Goal: Information Seeking & Learning: Learn about a topic

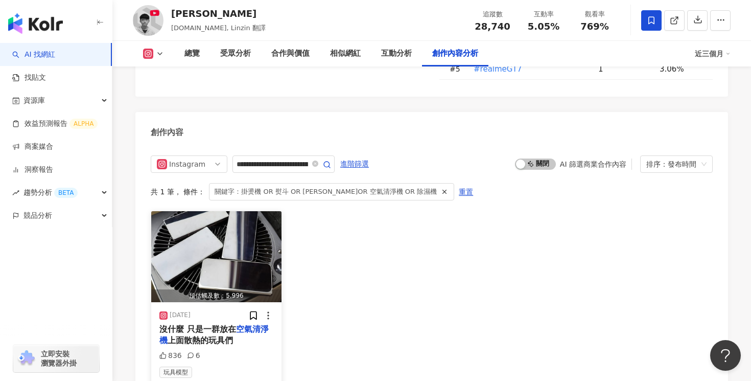
click at [218, 335] on span "上面散熱的玩具們" at bounding box center [200, 340] width 65 height 10
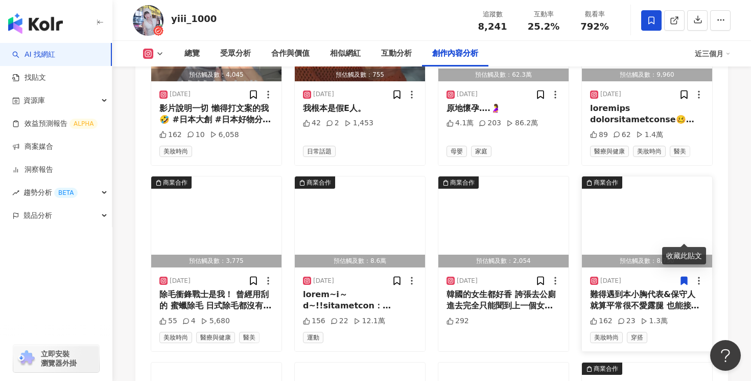
scroll to position [3512, 0]
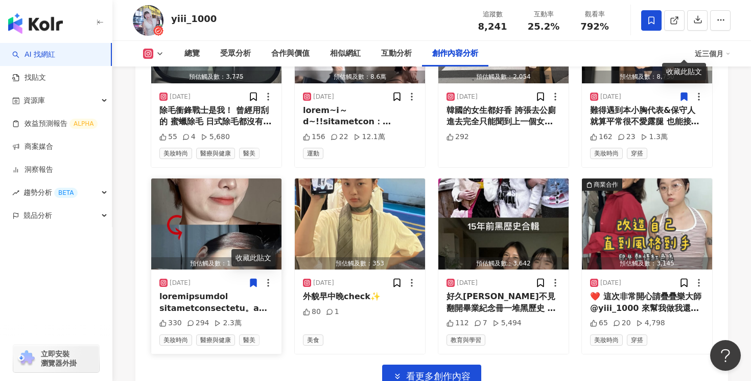
click at [202, 291] on div at bounding box center [216, 302] width 114 height 23
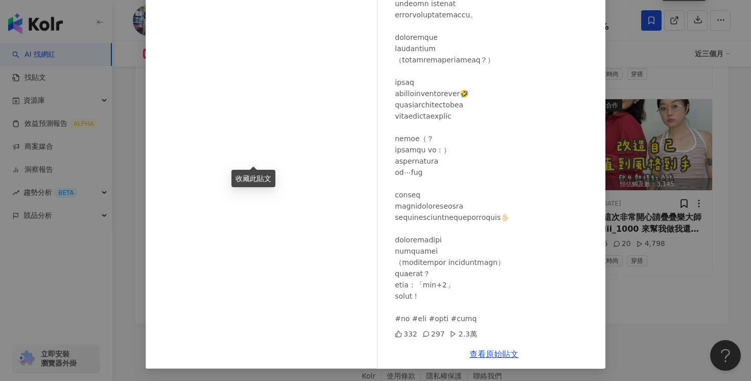
scroll to position [3602, 0]
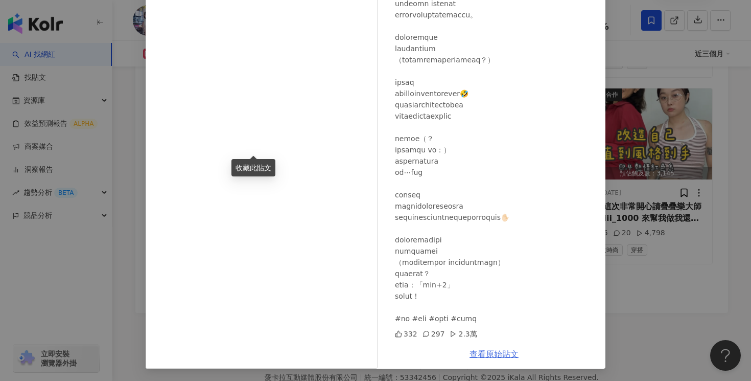
click at [485, 356] on link "查看原始貼文" at bounding box center [494, 354] width 49 height 10
click at [598, 109] on div "弓長 宜 言兼 1000 2025/7/17 332 297 2.3萬" at bounding box center [494, 156] width 223 height 366
click at [637, 90] on div "弓長 宜 言兼 1000 2025/7/17 332 297 2.3萬 查看原始貼文" at bounding box center [375, 190] width 751 height 381
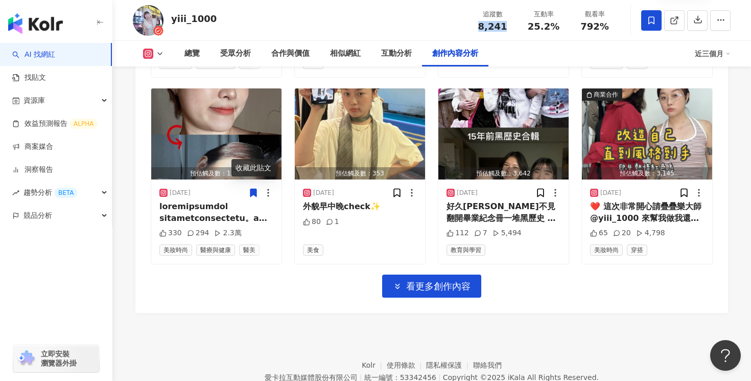
drag, startPoint x: 503, startPoint y: 29, endPoint x: 481, endPoint y: 28, distance: 22.0
click at [481, 28] on span "8,241" at bounding box center [492, 26] width 29 height 11
copy span "8,241"
drag, startPoint x: 557, startPoint y: 31, endPoint x: 528, endPoint y: 28, distance: 28.8
click at [528, 28] on div "25.2%" at bounding box center [543, 26] width 39 height 10
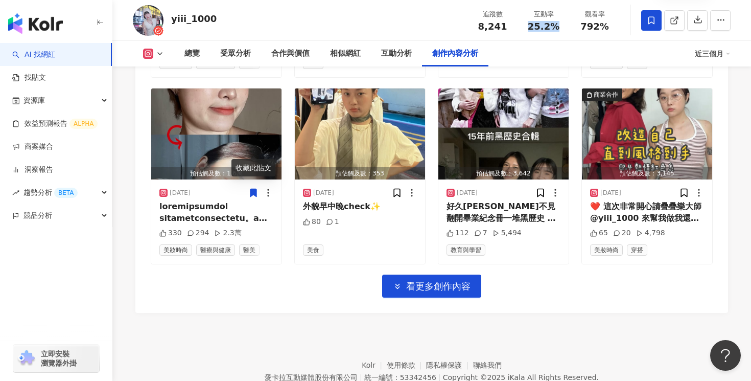
copy span "25.2%"
drag, startPoint x: 608, startPoint y: 27, endPoint x: 583, endPoint y: 27, distance: 25.0
click at [583, 27] on div "792%" at bounding box center [594, 26] width 39 height 10
copy span "792%"
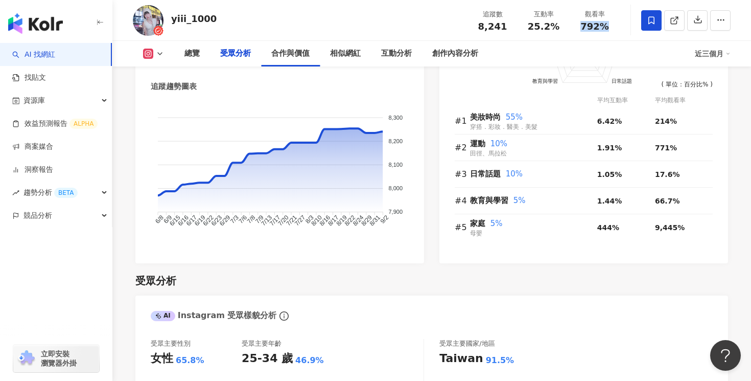
scroll to position [0, 0]
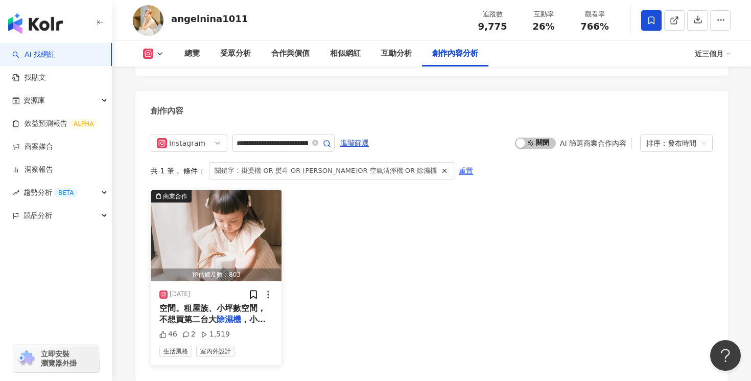
click at [238, 303] on span "空間。租屋族、小坪數空間，不想買第二台大" at bounding box center [212, 313] width 106 height 21
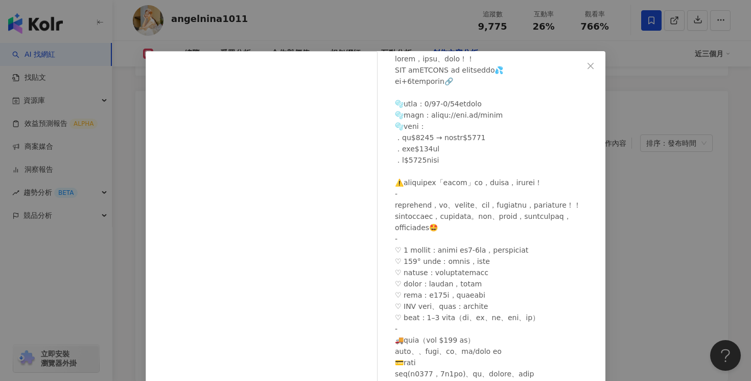
scroll to position [78, 0]
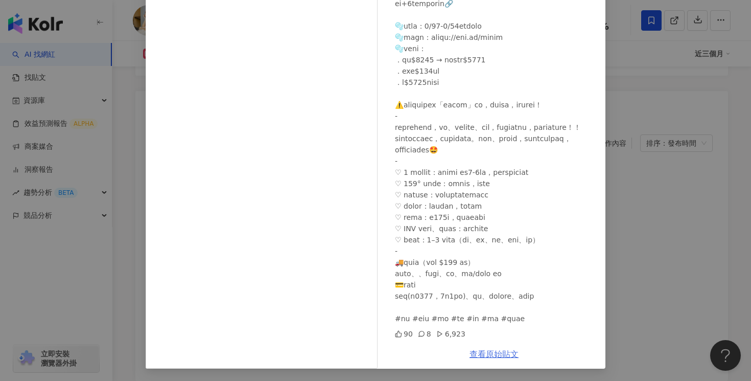
click at [505, 352] on link "查看原始貼文" at bounding box center [494, 354] width 49 height 10
click at [661, 83] on div "Nina Lu 2025/8/27 90 8 6,923 查看原始貼文" at bounding box center [375, 190] width 751 height 381
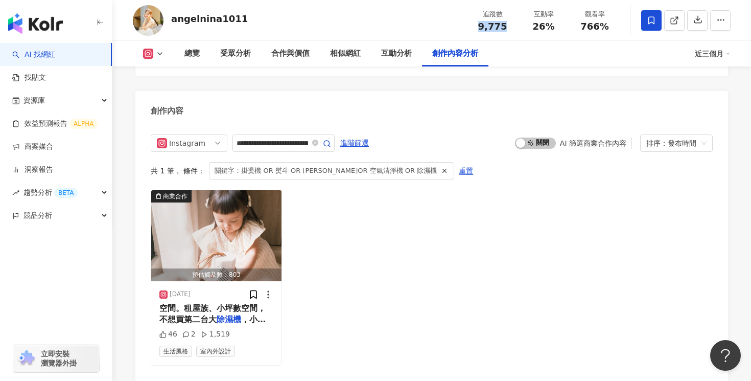
drag, startPoint x: 508, startPoint y: 26, endPoint x: 479, endPoint y: 26, distance: 29.1
click at [479, 26] on div "9,775" at bounding box center [492, 26] width 39 height 10
copy span "9,775"
drag, startPoint x: 551, startPoint y: 20, endPoint x: 531, endPoint y: 23, distance: 20.1
click at [531, 23] on div "26%" at bounding box center [543, 26] width 39 height 10
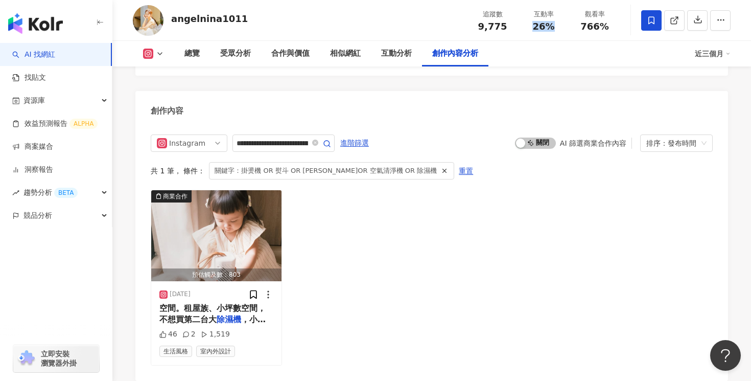
copy span "26%"
drag, startPoint x: 613, startPoint y: 26, endPoint x: 583, endPoint y: 26, distance: 29.1
click at [583, 26] on div "766%" at bounding box center [594, 26] width 39 height 10
copy span "766%"
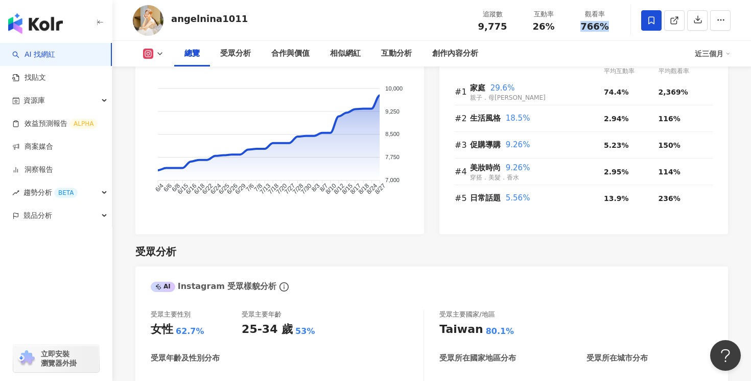
scroll to position [0, 0]
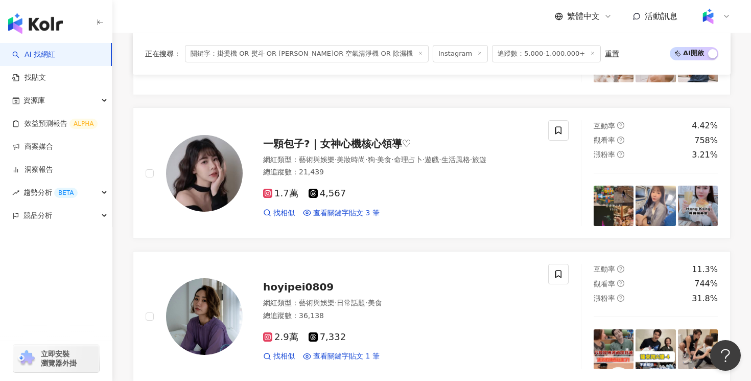
scroll to position [1187, 0]
click at [476, 192] on div "1.7萬 4,567" at bounding box center [399, 194] width 273 height 11
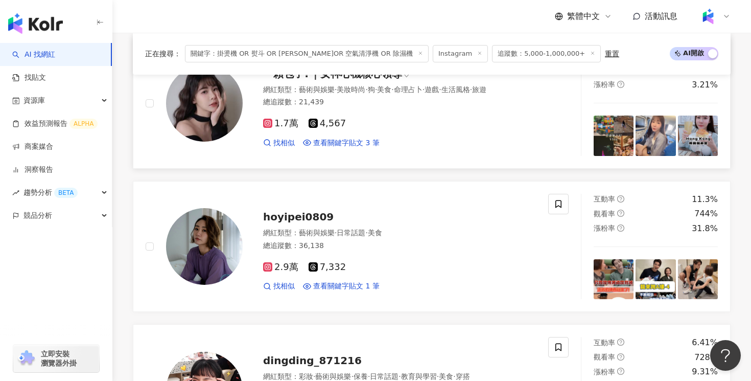
scroll to position [1343, 0]
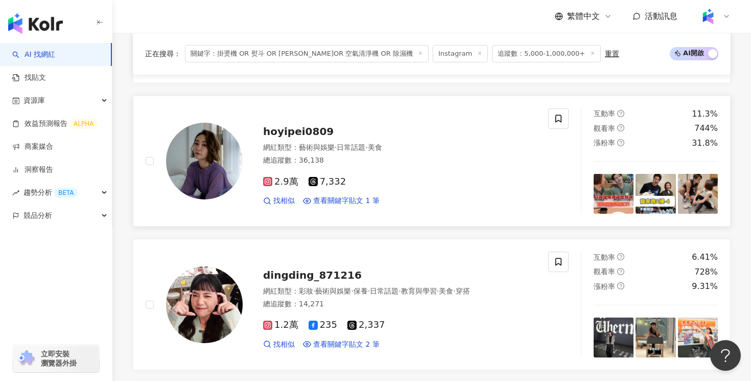
click at [315, 155] on div "總追蹤數 ： 36,138" at bounding box center [399, 160] width 273 height 10
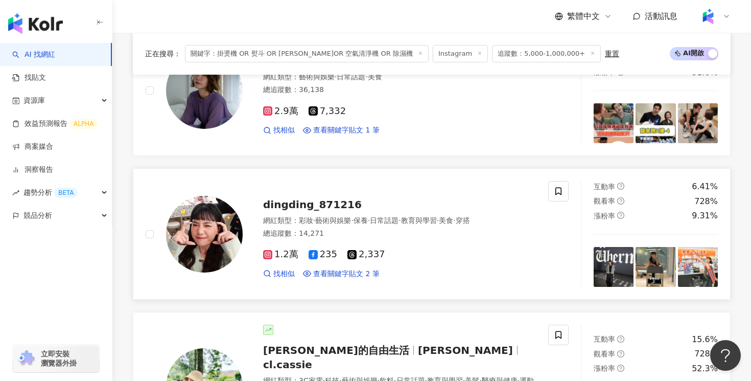
scroll to position [1449, 0]
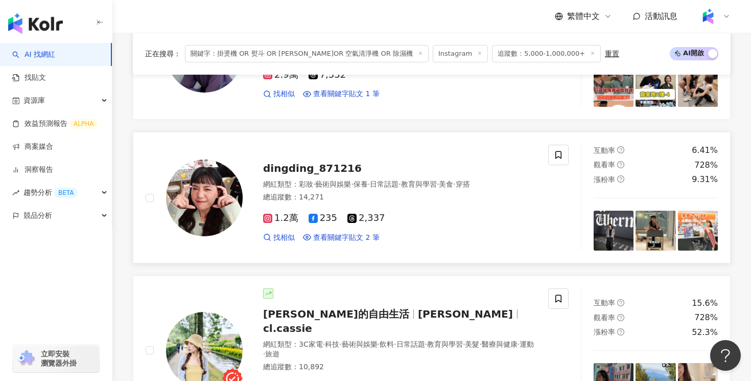
click at [351, 180] on span "藝術與娛樂" at bounding box center [333, 184] width 36 height 8
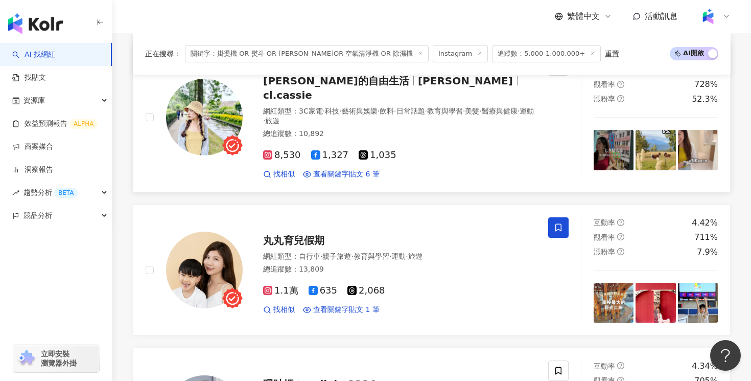
scroll to position [1691, 0]
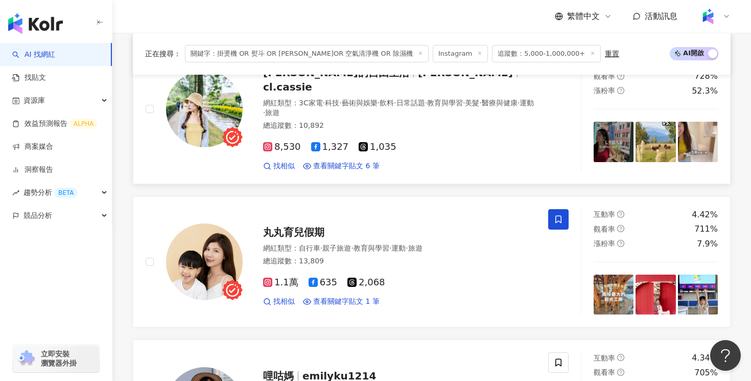
click at [293, 142] on span "8,530" at bounding box center [282, 147] width 38 height 11
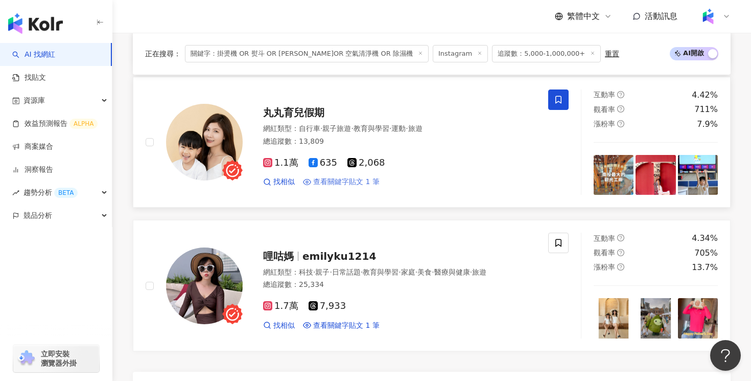
scroll to position [1767, 0]
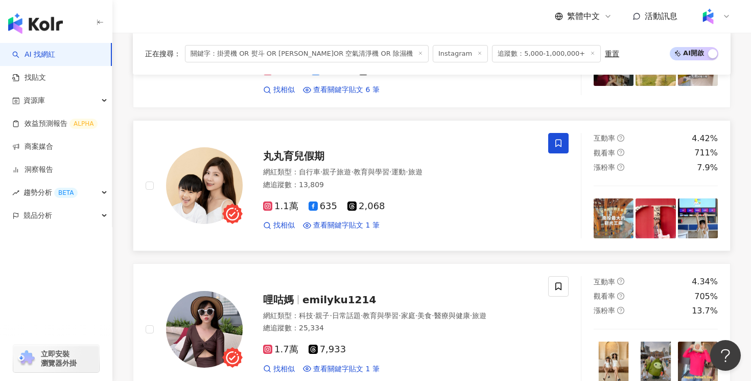
click at [308, 193] on div "1.1萬 635 2,068 找相似 查看關鍵字貼文 1 筆" at bounding box center [399, 212] width 273 height 38
click at [279, 276] on div "哩咕媽 emilyku1214 網紅類型 ： 科技 · 親子 · 日常話題 · 教育與學習 · 家庭 · 美食 · 醫療與健康 · 旅遊 總追蹤數 ： 25,…" at bounding box center [347, 329] width 403 height 106
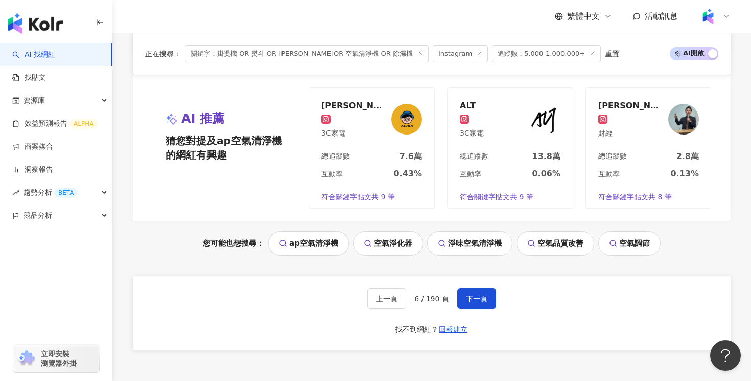
scroll to position [2136, 0]
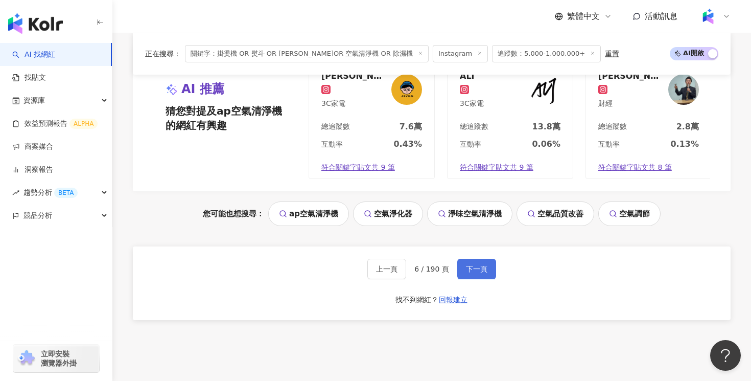
click at [479, 265] on span "下一頁" at bounding box center [476, 269] width 21 height 8
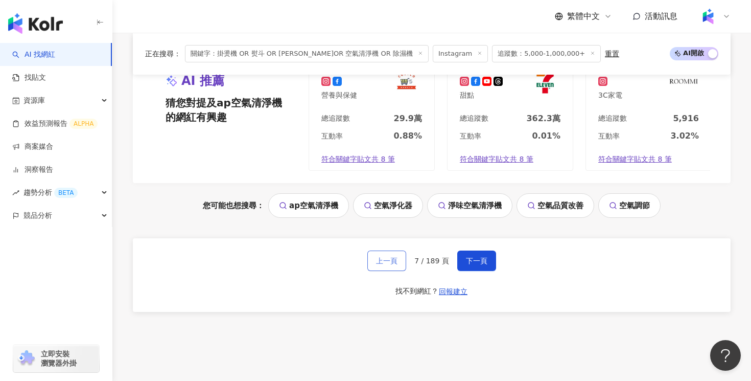
click at [382, 256] on span "上一頁" at bounding box center [386, 260] width 21 height 8
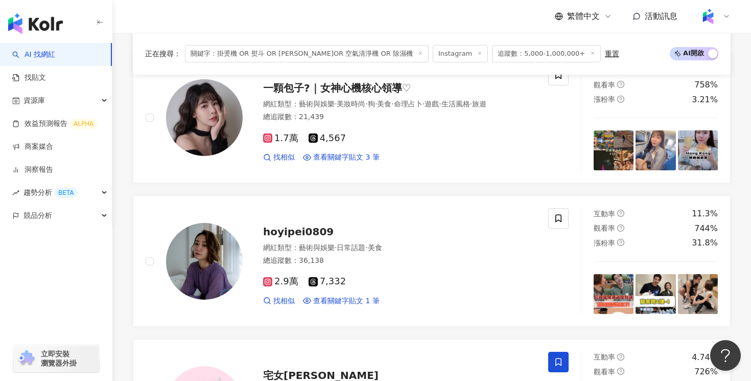
scroll to position [1377, 0]
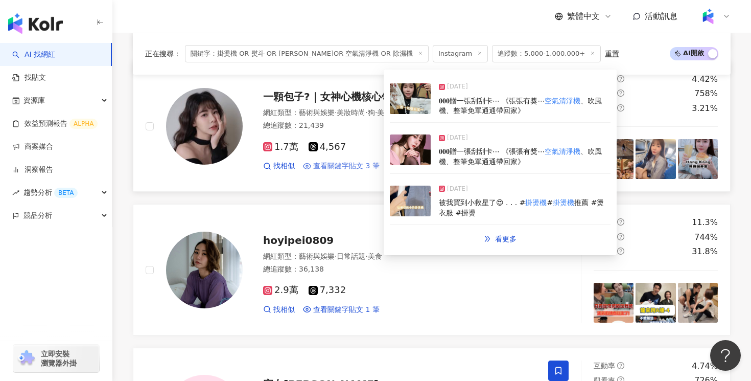
click at [353, 163] on span "查看關鍵字貼文 3 筆" at bounding box center [346, 166] width 66 height 10
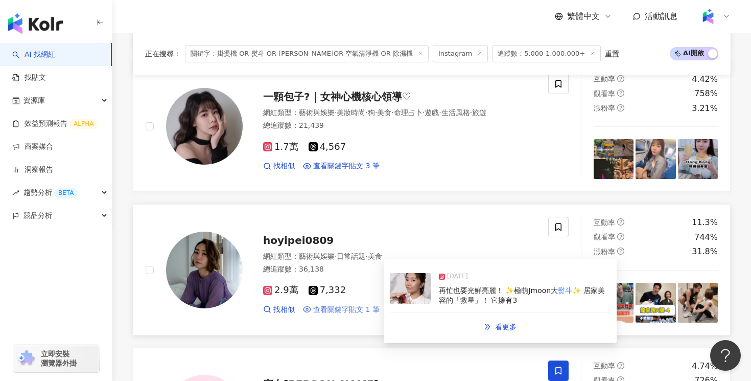
click at [332, 305] on span "查看關鍵字貼文 1 筆" at bounding box center [346, 310] width 66 height 10
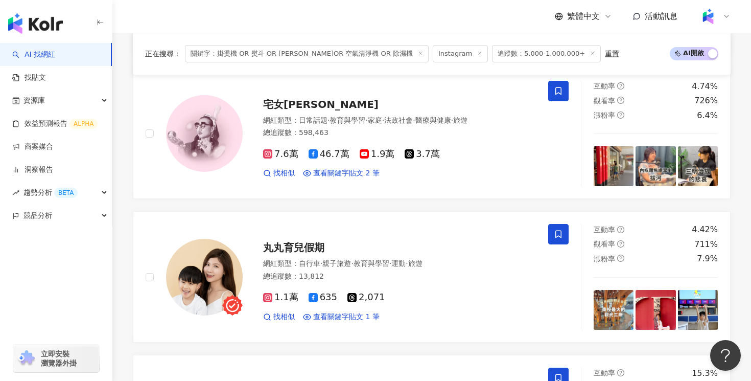
scroll to position [1667, 0]
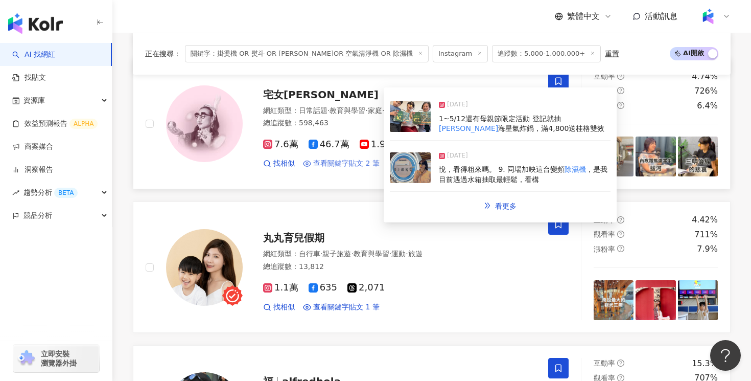
click at [332, 158] on span "查看關鍵字貼文 2 筆" at bounding box center [346, 163] width 66 height 10
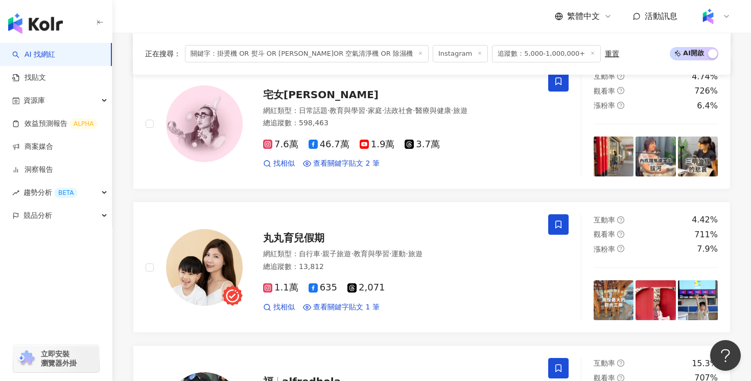
scroll to position [1779, 0]
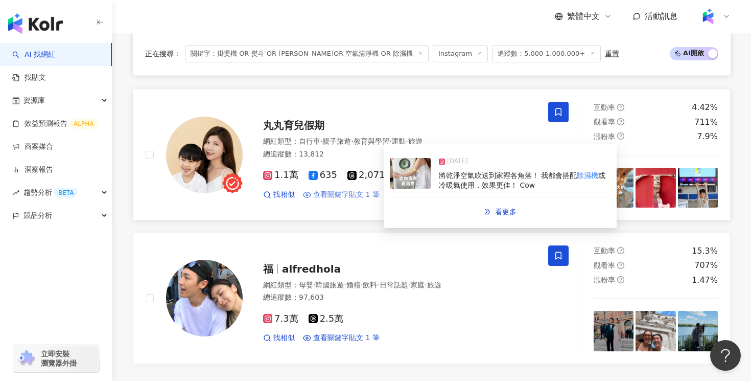
click at [358, 190] on span "查看關鍵字貼文 1 筆" at bounding box center [346, 195] width 66 height 10
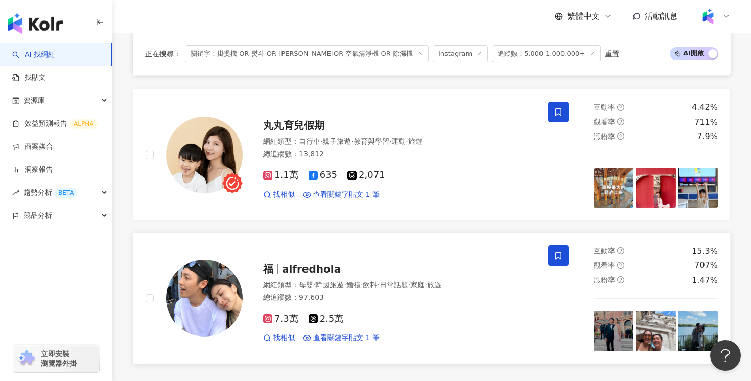
scroll to position [1831, 0]
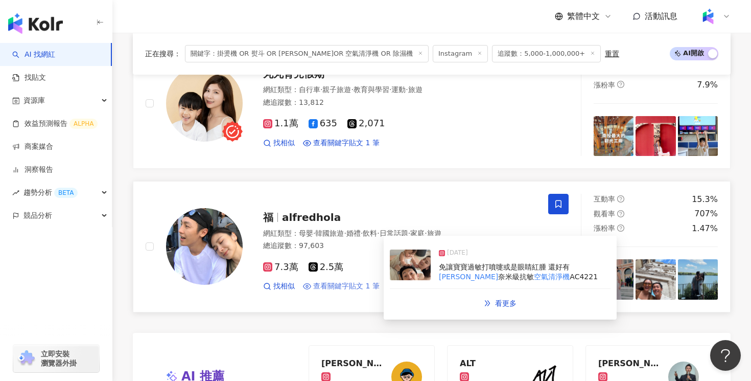
click at [355, 281] on span "查看關鍵字貼文 1 筆" at bounding box center [346, 286] width 66 height 10
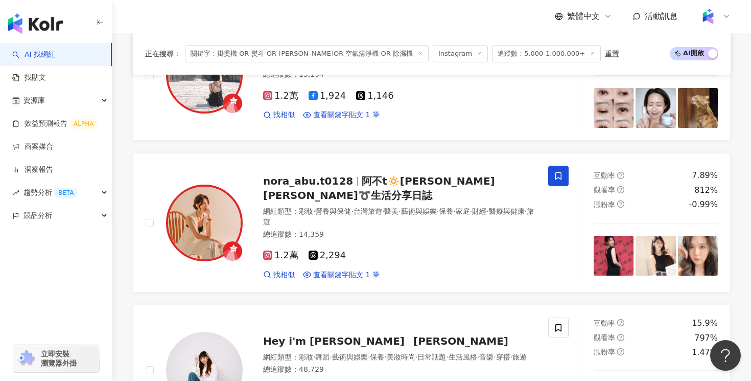
scroll to position [550, 0]
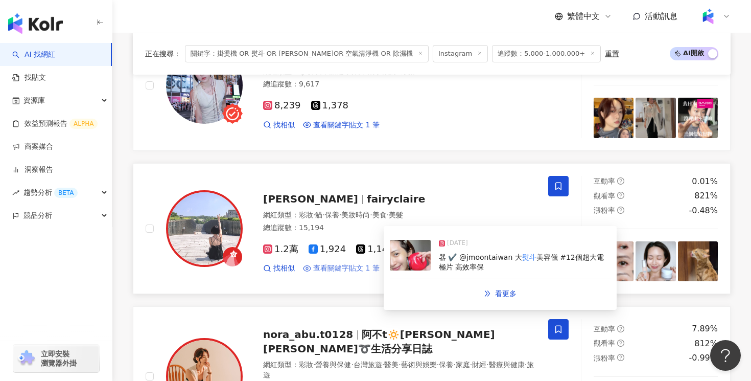
click at [341, 266] on span "查看關鍵字貼文 1 筆" at bounding box center [346, 268] width 66 height 10
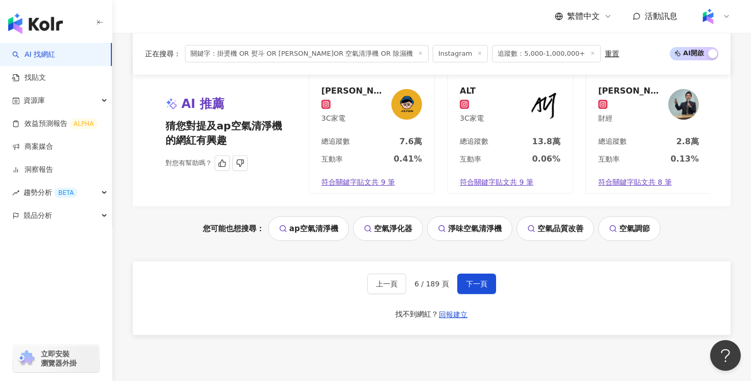
scroll to position [2162, 0]
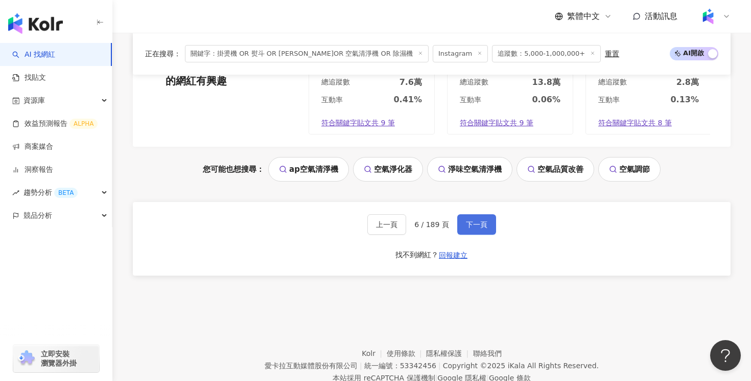
click at [466, 220] on span "下一頁" at bounding box center [476, 224] width 21 height 8
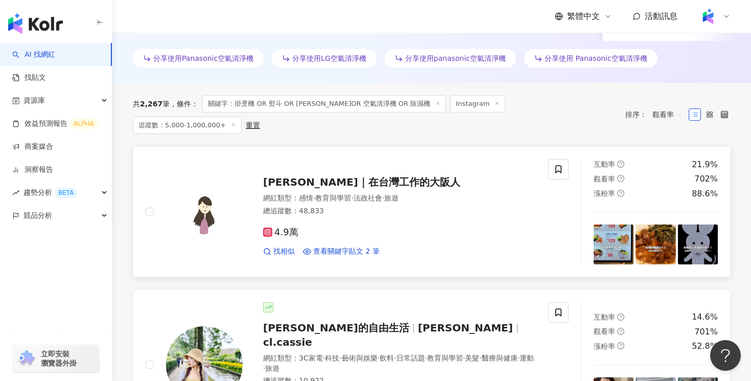
scroll to position [323, 0]
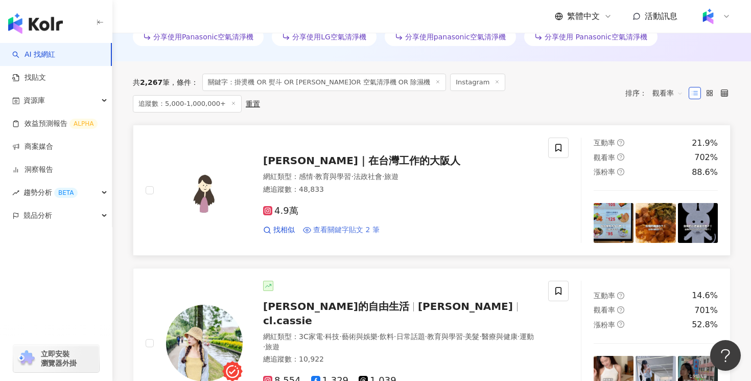
click at [360, 225] on span "查看關鍵字貼文 2 筆" at bounding box center [346, 230] width 66 height 10
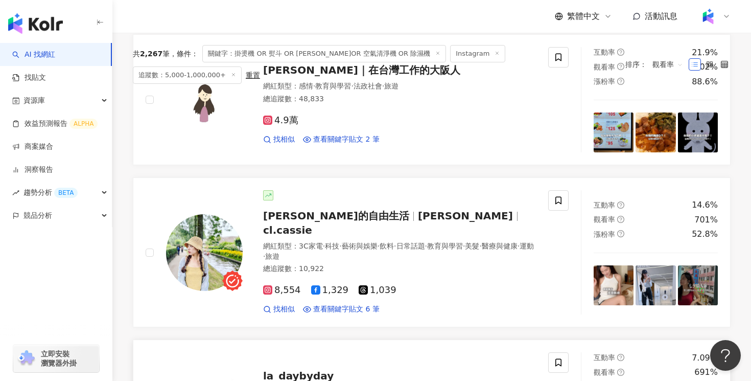
scroll to position [529, 0]
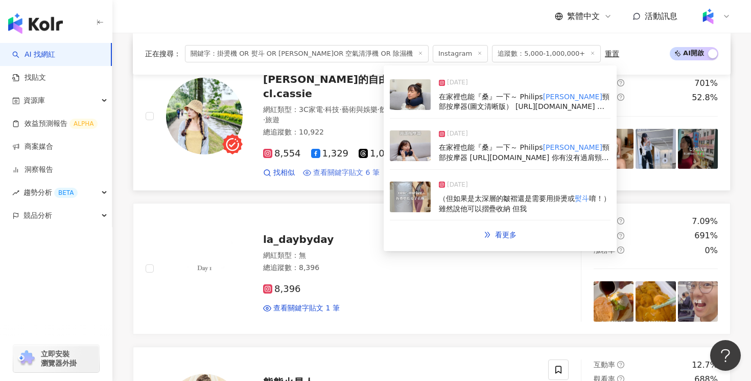
click at [338, 168] on span "查看關鍵字貼文 6 筆" at bounding box center [346, 173] width 66 height 10
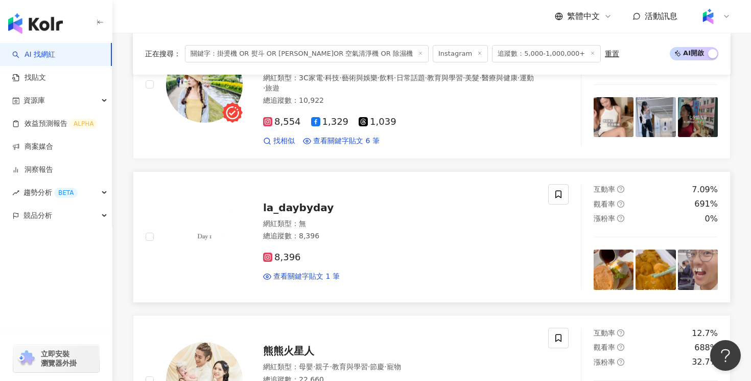
scroll to position [580, 0]
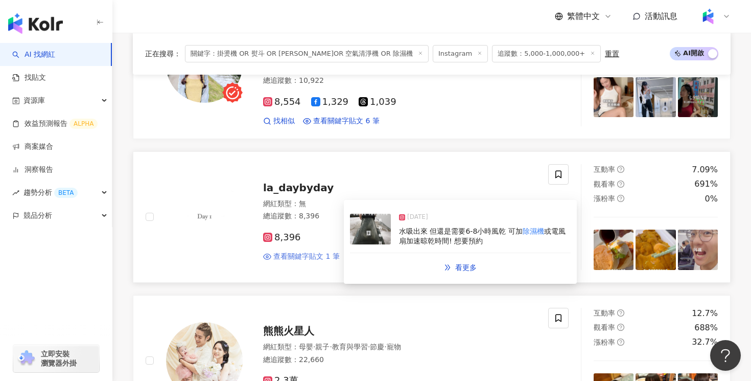
click at [315, 251] on span "查看關鍵字貼文 1 筆" at bounding box center [306, 256] width 66 height 10
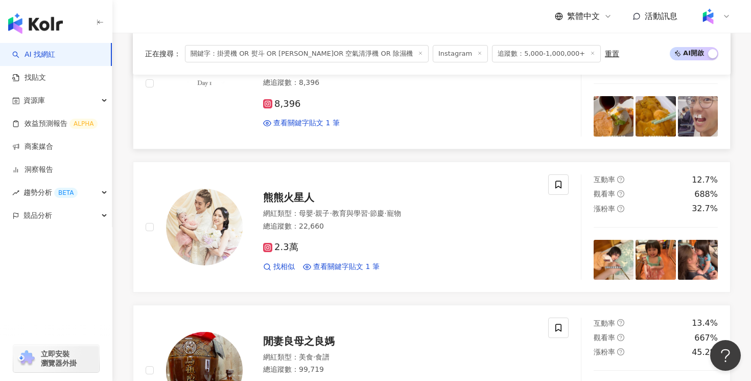
scroll to position [747, 0]
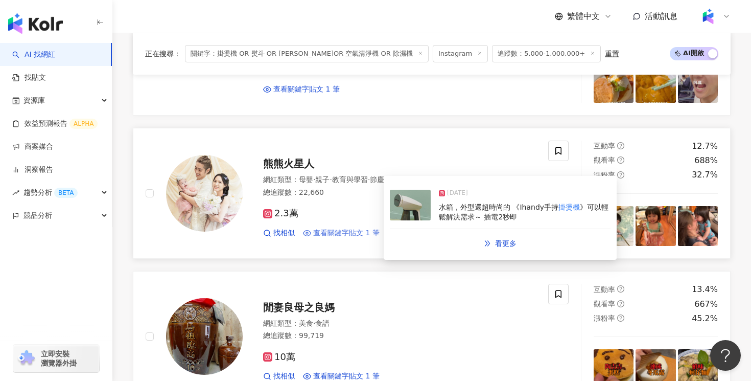
click at [353, 228] on span "查看關鍵字貼文 1 筆" at bounding box center [346, 233] width 66 height 10
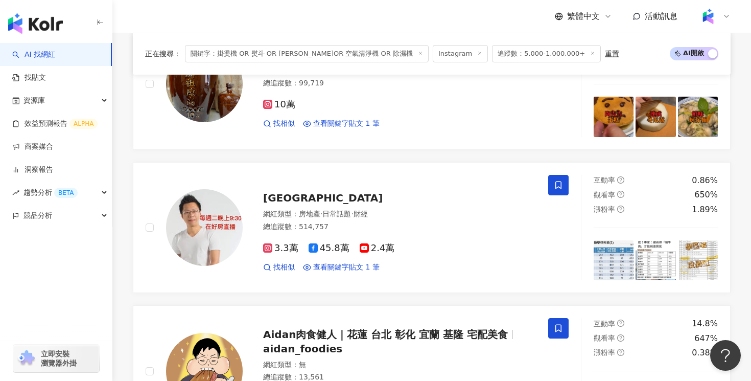
scroll to position [936, 0]
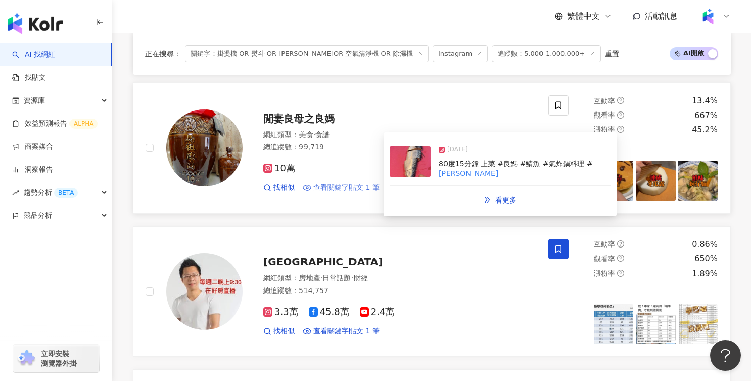
click at [322, 182] on span "查看關鍵字貼文 1 筆" at bounding box center [346, 187] width 66 height 10
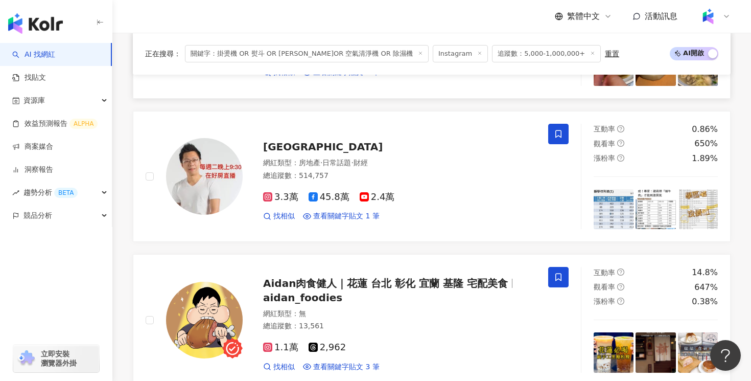
scroll to position [1055, 0]
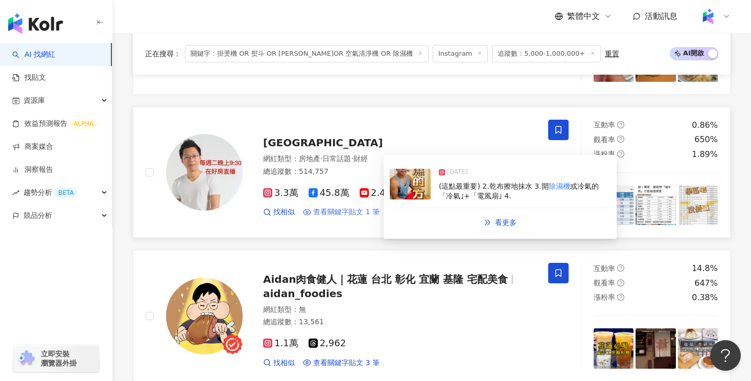
click at [340, 207] on span "查看關鍵字貼文 1 筆" at bounding box center [346, 212] width 66 height 10
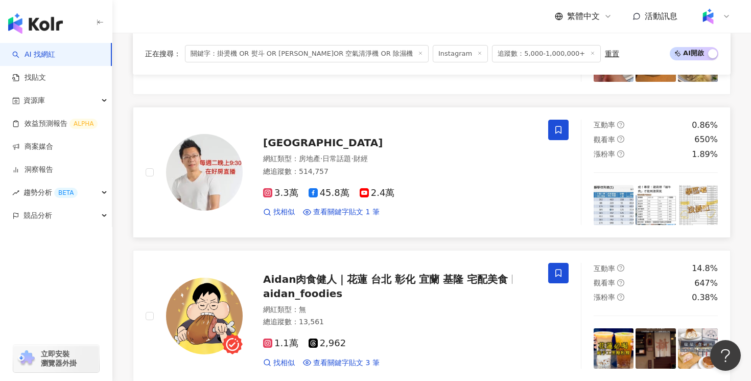
scroll to position [1177, 0]
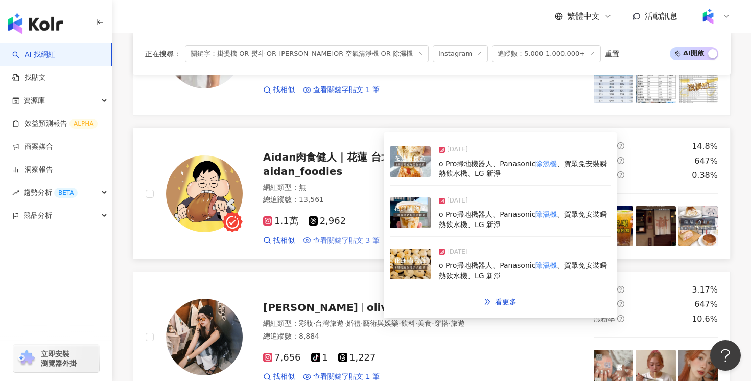
click at [327, 236] on span "查看關鍵字貼文 3 筆" at bounding box center [346, 241] width 66 height 10
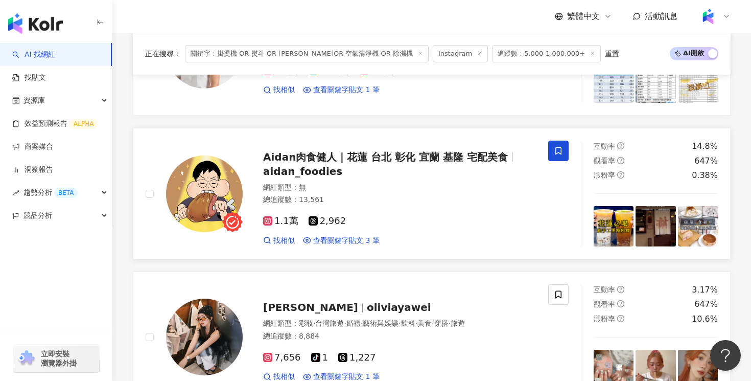
scroll to position [1359, 0]
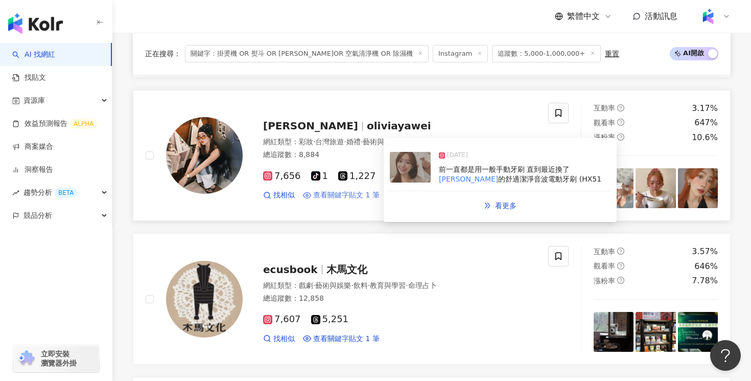
click at [330, 190] on span "查看關鍵字貼文 1 筆" at bounding box center [346, 195] width 66 height 10
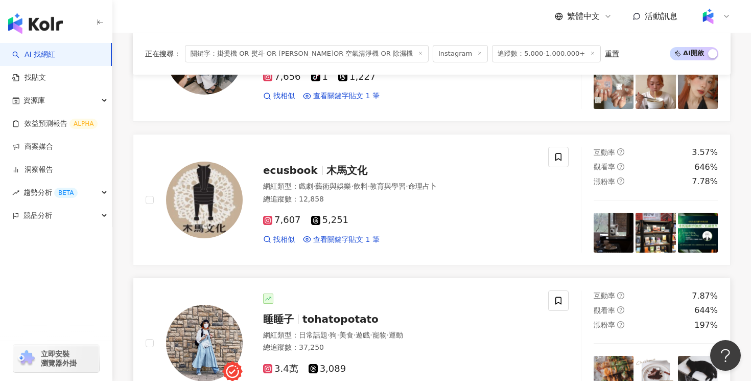
scroll to position [1467, 0]
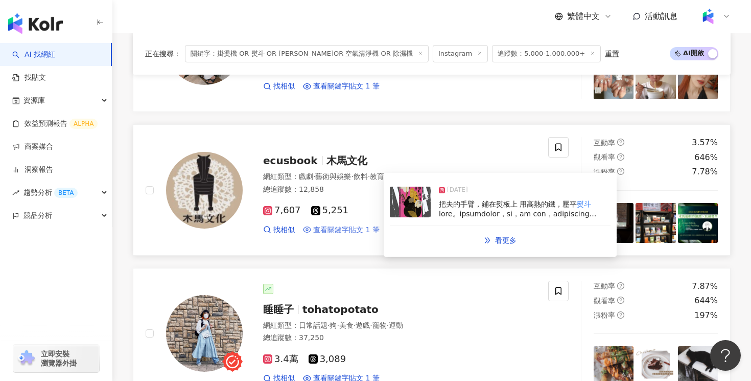
click at [355, 225] on span "查看關鍵字貼文 1 筆" at bounding box center [346, 230] width 66 height 10
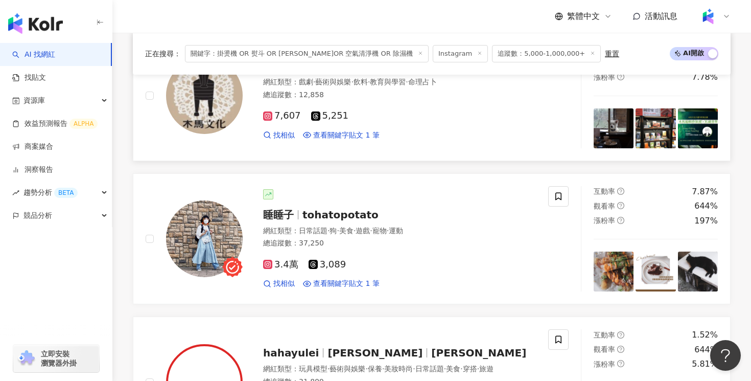
scroll to position [1656, 0]
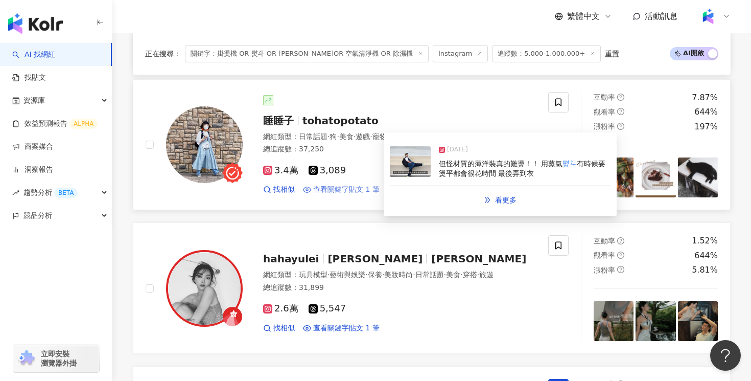
click at [348, 184] on span "查看關鍵字貼文 1 筆" at bounding box center [346, 189] width 66 height 10
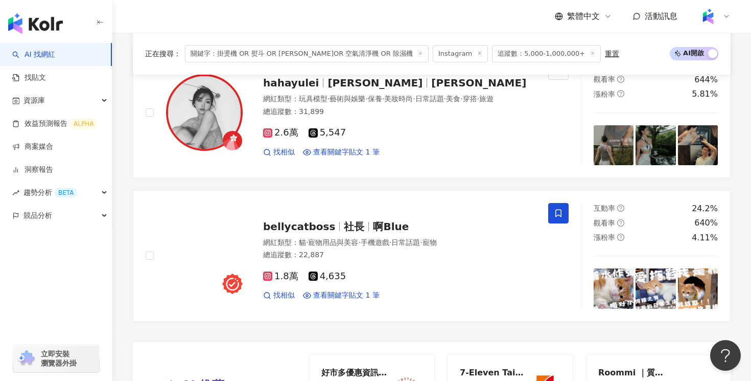
scroll to position [1863, 0]
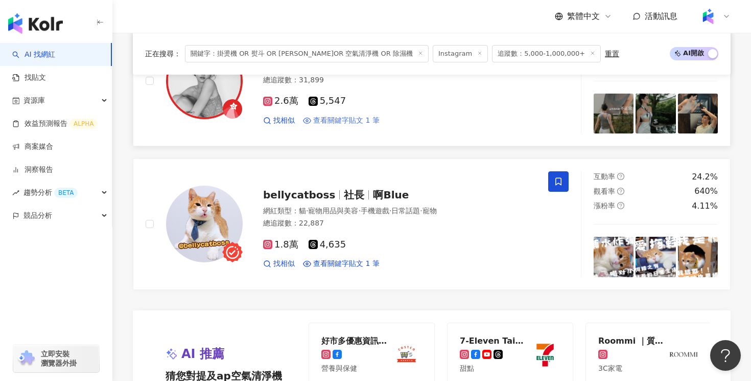
click at [323, 115] on span "查看關鍵字貼文 1 筆" at bounding box center [346, 120] width 66 height 10
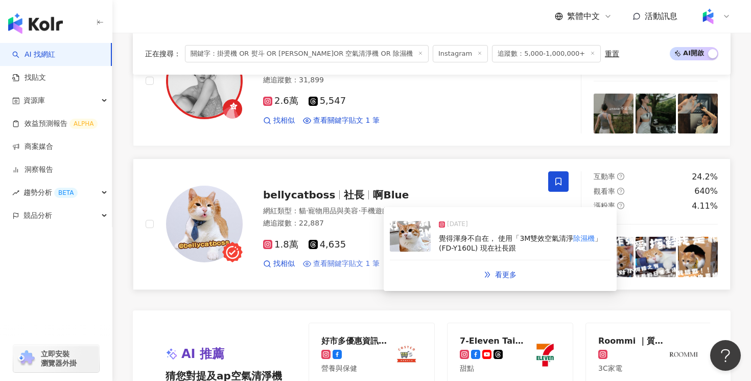
click at [333, 259] on span "查看關鍵字貼文 1 筆" at bounding box center [346, 264] width 66 height 10
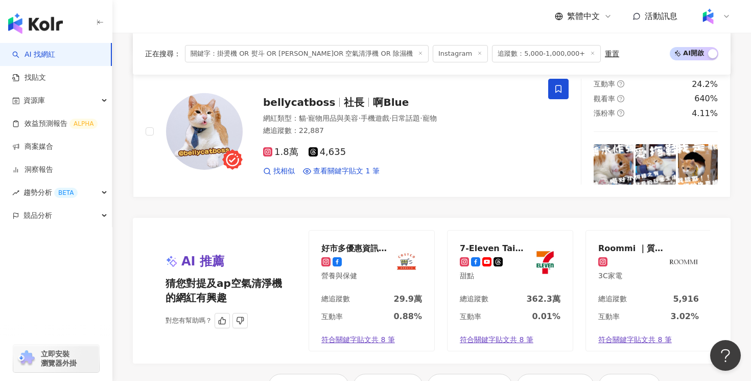
scroll to position [2191, 0]
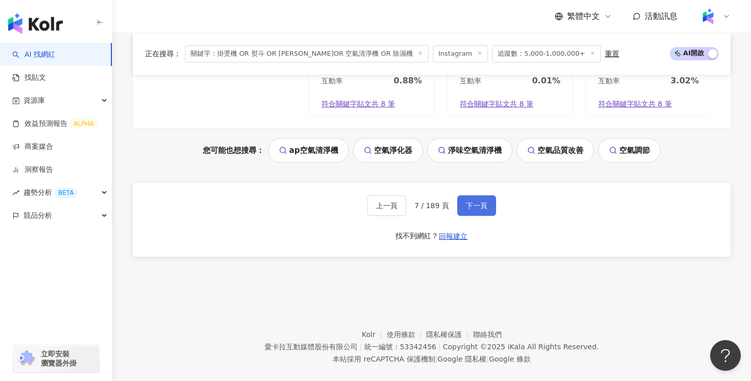
click at [475, 201] on span "下一頁" at bounding box center [476, 205] width 21 height 8
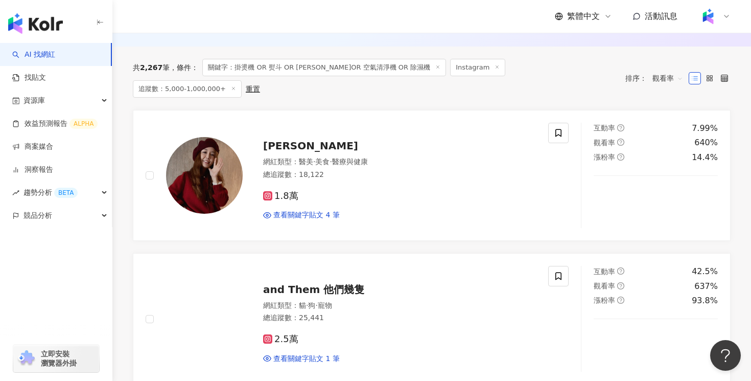
scroll to position [336, 0]
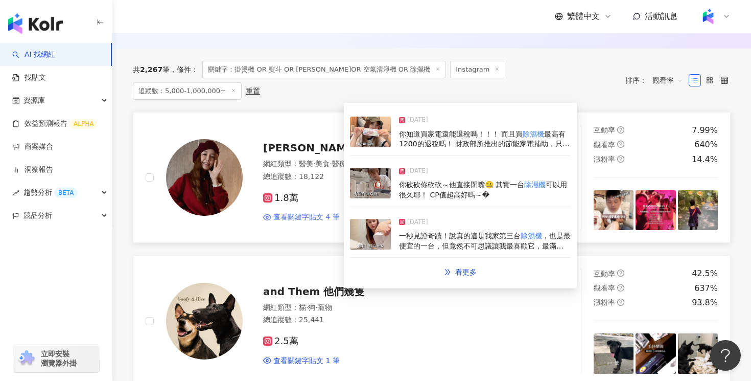
click at [325, 212] on span "查看關鍵字貼文 4 筆" at bounding box center [306, 217] width 66 height 10
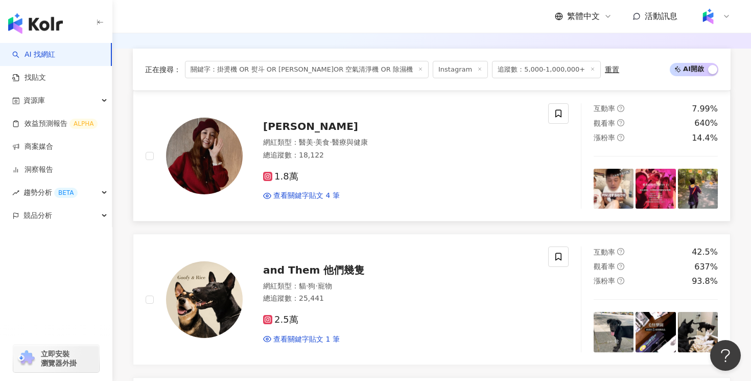
scroll to position [514, 0]
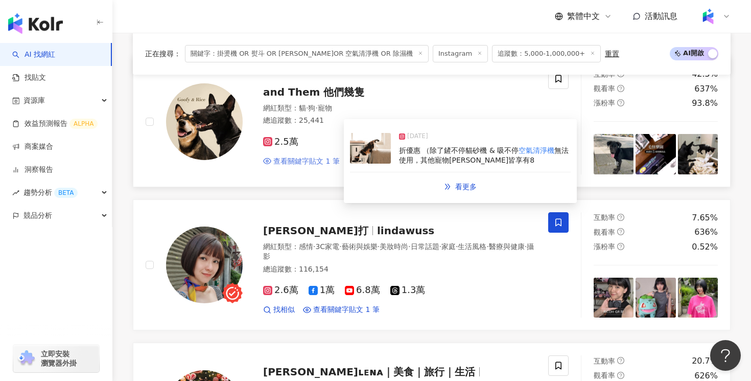
click at [315, 156] on span "查看關鍵字貼文 1 筆" at bounding box center [306, 161] width 66 height 10
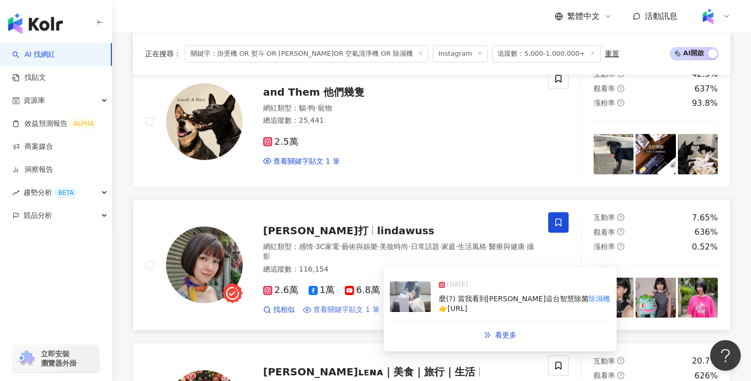
click at [353, 311] on span "查看關鍵字貼文 1 筆" at bounding box center [346, 310] width 66 height 10
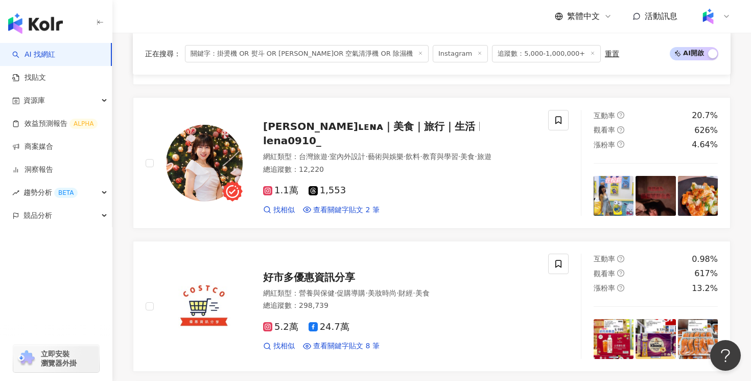
scroll to position [775, 0]
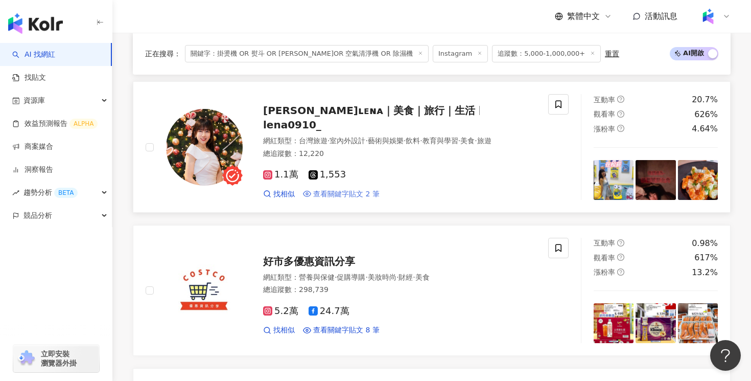
click at [352, 192] on span "查看關鍵字貼文 2 筆" at bounding box center [346, 194] width 66 height 10
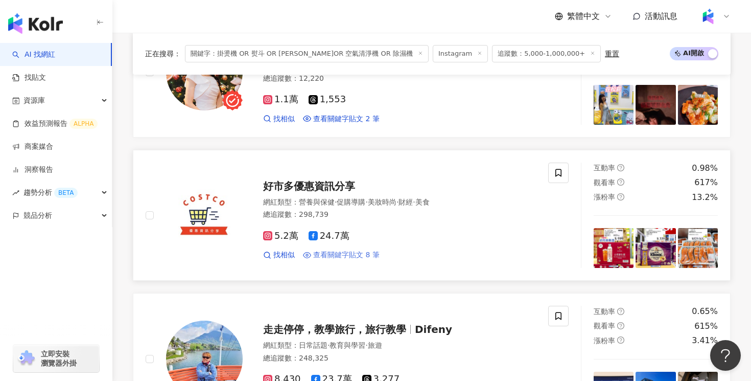
click at [358, 255] on span "查看關鍵字貼文 8 筆" at bounding box center [346, 255] width 66 height 10
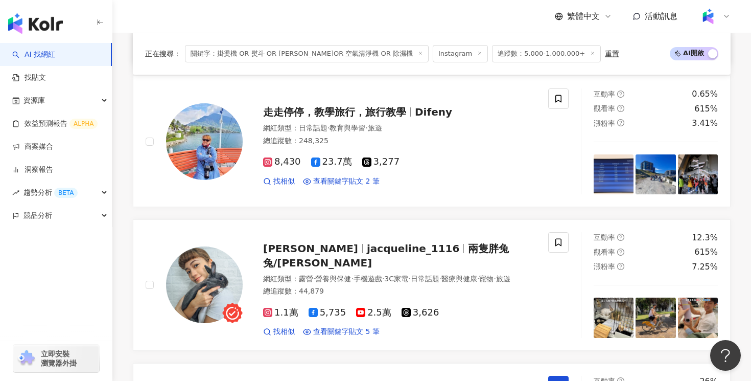
scroll to position [1076, 0]
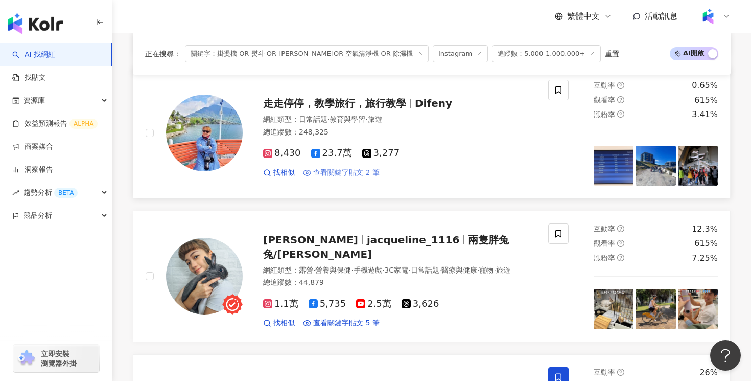
click at [339, 172] on span "查看關鍵字貼文 2 筆" at bounding box center [346, 173] width 66 height 10
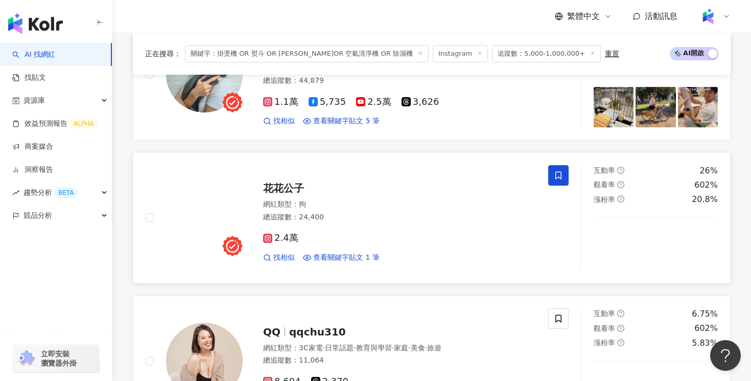
scroll to position [1245, 0]
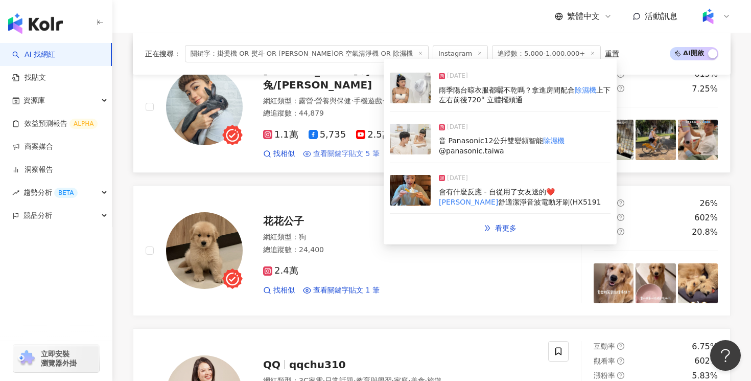
click at [343, 153] on span "查看關鍵字貼文 5 筆" at bounding box center [346, 154] width 66 height 10
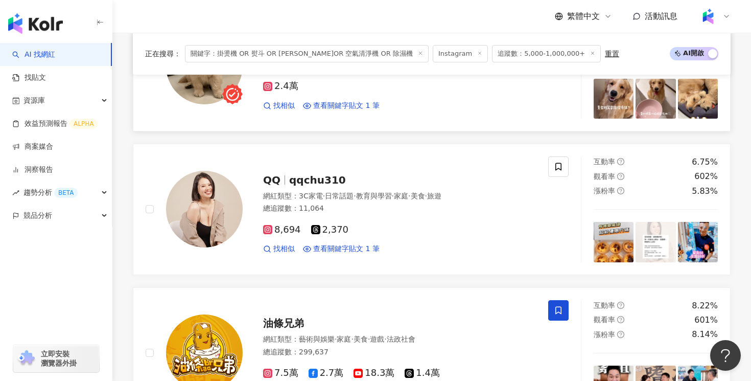
scroll to position [1371, 0]
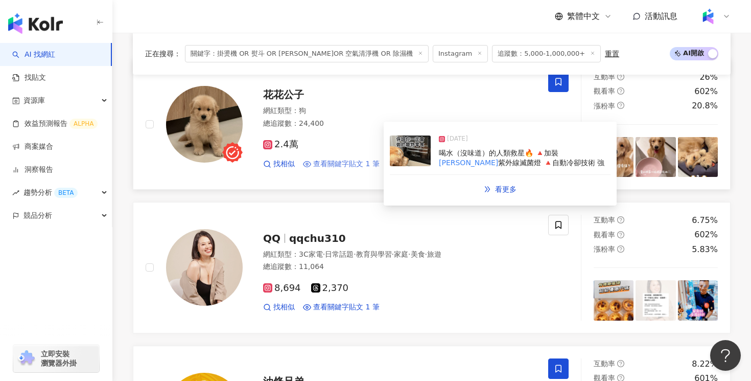
click at [361, 162] on span "查看關鍵字貼文 1 筆" at bounding box center [346, 164] width 66 height 10
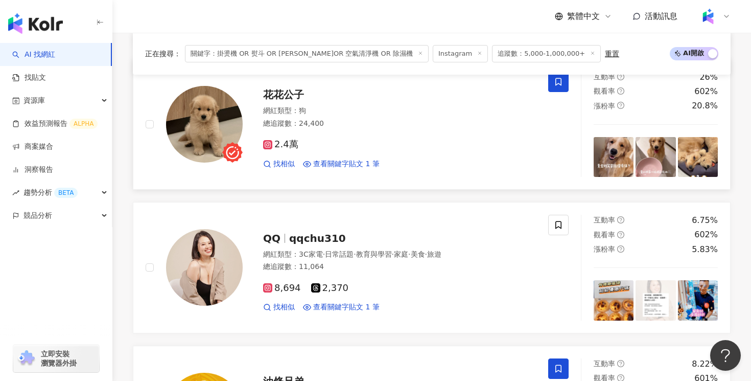
scroll to position [1533, 0]
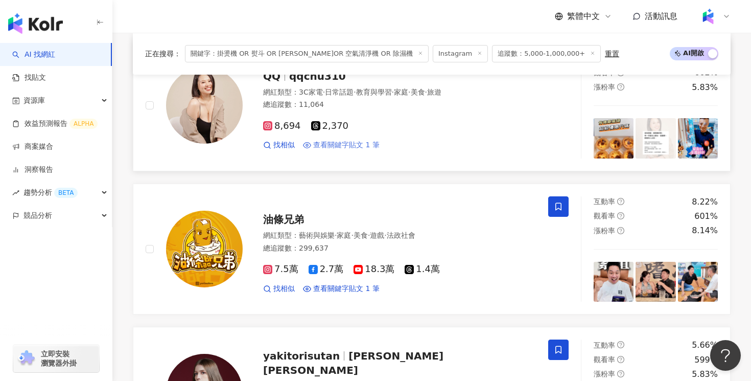
click at [341, 146] on span "查看關鍵字貼文 1 筆" at bounding box center [346, 145] width 66 height 10
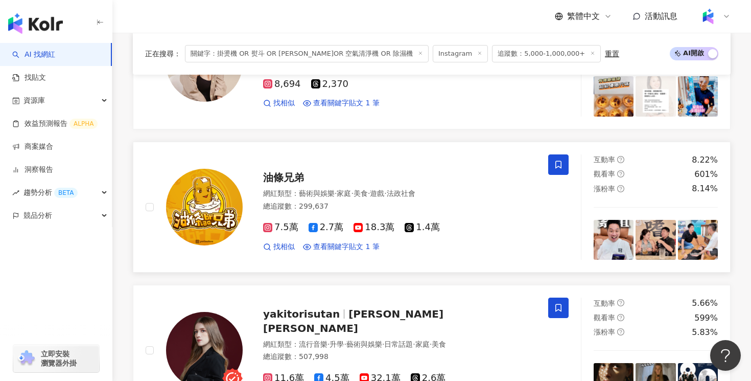
scroll to position [1641, 0]
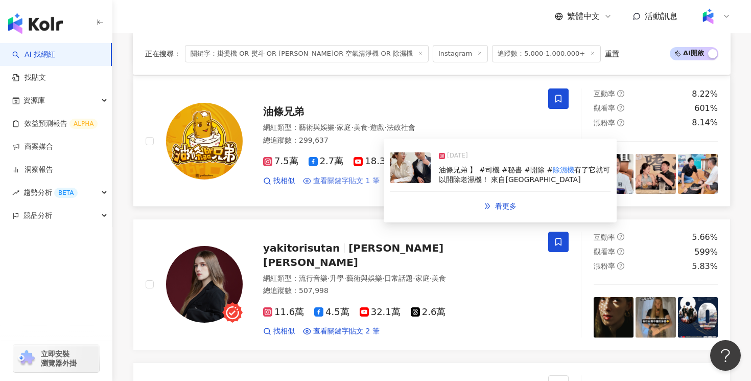
click at [339, 181] on span "查看關鍵字貼文 1 筆" at bounding box center [346, 181] width 66 height 10
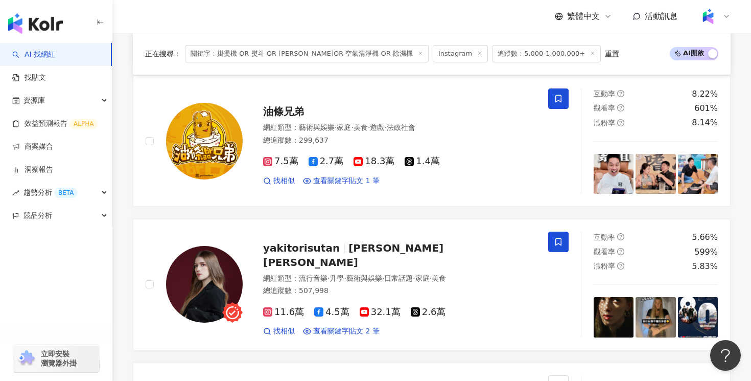
scroll to position [1809, 0]
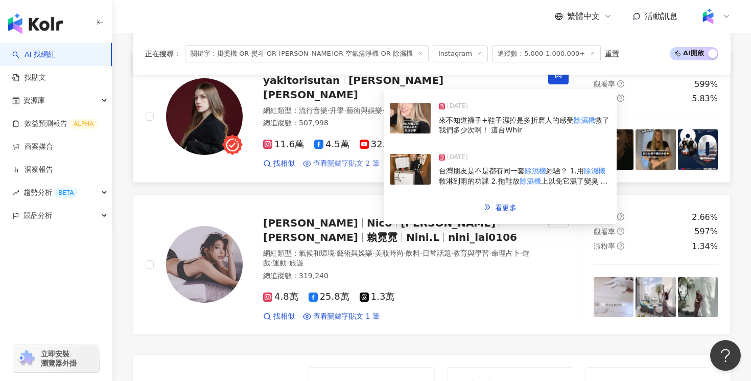
click at [346, 159] on span "查看關鍵字貼文 2 筆" at bounding box center [346, 163] width 66 height 10
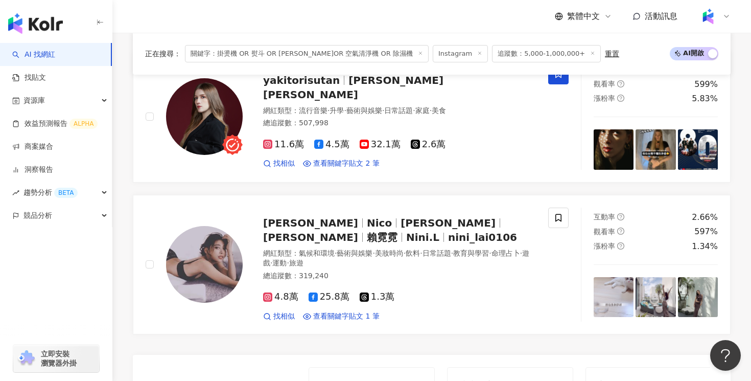
scroll to position [2003, 0]
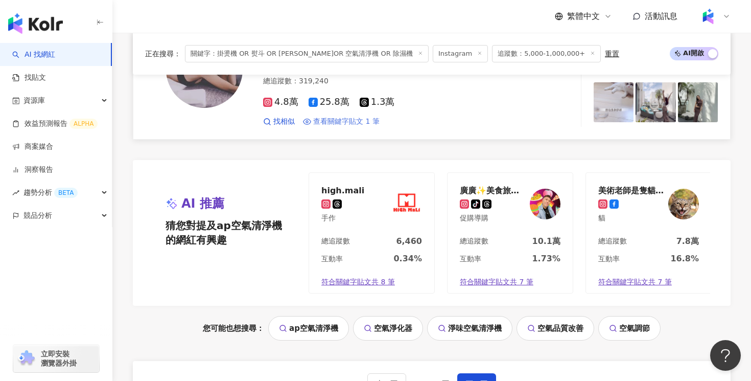
click at [344, 123] on span "查看關鍵字貼文 1 筆" at bounding box center [346, 121] width 66 height 10
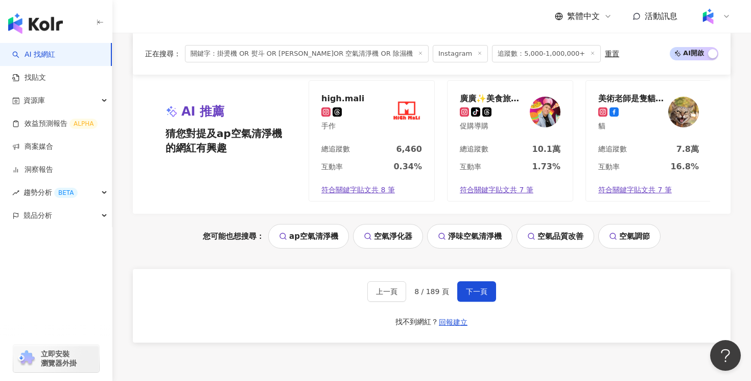
scroll to position [2128, 0]
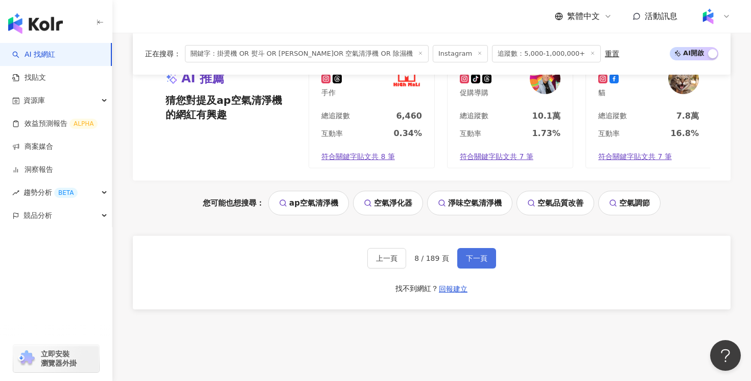
click at [471, 248] on button "下一頁" at bounding box center [476, 258] width 39 height 20
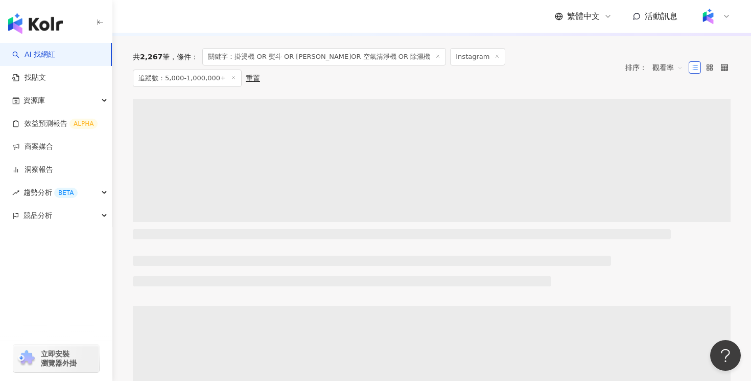
scroll to position [0, 0]
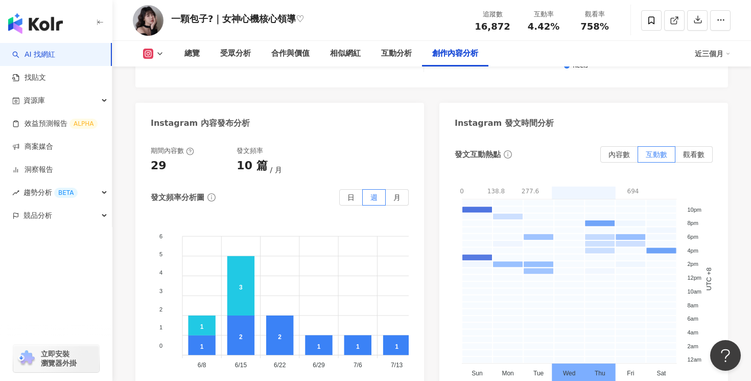
scroll to position [3243, 0]
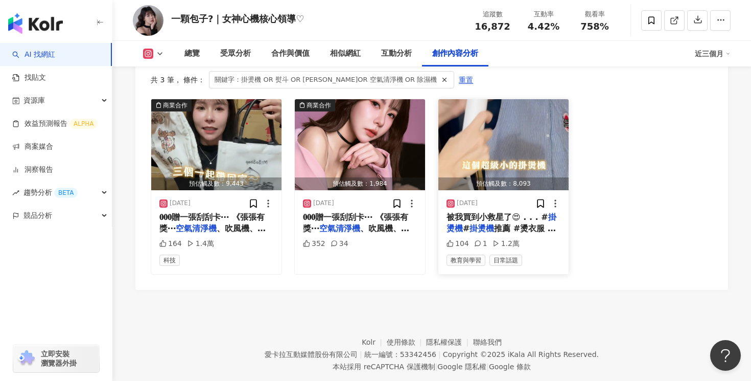
click at [532, 223] on span "推薦 #燙衣服 #掛燙" at bounding box center [501, 233] width 109 height 21
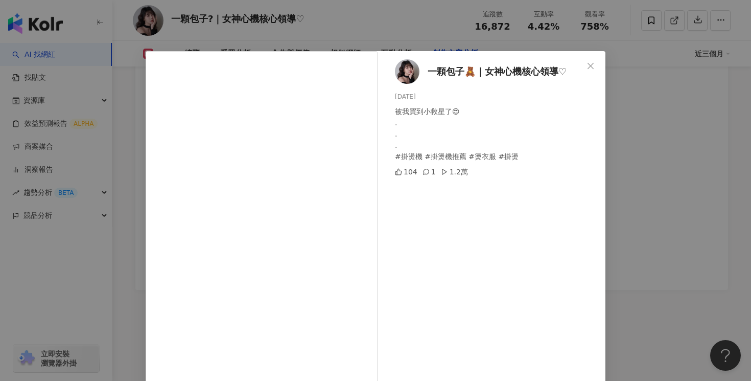
click at [672, 157] on div "一顆包子🧸｜女神心機核心領導♡︎ [DATE] 被我買到小救星了😍 . . . #掛燙機 #掛燙機推薦 #燙衣服 #掛燙 104 1 1.2萬 查看原始貼文" at bounding box center [375, 190] width 751 height 381
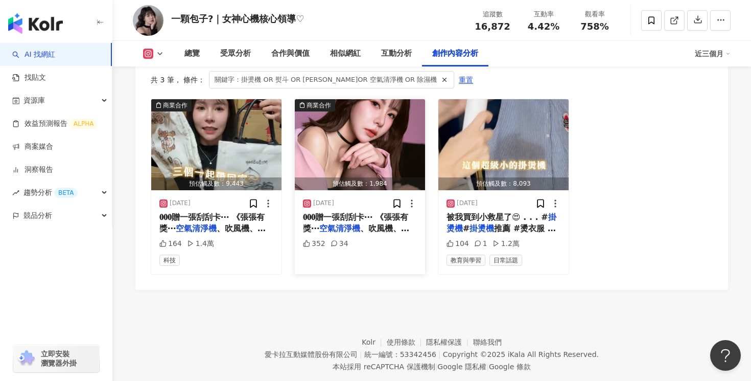
click at [347, 223] on mark "空氣清淨機" at bounding box center [339, 228] width 41 height 10
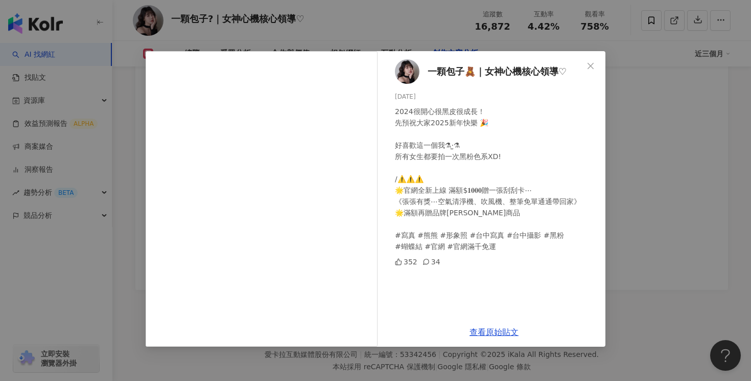
click at [689, 122] on div "一顆包子🧸｜女神心機核心領導♡︎ [DATE] 2024很開心很黑皮很成長！ 先預祝大家2025新年快樂 🎉 好喜歡這一個我⚗︎·̫⚗︎ 所有女生都要拍一次黑…" at bounding box center [375, 190] width 751 height 381
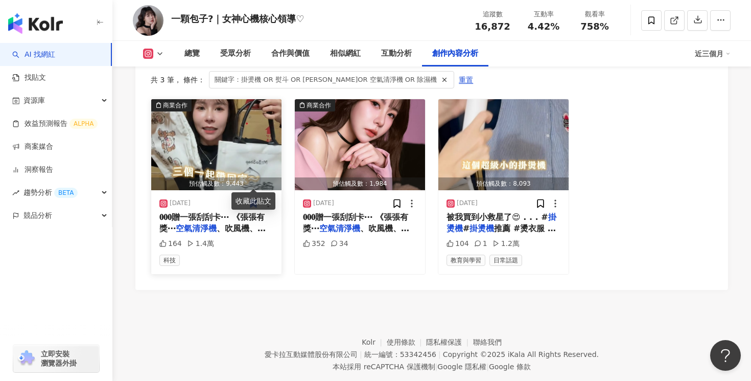
click at [211, 212] on span "𝟎𝟎𝟎贈一張刮刮卡⋯ 《張張有獎⋯" at bounding box center [211, 222] width 105 height 21
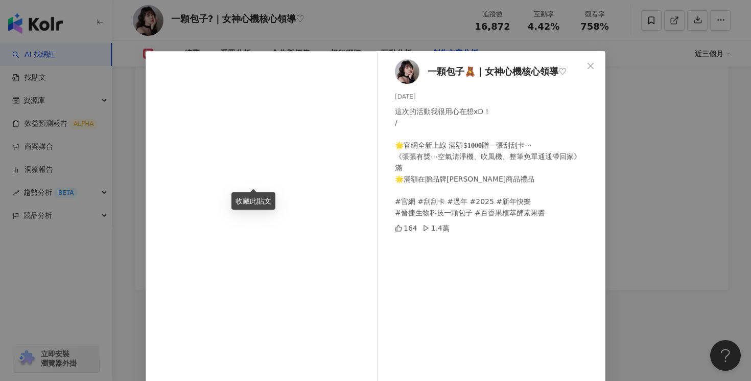
click at [699, 120] on div "一顆包子🧸｜女神心機核心領導♡︎ [DATE] 這次的活動我很用心在想xD ! / 🌟官網全新上線 滿額$𝟏𝟎𝟎𝟎贈一張刮刮卡⋯ 《張張有獎⋯空氣清淨機、吹風…" at bounding box center [375, 190] width 751 height 381
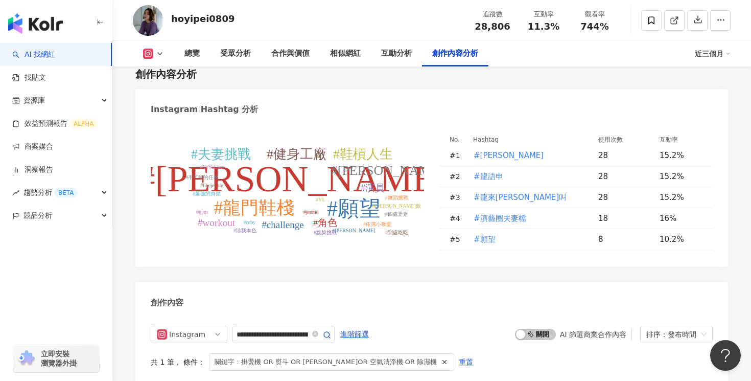
scroll to position [3199, 0]
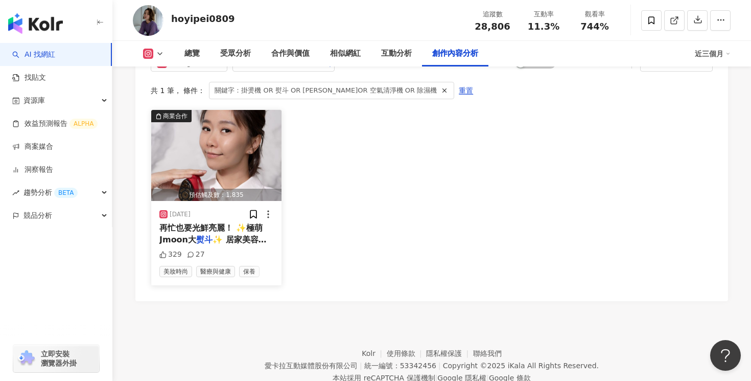
click at [233, 235] on span "✨️ 居家美容的「救星」！ 它擁有3" at bounding box center [212, 245] width 107 height 21
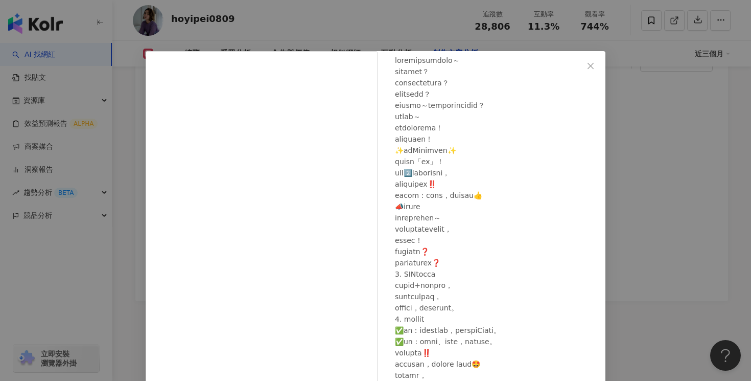
scroll to position [78, 0]
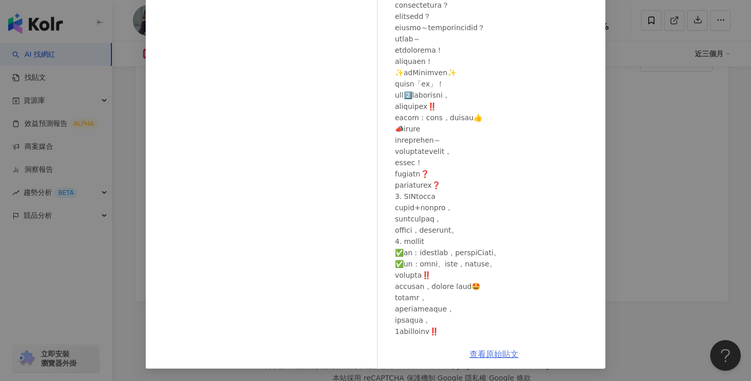
click at [508, 354] on link "查看原始貼文" at bounding box center [494, 354] width 49 height 10
click at [636, 134] on div "何依霈 2024/10/3 329 27 查看原始貼文" at bounding box center [375, 190] width 751 height 381
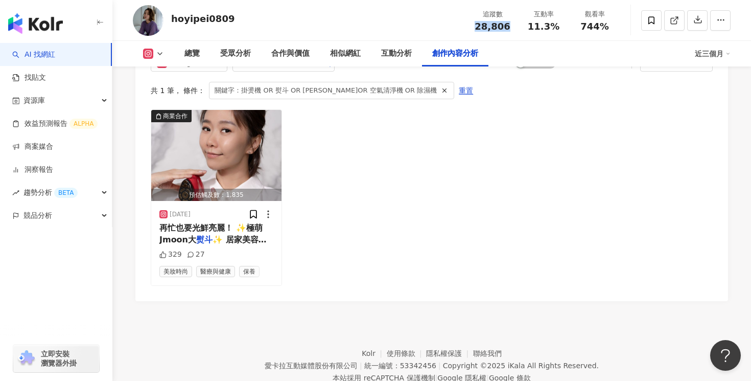
drag, startPoint x: 513, startPoint y: 28, endPoint x: 474, endPoint y: 28, distance: 39.3
click at [474, 28] on div "追蹤數 28,806" at bounding box center [492, 20] width 51 height 22
copy span "28,806"
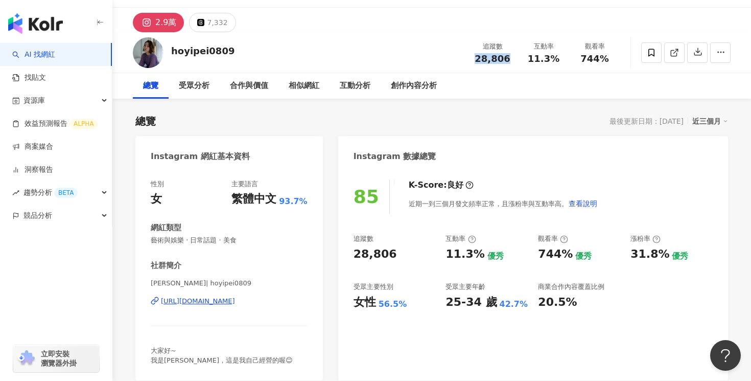
scroll to position [0, 0]
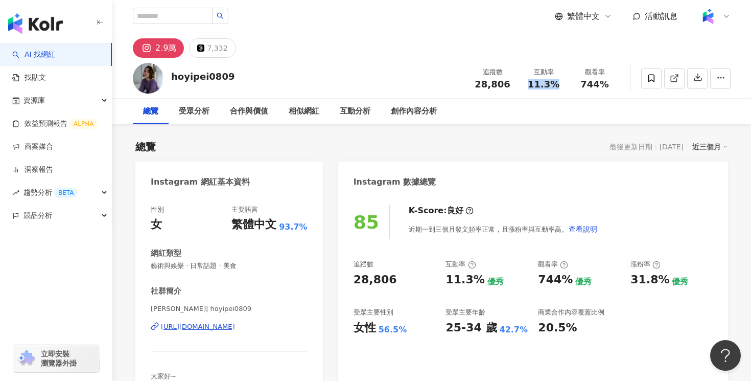
drag, startPoint x: 563, startPoint y: 86, endPoint x: 530, endPoint y: 86, distance: 32.7
click at [530, 86] on div "11.3%" at bounding box center [543, 84] width 39 height 10
copy span "11.3%"
drag, startPoint x: 612, startPoint y: 79, endPoint x: 581, endPoint y: 79, distance: 30.7
click at [581, 79] on div "744%" at bounding box center [594, 84] width 39 height 10
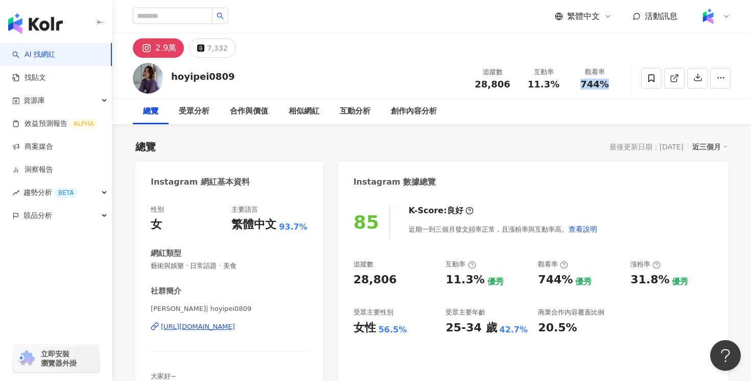
copy span "744%"
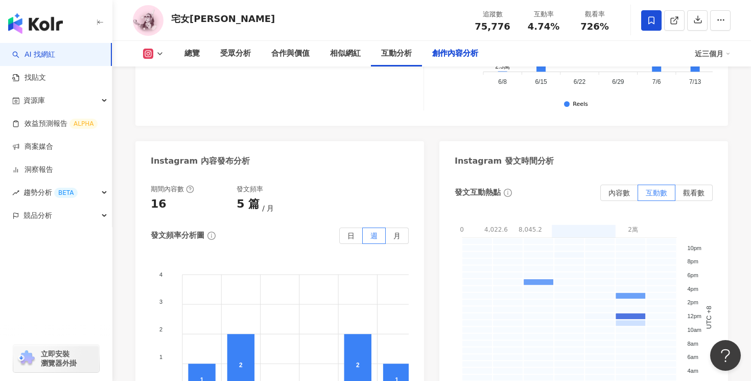
scroll to position [3215, 0]
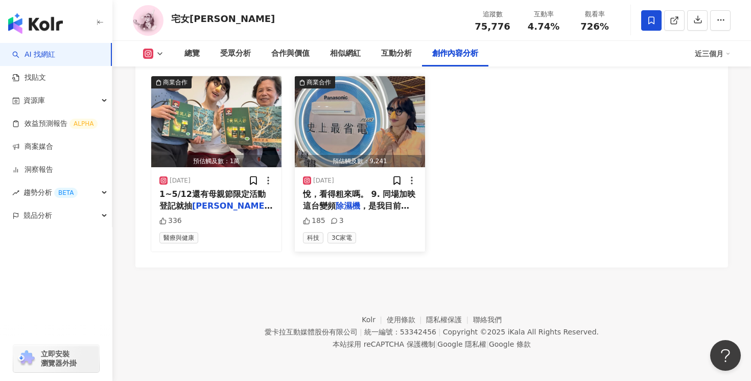
click at [368, 209] on span "，是我目前遇過水箱抽取最輕鬆，看構" at bounding box center [356, 211] width 106 height 21
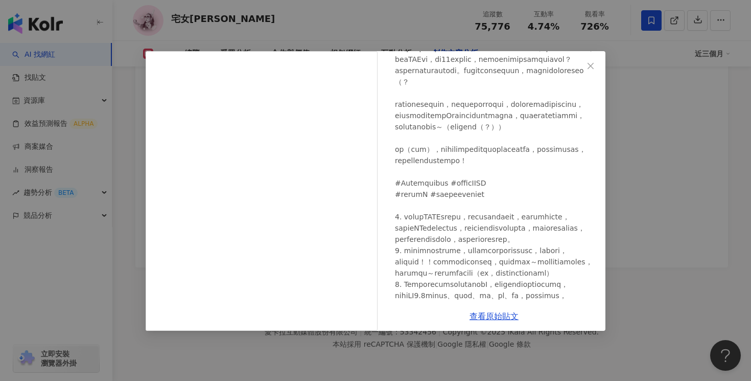
scroll to position [210, 0]
click at [485, 313] on link "查看原始貼文" at bounding box center [494, 316] width 49 height 10
click at [431, 20] on div "宅女小紅 [DATE] 185 3 查看原始貼文" at bounding box center [375, 190] width 751 height 381
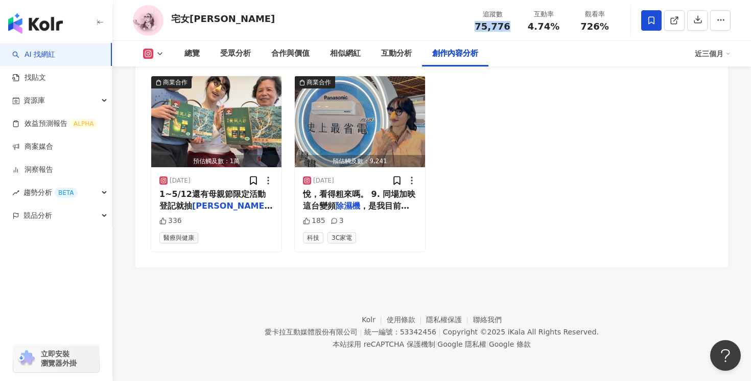
drag, startPoint x: 510, startPoint y: 28, endPoint x: 479, endPoint y: 28, distance: 30.7
click at [479, 28] on div "75,776" at bounding box center [492, 26] width 39 height 10
copy span "75,776"
drag, startPoint x: 562, startPoint y: 27, endPoint x: 531, endPoint y: 27, distance: 30.7
click at [531, 27] on div "4.74%" at bounding box center [543, 26] width 39 height 10
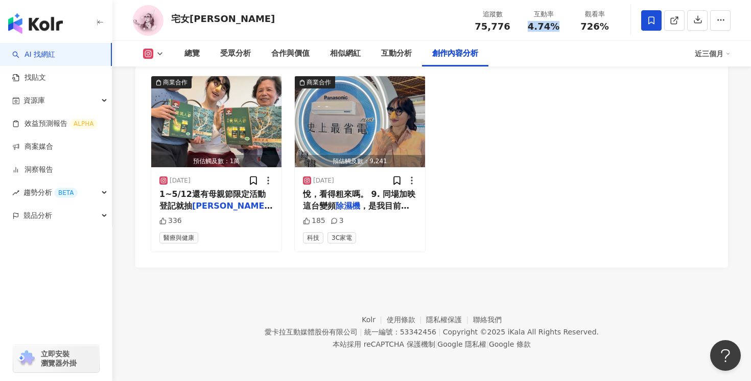
copy span "4.74%"
drag, startPoint x: 610, startPoint y: 27, endPoint x: 581, endPoint y: 28, distance: 28.6
click at [580, 28] on div "726%" at bounding box center [594, 26] width 39 height 10
copy span "726%"
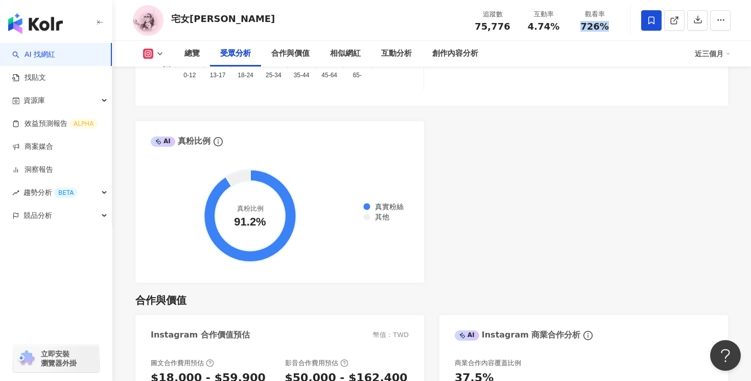
scroll to position [0, 0]
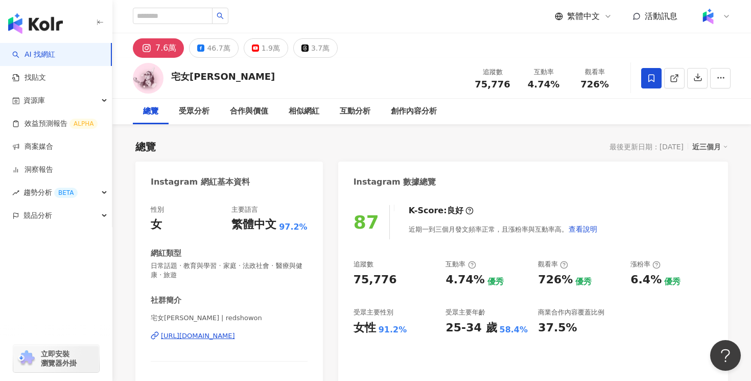
click at [213, 58] on div "宅女小紅 追蹤數 75,776 互動率 4.74% 觀看率 726%" at bounding box center [431, 78] width 639 height 40
click at [216, 45] on div "46.7萬" at bounding box center [218, 48] width 23 height 14
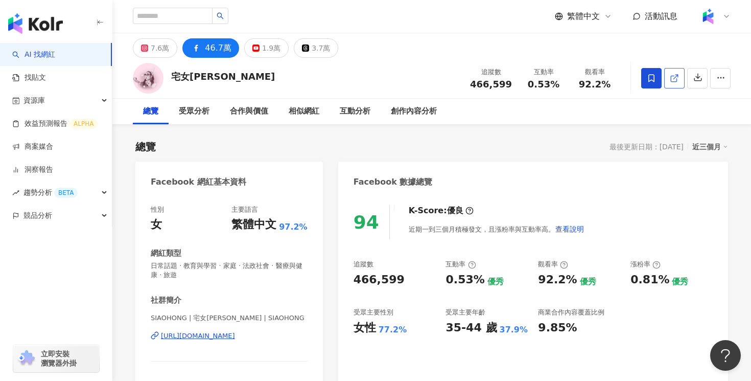
click at [685, 80] on div at bounding box center [685, 78] width 89 height 31
click at [675, 80] on icon at bounding box center [674, 78] width 9 height 9
click at [481, 88] on div "追蹤數 466,599" at bounding box center [491, 78] width 54 height 22
drag, startPoint x: 472, startPoint y: 85, endPoint x: 509, endPoint y: 85, distance: 36.8
click at [509, 85] on div "追蹤數 466,599" at bounding box center [491, 78] width 54 height 22
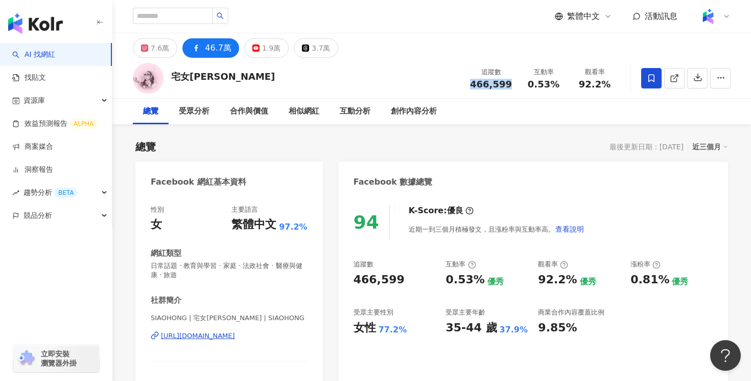
copy span "466,599"
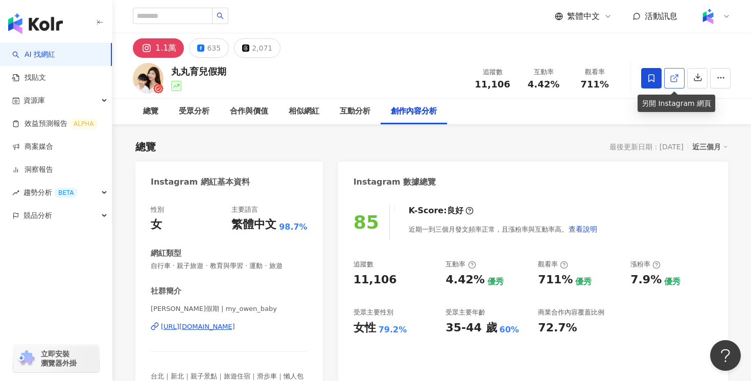
click at [676, 76] on line at bounding box center [676, 77] width 4 height 4
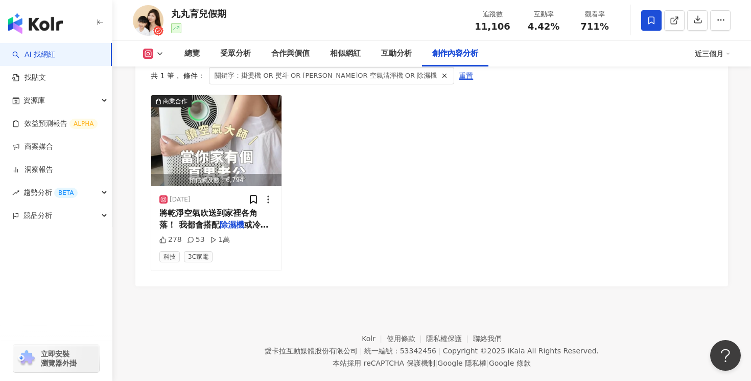
scroll to position [3222, 0]
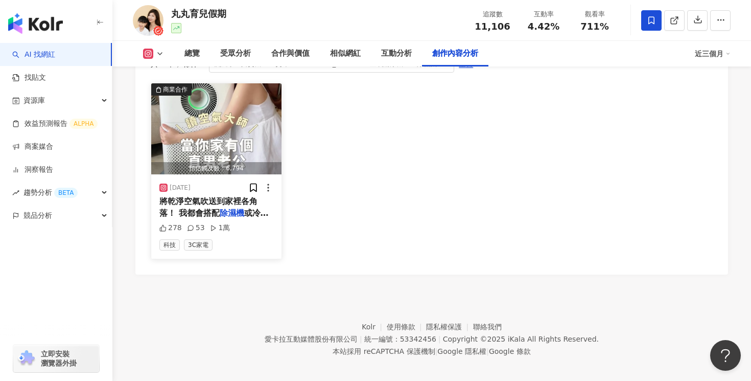
click at [236, 208] on mark "除濕機" at bounding box center [232, 213] width 25 height 10
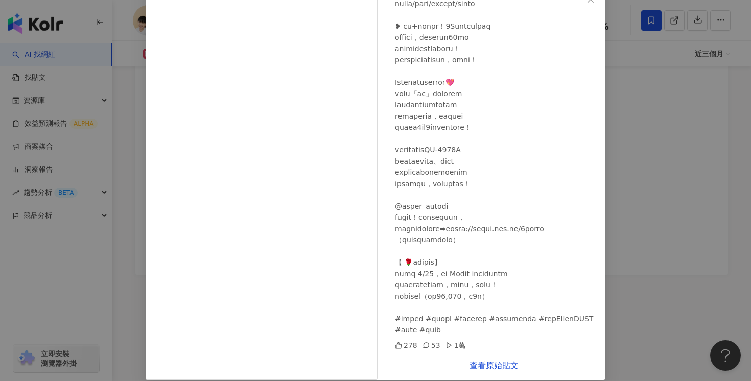
scroll to position [78, 0]
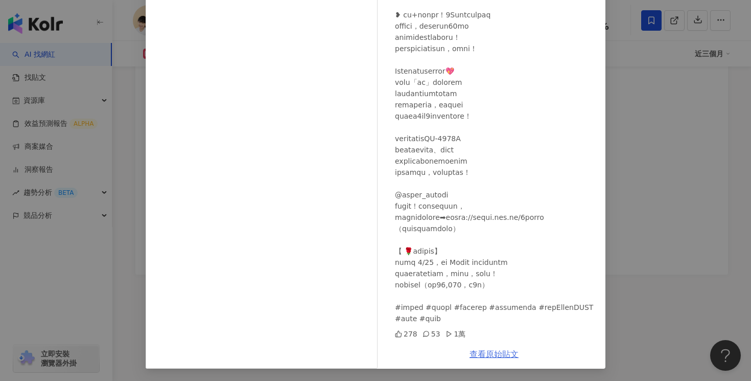
click at [506, 357] on link "查看原始貼文" at bounding box center [494, 354] width 49 height 10
click at [654, 72] on div "丸丸育兒假期 2025/4/18 278 53 1萬 查看原始貼文" at bounding box center [375, 190] width 751 height 381
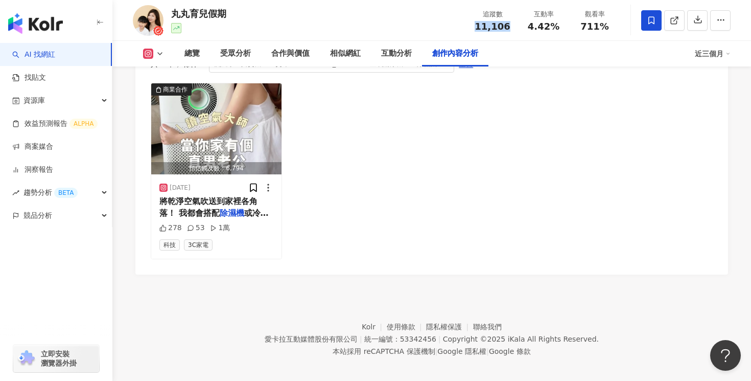
drag, startPoint x: 509, startPoint y: 25, endPoint x: 478, endPoint y: 24, distance: 31.2
click at [478, 25] on div "11,106" at bounding box center [492, 26] width 39 height 10
copy span "11,106"
drag, startPoint x: 553, startPoint y: 27, endPoint x: 532, endPoint y: 28, distance: 21.0
click at [532, 28] on span "4.42%" at bounding box center [544, 26] width 32 height 10
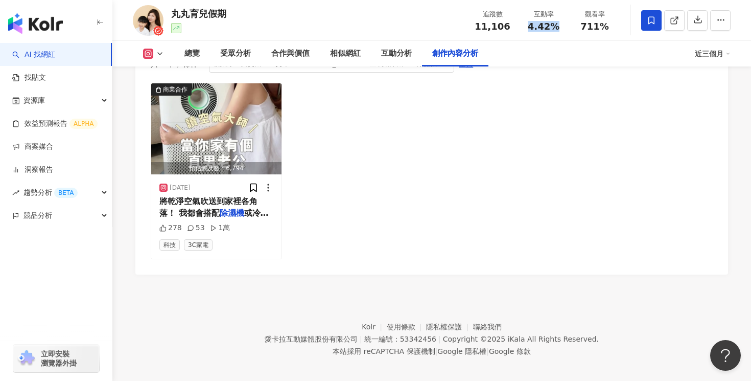
copy span "4.42%"
drag, startPoint x: 612, startPoint y: 27, endPoint x: 583, endPoint y: 27, distance: 28.1
click at [583, 27] on div "711%" at bounding box center [594, 26] width 39 height 10
copy span "711%"
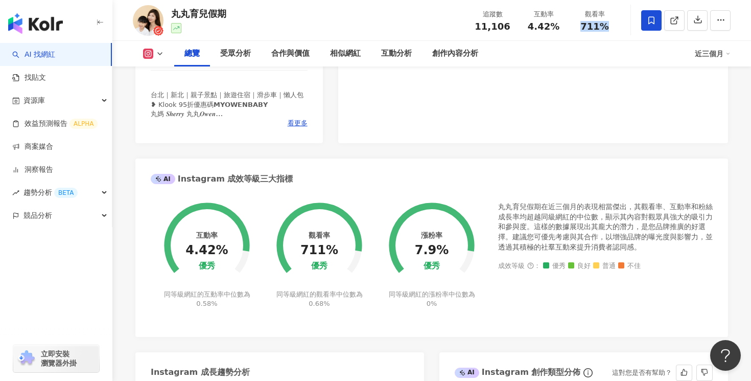
scroll to position [0, 0]
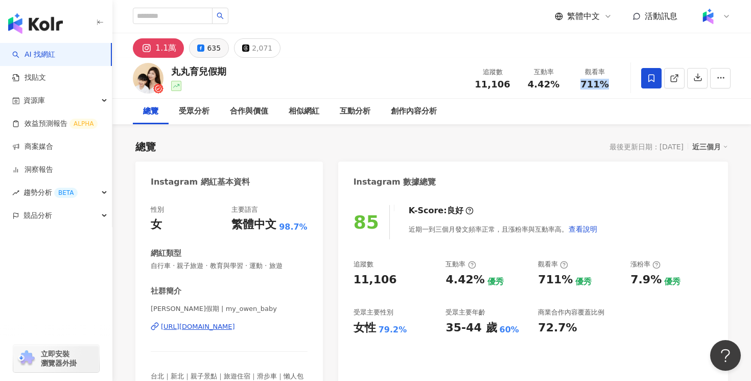
click at [207, 46] on div "635" at bounding box center [214, 48] width 14 height 14
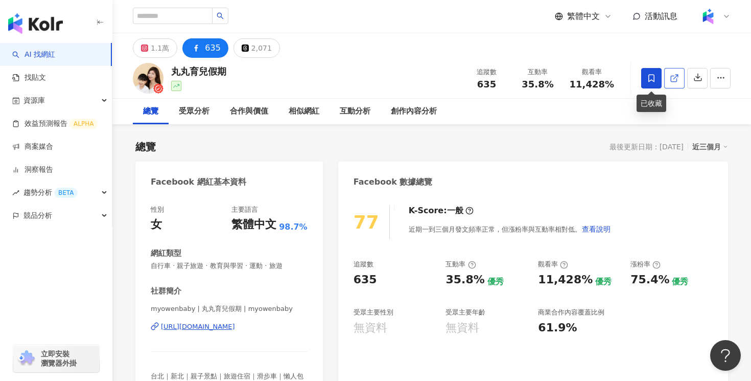
click at [670, 76] on icon at bounding box center [674, 78] width 9 height 9
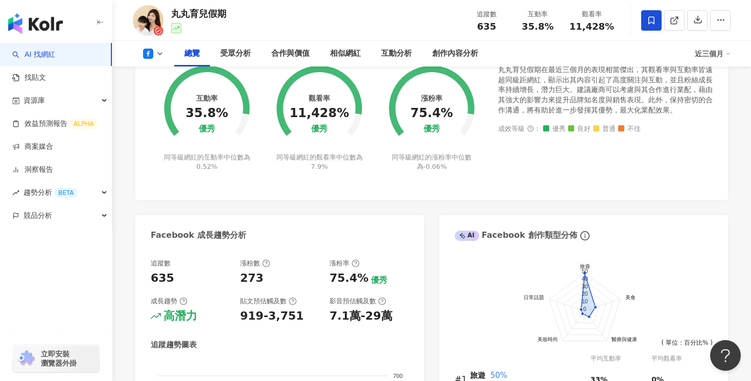
scroll to position [753, 0]
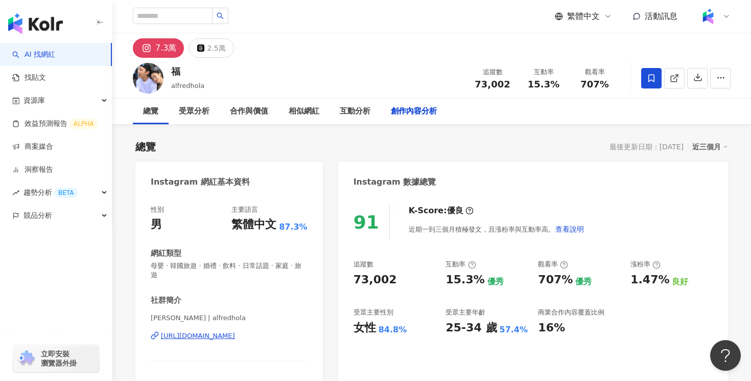
scroll to position [3116, 0]
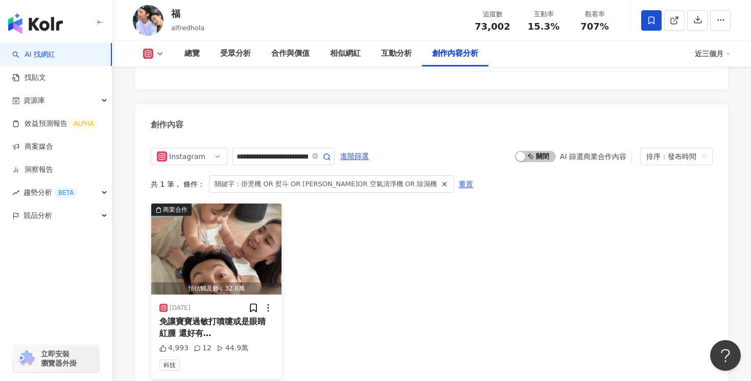
click at [247, 316] on span "免讓寶寶過敏打噴嚏或是眼睛紅腫 還好有" at bounding box center [212, 326] width 106 height 21
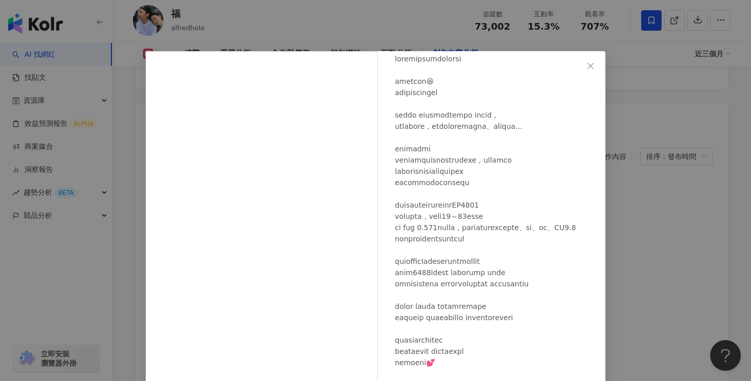
scroll to position [78, 0]
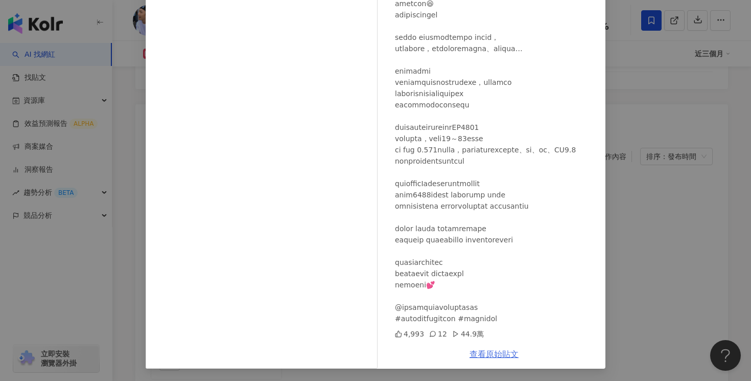
click at [492, 358] on link "查看原始貼文" at bounding box center [494, 354] width 49 height 10
click at [653, 139] on div "福 2025/5/2 4,993 12 44.9萬 查看原始貼文" at bounding box center [375, 190] width 751 height 381
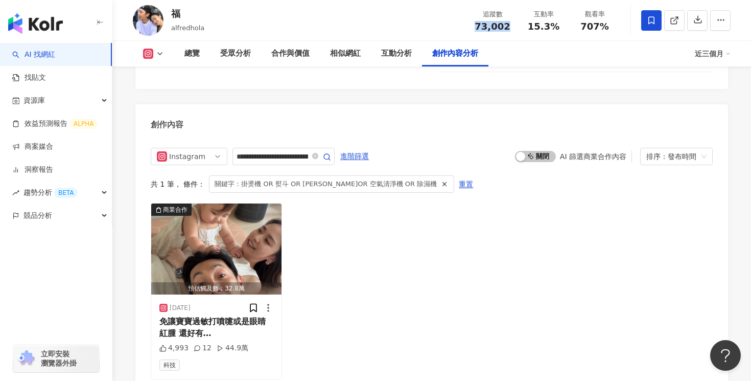
drag, startPoint x: 512, startPoint y: 33, endPoint x: 478, endPoint y: 28, distance: 34.6
click at [478, 28] on div "追蹤數 73,002 互動率 15.3% 觀看率 707%" at bounding box center [543, 20] width 153 height 30
copy span "73,002"
drag, startPoint x: 561, startPoint y: 26, endPoint x: 524, endPoint y: 26, distance: 37.8
click at [524, 26] on div "互動率 15.3%" at bounding box center [543, 20] width 51 height 22
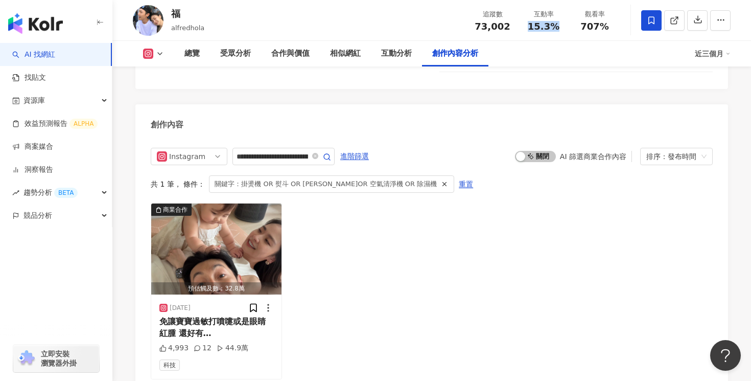
copy span "15.3%"
drag, startPoint x: 606, startPoint y: 28, endPoint x: 581, endPoint y: 29, distance: 25.1
click at [581, 29] on div "707%" at bounding box center [594, 26] width 39 height 10
copy span "707%"
click at [237, 316] on span "免讓寶寶過敏打噴嚏或是眼睛紅腫 還好有" at bounding box center [212, 326] width 106 height 21
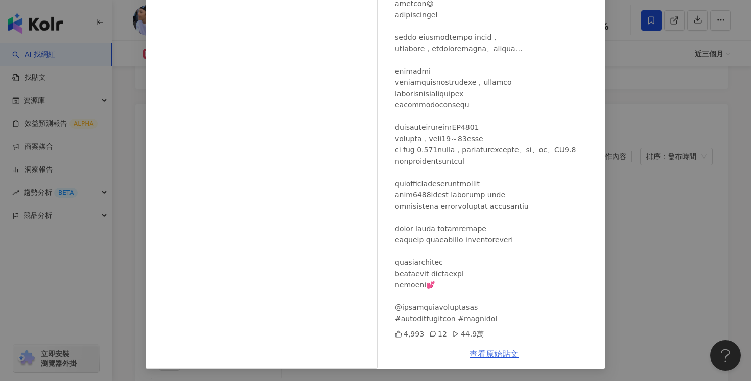
click at [480, 358] on link "查看原始貼文" at bounding box center [494, 354] width 49 height 10
click at [657, 116] on div "福 2025/5/2 4,993 12 44.9萬 查看原始貼文" at bounding box center [375, 190] width 751 height 381
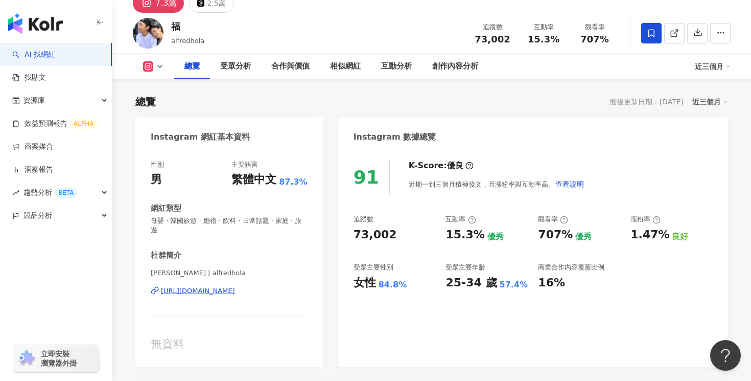
scroll to position [0, 0]
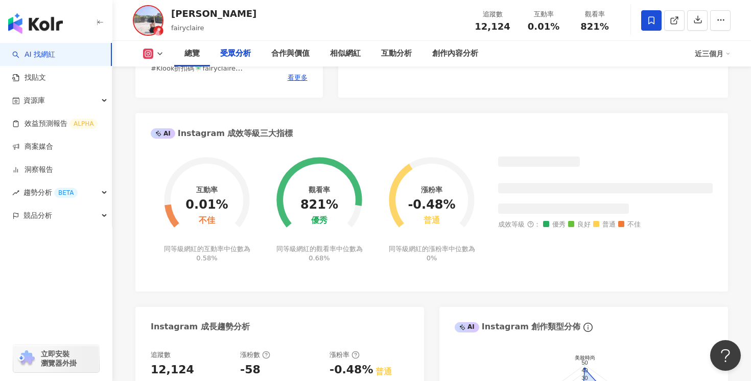
scroll to position [3228, 0]
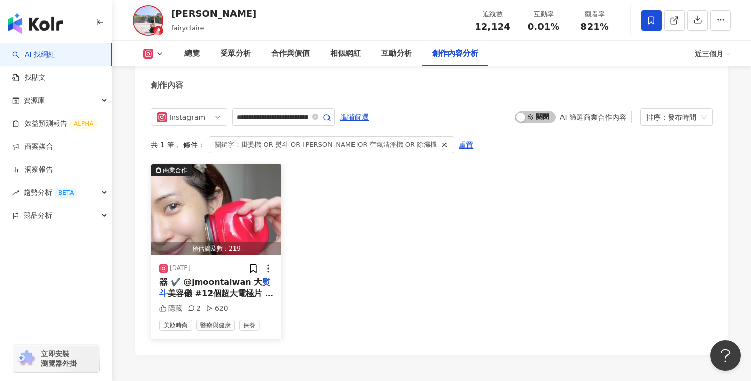
click at [246, 288] on span "美容儀 #12個超大電極片 高效率保" at bounding box center [216, 298] width 114 height 21
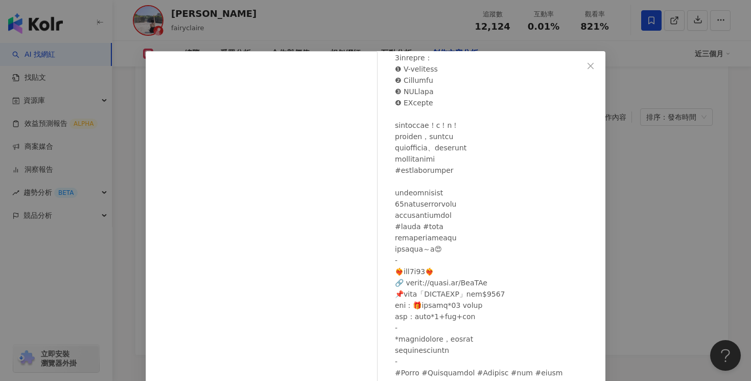
scroll to position [65, 0]
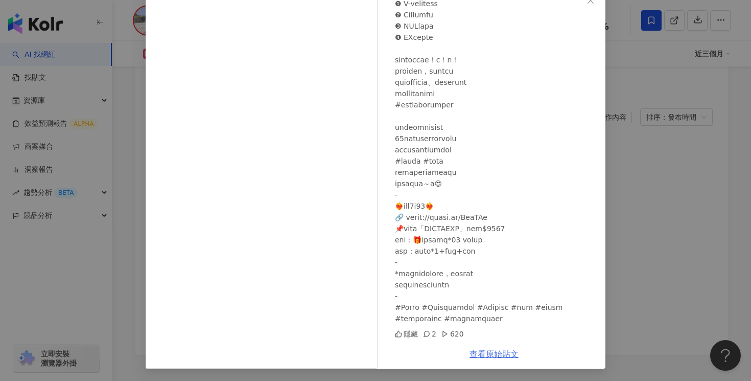
click at [498, 350] on link "查看原始貼文" at bounding box center [494, 354] width 49 height 10
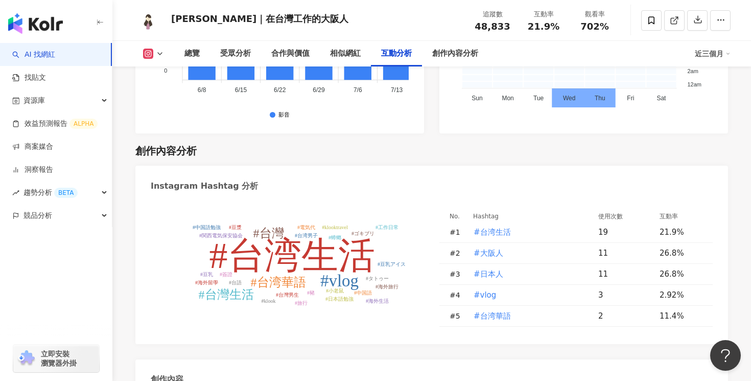
scroll to position [3199, 0]
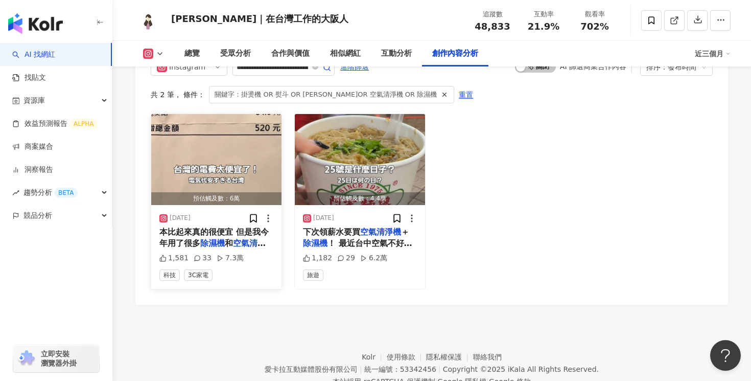
click at [263, 238] on mark "空氣清淨機" at bounding box center [212, 248] width 106 height 21
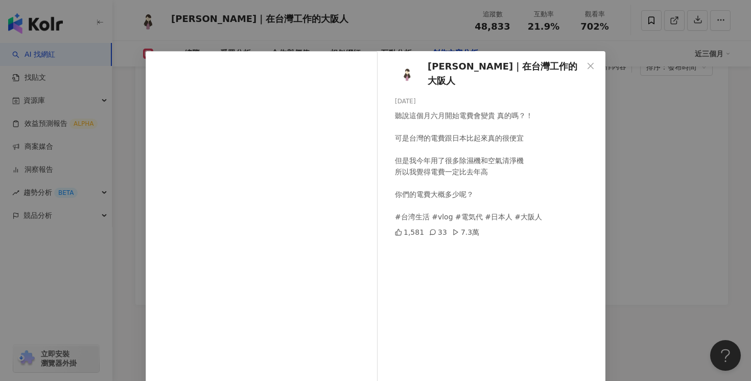
click at [700, 170] on div "Erica｜在台灣工作的大阪人 2025/6/1 聽說這個月六月開始電費會變貴 真的嗎？！ 可是台灣的電費跟日本比起來真的很便宜 但是我今年用了很多除濕機和空…" at bounding box center [375, 190] width 751 height 381
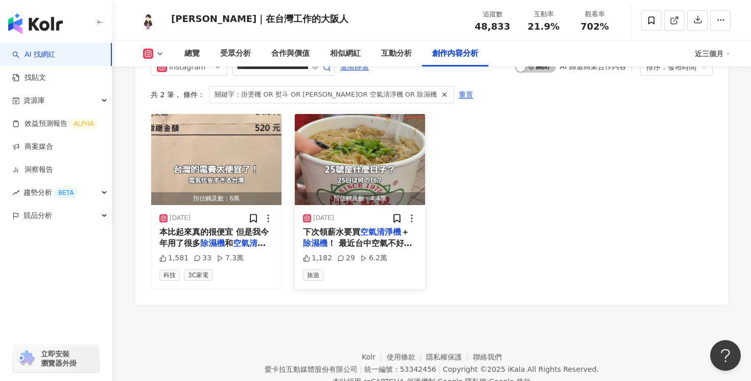
click at [418, 192] on div "預估觸及數：4.4萬" at bounding box center [360, 198] width 130 height 13
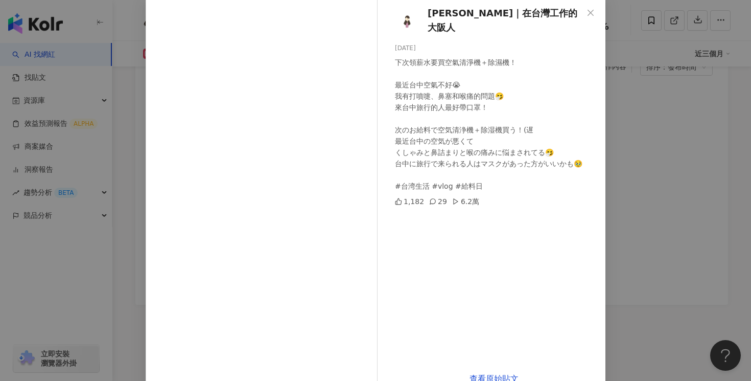
scroll to position [75, 0]
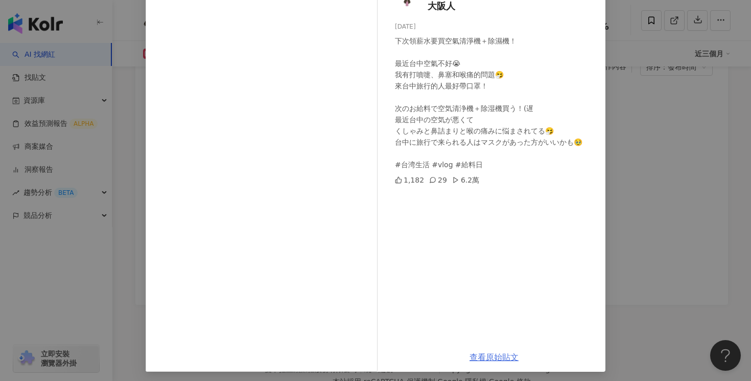
click at [493, 359] on link "查看原始貼文" at bounding box center [494, 357] width 49 height 10
click at [626, 90] on div "Erica｜在台灣工作的大阪人 2024/11/17 下次領薪水要買空氣清淨機＋除濕機！ 最近台中空氣不好😭 我有打噴嚏、鼻塞和喉痛的問題🤧 來台中旅行的人最…" at bounding box center [375, 190] width 751 height 381
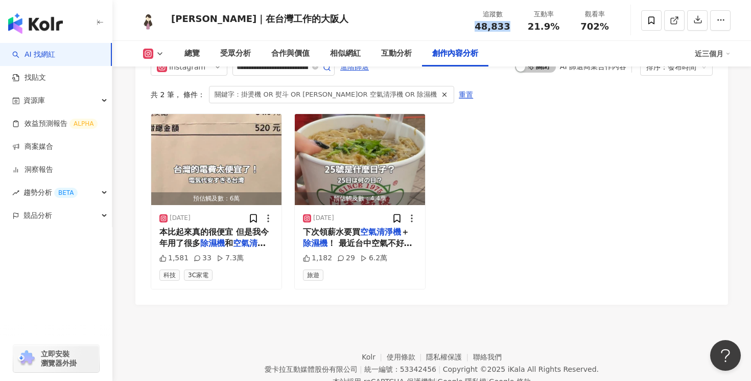
drag, startPoint x: 506, startPoint y: 25, endPoint x: 472, endPoint y: 25, distance: 34.2
click at [472, 25] on div "追蹤數 48,833" at bounding box center [492, 20] width 51 height 22
copy span "48,833"
drag, startPoint x: 565, startPoint y: 32, endPoint x: 530, endPoint y: 30, distance: 34.8
click at [530, 30] on div "追蹤數 48,833 互動率 21.9% 觀看率 702%" at bounding box center [543, 20] width 153 height 30
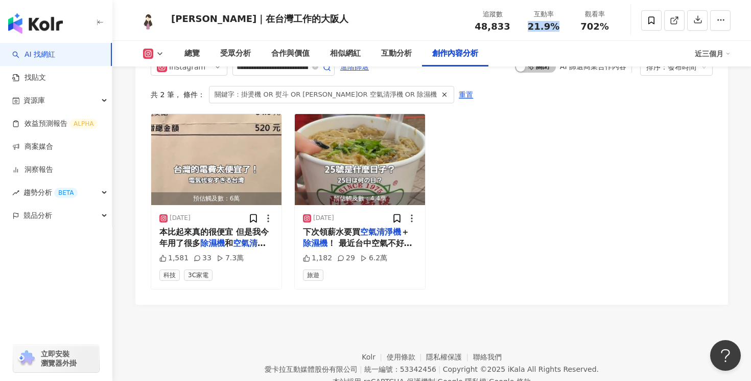
copy span "21.9%"
drag, startPoint x: 604, startPoint y: 27, endPoint x: 583, endPoint y: 27, distance: 21.0
click at [583, 27] on div "702%" at bounding box center [594, 26] width 39 height 10
copy span "702%"
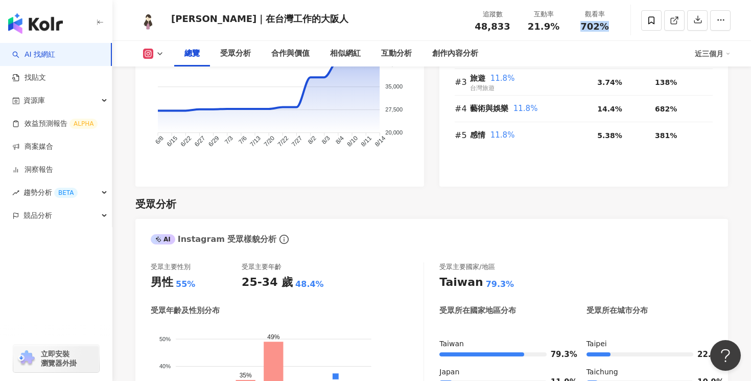
scroll to position [0, 0]
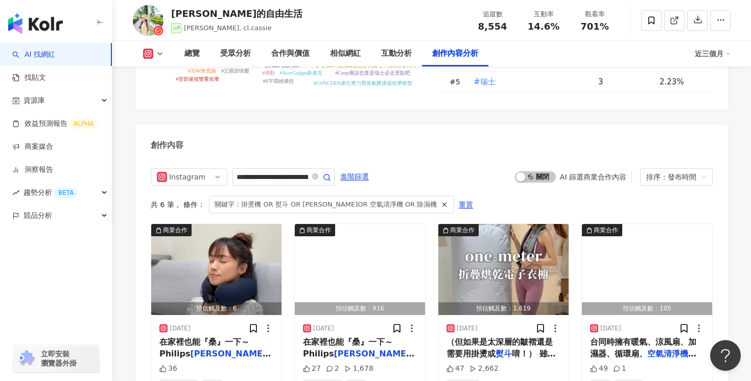
scroll to position [3399, 0]
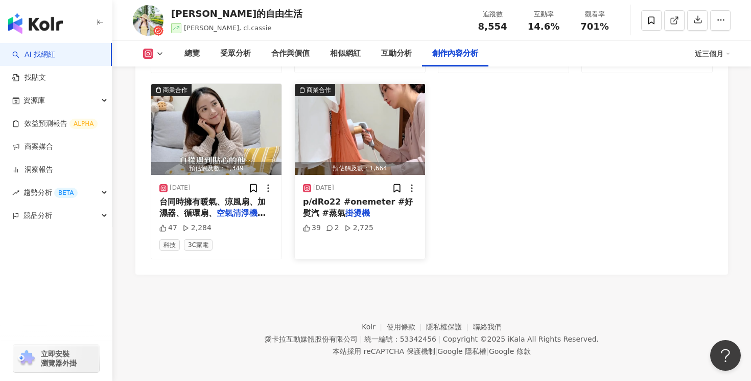
click at [359, 197] on span "p/dRo22 #onemeter #好熨汽 #蒸氣" at bounding box center [358, 207] width 110 height 21
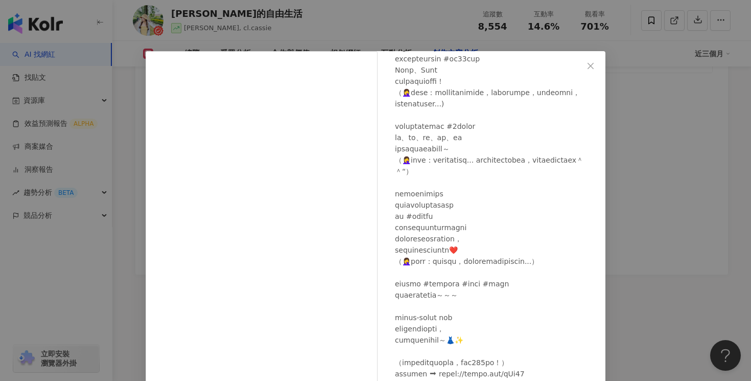
scroll to position [78, 0]
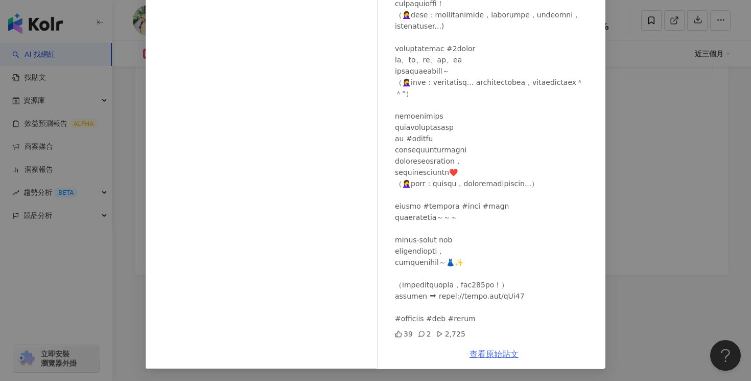
click at [507, 356] on link "查看原始貼文" at bounding box center [494, 354] width 49 height 10
click at [652, 165] on div "[PERSON_NAME]的自由生活 [DATE] 39 2 2,725 查看原始貼文" at bounding box center [375, 190] width 751 height 381
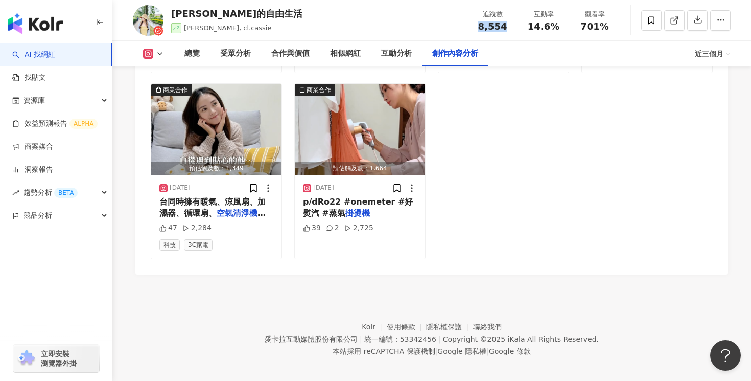
drag, startPoint x: 511, startPoint y: 25, endPoint x: 480, endPoint y: 25, distance: 31.2
click at [480, 25] on div "8,554" at bounding box center [492, 26] width 39 height 10
click at [368, 197] on span "p/dRo22 #onemeter #好熨汽 #蒸氣" at bounding box center [358, 207] width 110 height 21
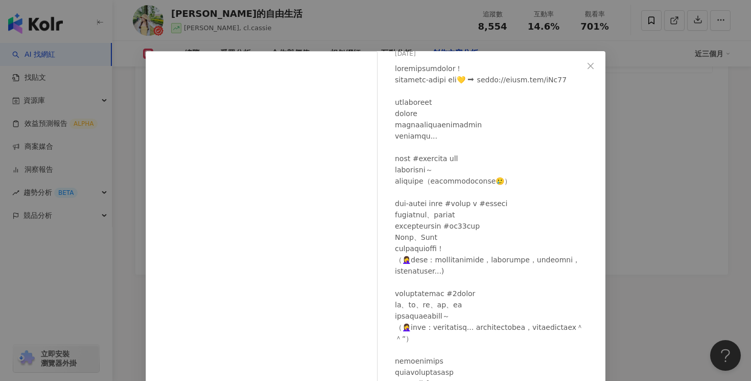
scroll to position [48, 0]
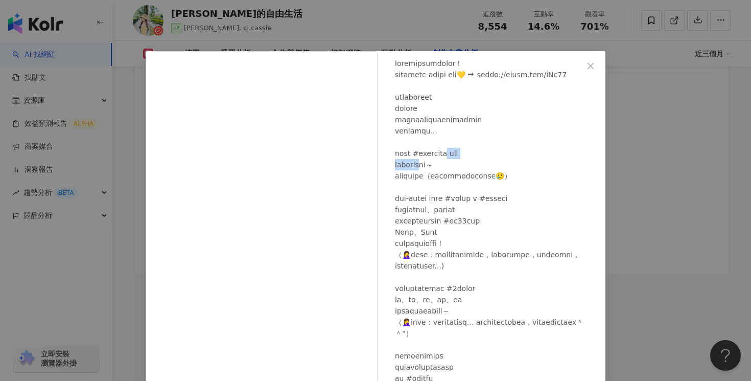
drag, startPoint x: 489, startPoint y: 153, endPoint x: 430, endPoint y: 153, distance: 59.3
click at [430, 153] on div at bounding box center [496, 311] width 202 height 506
copy div "好熨汽 現在洋裝都不怕皺"
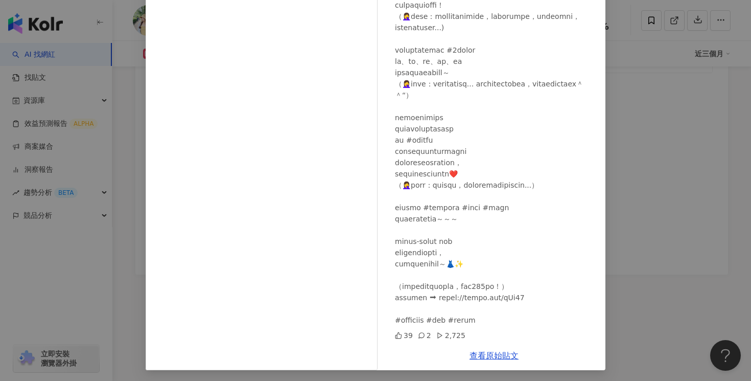
scroll to position [78, 0]
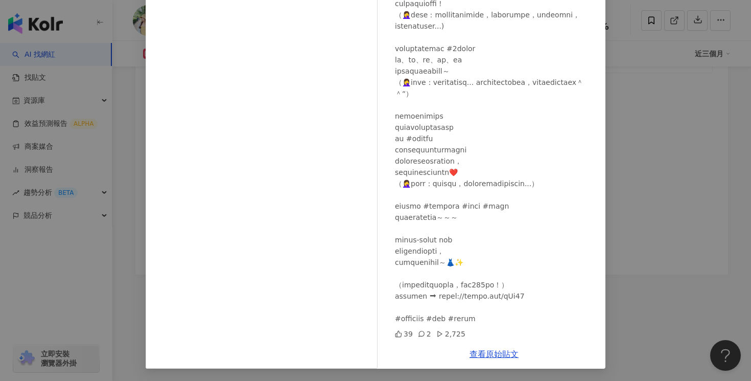
click at [643, 194] on div "凱西的自由生活 2024/12/23 39 2 2,725 查看原始貼文" at bounding box center [375, 190] width 751 height 381
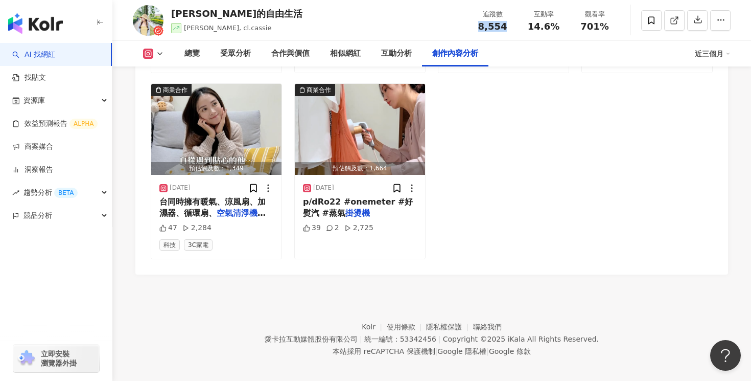
drag, startPoint x: 508, startPoint y: 29, endPoint x: 479, endPoint y: 29, distance: 29.1
click at [479, 29] on div "8,554" at bounding box center [492, 26] width 39 height 10
copy span "8,554"
drag, startPoint x: 558, startPoint y: 29, endPoint x: 529, endPoint y: 29, distance: 29.1
click at [529, 29] on div "14.6%" at bounding box center [543, 26] width 39 height 10
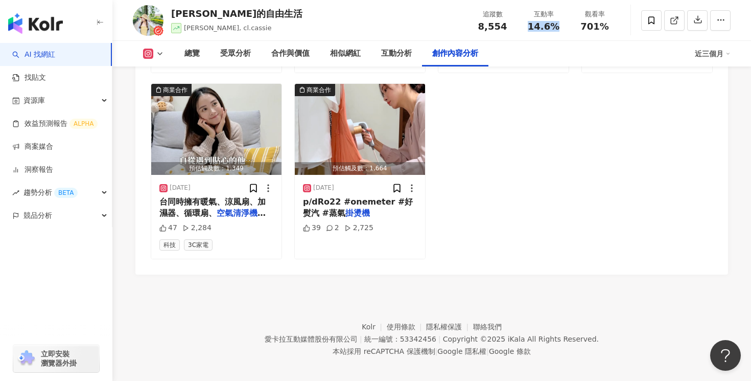
copy span "14.6%"
drag, startPoint x: 610, startPoint y: 26, endPoint x: 571, endPoint y: 26, distance: 38.3
click at [572, 26] on div "觀看率 701%" at bounding box center [594, 20] width 51 height 22
copy span "701%"
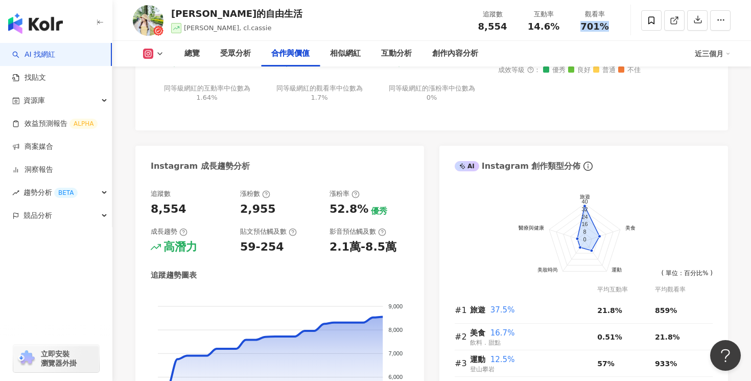
scroll to position [0, 0]
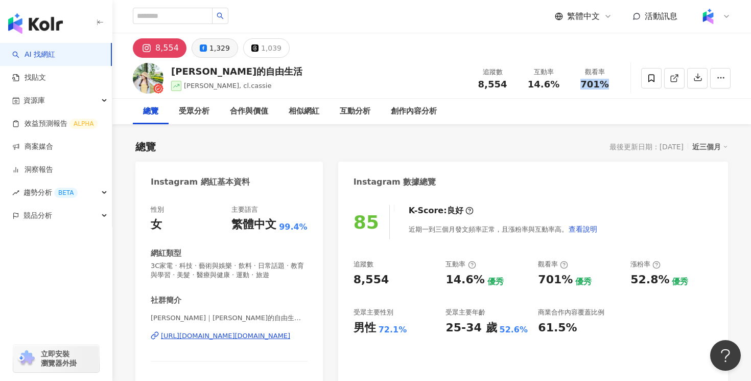
click at [205, 48] on button "1,329" at bounding box center [215, 47] width 46 height 19
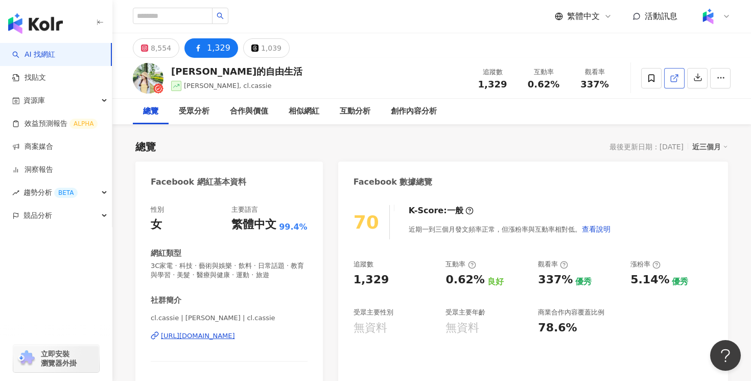
click at [678, 76] on icon at bounding box center [674, 78] width 9 height 9
drag, startPoint x: 508, startPoint y: 87, endPoint x: 482, endPoint y: 87, distance: 26.1
click at [482, 87] on div "1,329" at bounding box center [492, 84] width 39 height 10
copy span "1,329"
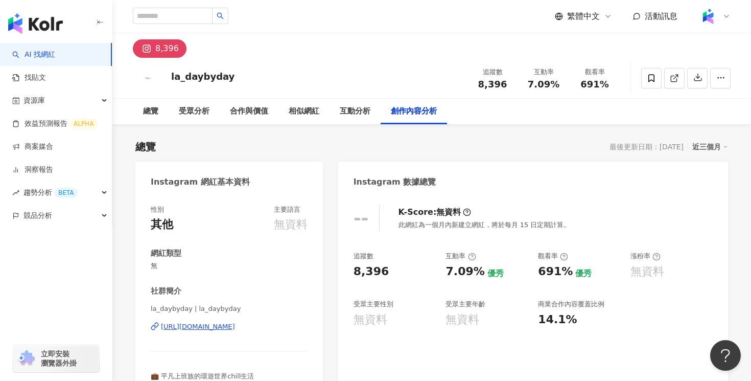
scroll to position [3000, 0]
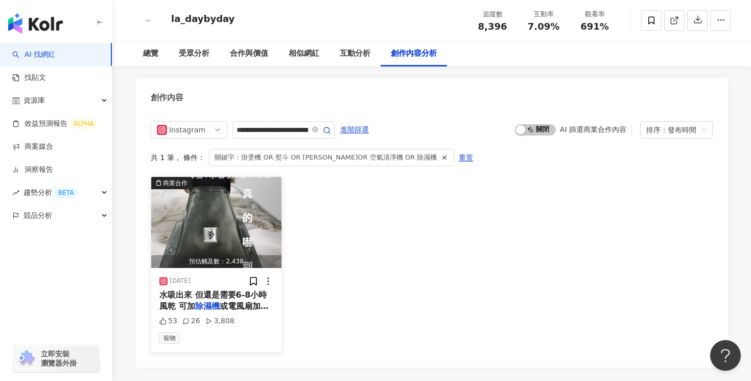
click at [217, 290] on span "水吸出來 但還是需要6-8小時風乾 可加" at bounding box center [212, 300] width 107 height 21
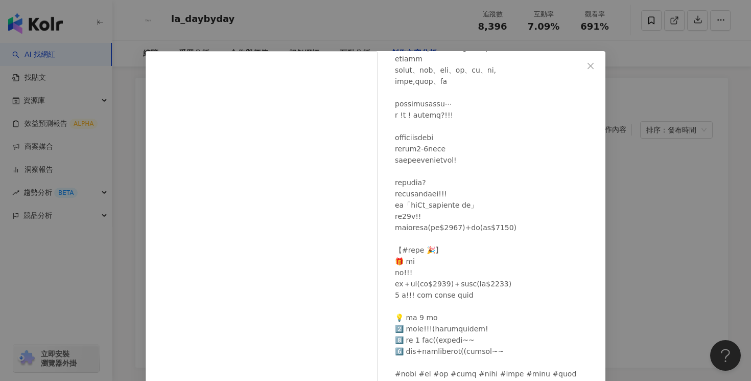
scroll to position [78, 0]
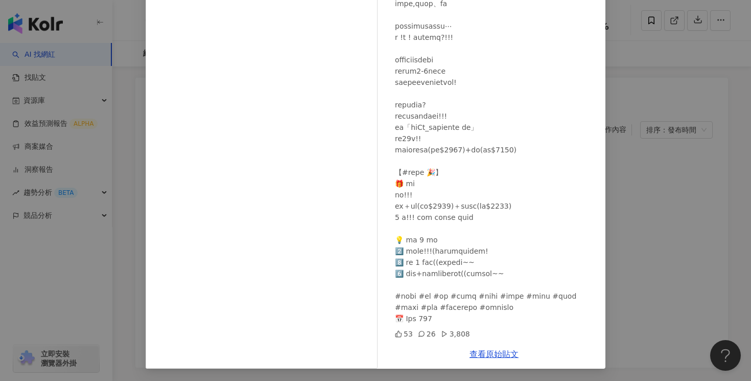
click at [504, 364] on div "查看原始貼文" at bounding box center [494, 353] width 223 height 29
click at [503, 353] on link "查看原始貼文" at bounding box center [494, 354] width 49 height 10
click at [675, 124] on div "la_daybyday 2025/8/1 53 26 3,808 查看原始貼文" at bounding box center [375, 190] width 751 height 381
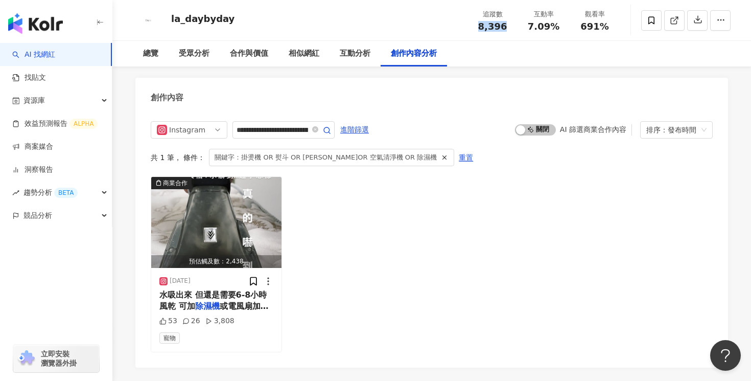
drag, startPoint x: 504, startPoint y: 28, endPoint x: 477, endPoint y: 27, distance: 27.6
click at [477, 27] on div "8,396" at bounding box center [492, 26] width 39 height 10
copy span "8,396"
drag, startPoint x: 553, startPoint y: 25, endPoint x: 529, endPoint y: 25, distance: 24.0
click at [529, 25] on span "7.09%" at bounding box center [544, 26] width 32 height 10
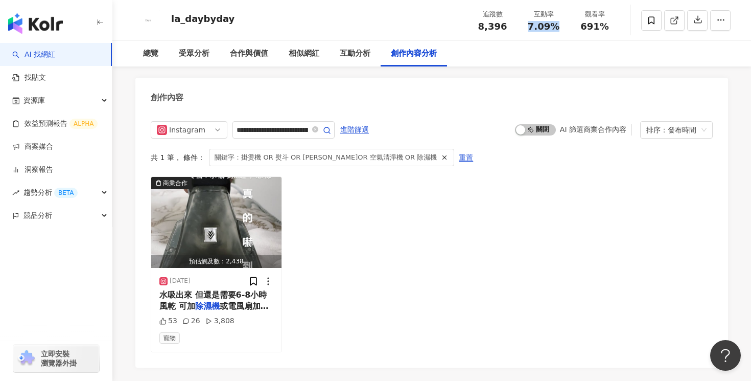
copy span "7.09%"
drag, startPoint x: 611, startPoint y: 28, endPoint x: 583, endPoint y: 28, distance: 27.6
click at [583, 28] on div "691%" at bounding box center [594, 26] width 39 height 10
copy span "691%"
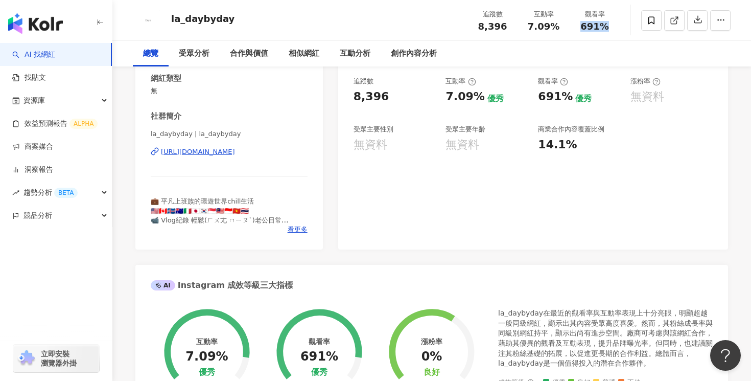
scroll to position [0, 0]
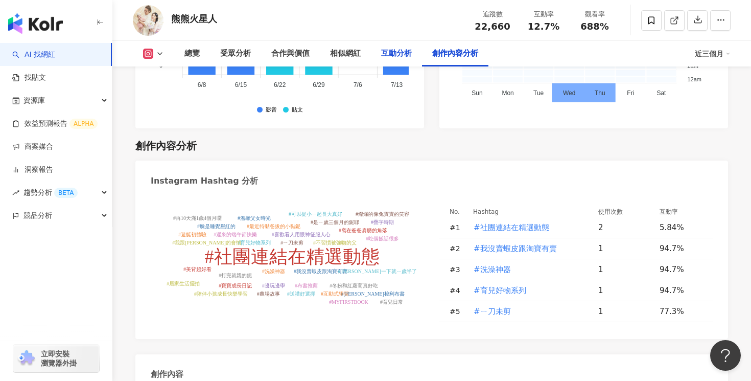
scroll to position [3217, 0]
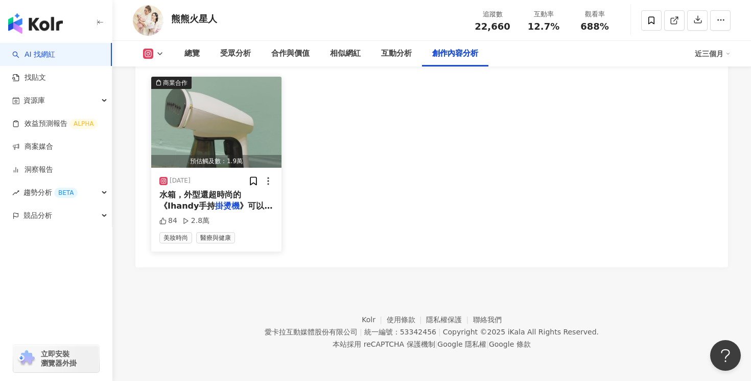
click at [245, 220] on div "84 2.8萬" at bounding box center [216, 221] width 114 height 10
click at [247, 209] on span "》可以輕鬆解決需求～ 插電2秒即" at bounding box center [215, 211] width 113 height 21
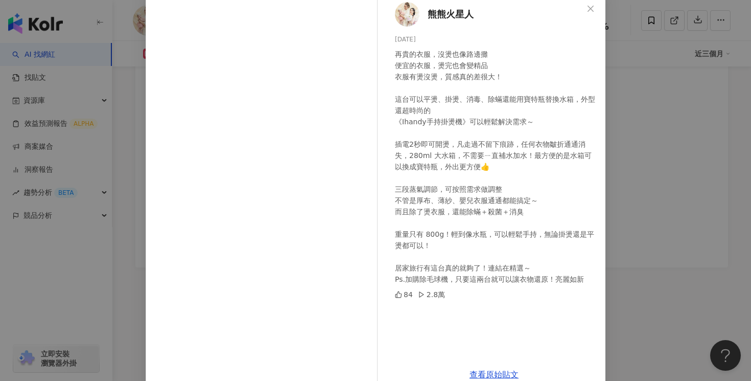
scroll to position [78, 0]
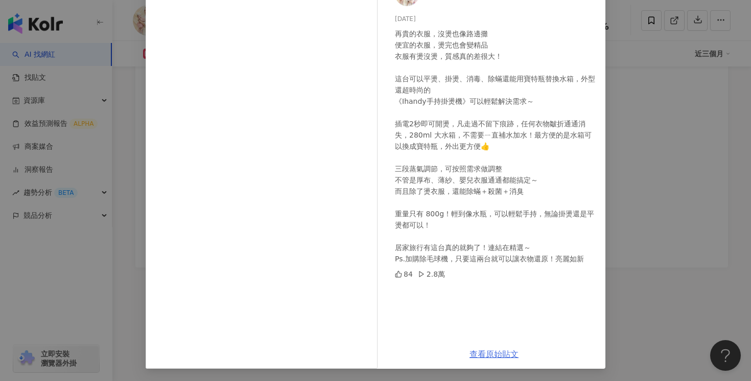
click at [484, 354] on link "查看原始貼文" at bounding box center [494, 354] width 49 height 10
drag, startPoint x: 460, startPoint y: 100, endPoint x: 402, endPoint y: 103, distance: 58.8
click at [402, 103] on div "再貴的衣服，沒燙也像路邊攤 便宜的衣服，燙完也會變精品 衣服有燙沒燙，質感真的差很大！ 這台可以平燙、掛燙、消毒、除蟎還能用寶特瓶替換水箱，外型還超時尚的 《…" at bounding box center [496, 146] width 202 height 236
copy div "Ihandy手持掛燙機"
click at [685, 105] on div "熊熊火星人 2025/5/14 再貴的衣服，沒燙也像路邊攤 便宜的衣服，燙完也會變精品 衣服有燙沒燙，質感真的差很大！ 這台可以平燙、掛燙、消毒、除蟎還能用寶…" at bounding box center [375, 190] width 751 height 381
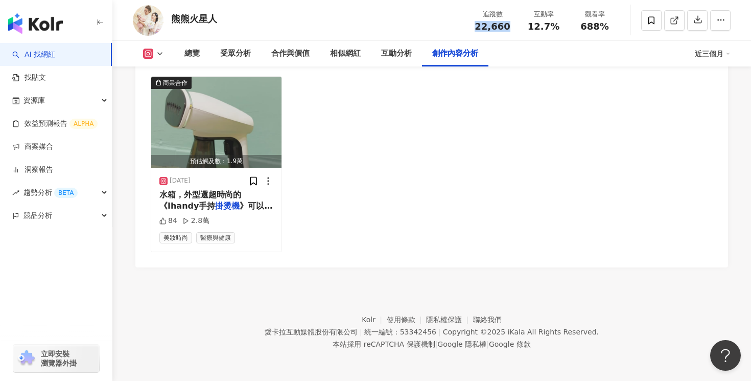
drag, startPoint x: 507, startPoint y: 28, endPoint x: 477, endPoint y: 28, distance: 29.6
click at [477, 28] on div "22,660" at bounding box center [492, 26] width 39 height 10
copy span "22,660"
drag, startPoint x: 554, startPoint y: 29, endPoint x: 523, endPoint y: 29, distance: 31.7
click at [523, 29] on div "互動率 12.7%" at bounding box center [543, 20] width 51 height 22
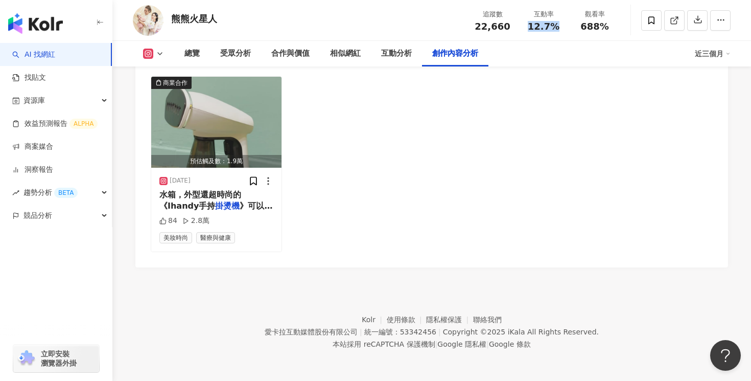
copy span "12.7%"
drag, startPoint x: 608, startPoint y: 29, endPoint x: 583, endPoint y: 29, distance: 25.0
click at [583, 29] on div "688%" at bounding box center [594, 26] width 39 height 10
copy span "688%"
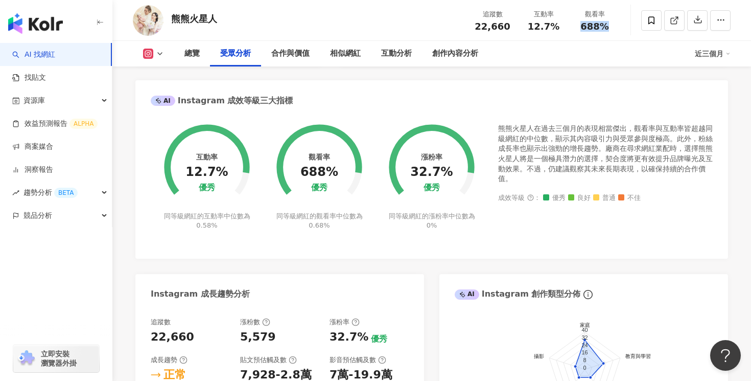
scroll to position [0, 0]
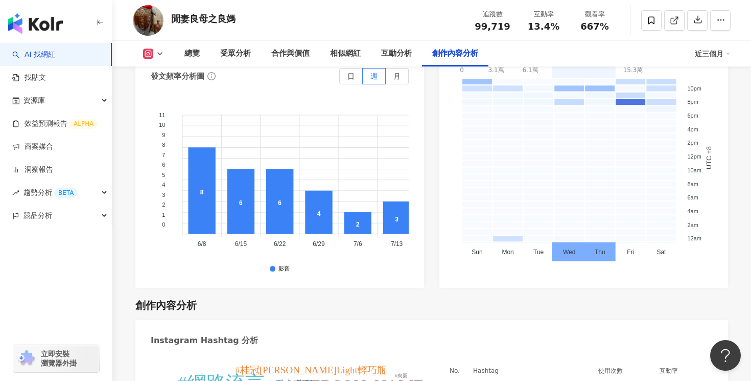
scroll to position [3228, 0]
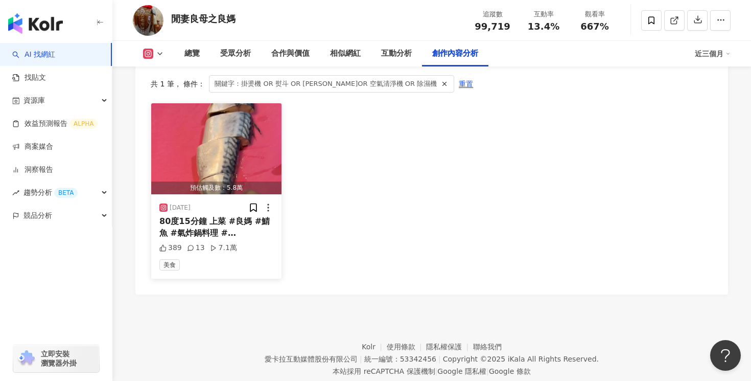
click at [245, 216] on div "80度15分鐘 上菜 #良媽 #鯖魚 #氣炸鍋料理 # 飛利浦" at bounding box center [216, 227] width 114 height 23
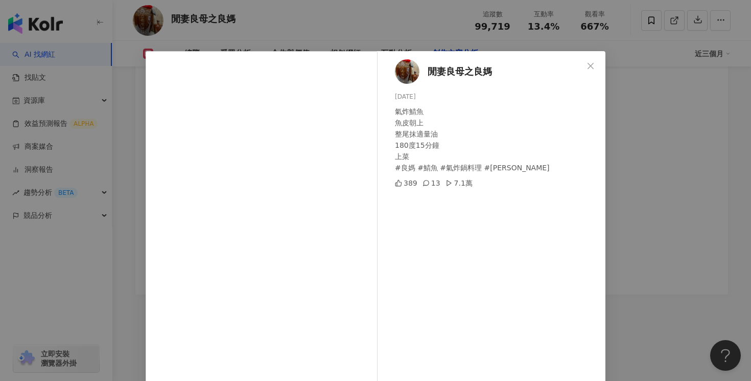
scroll to position [78, 0]
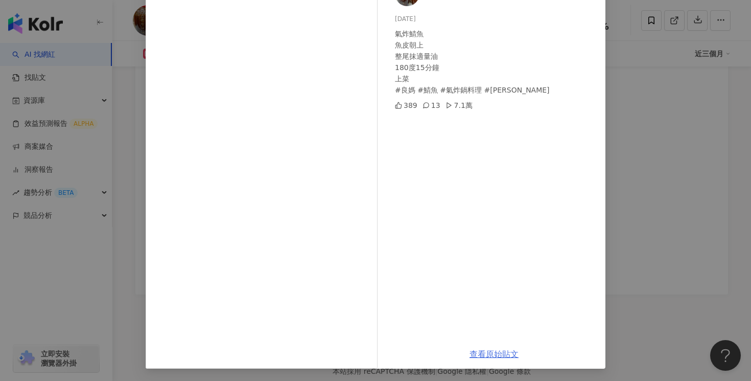
click at [494, 356] on link "查看原始貼文" at bounding box center [494, 354] width 49 height 10
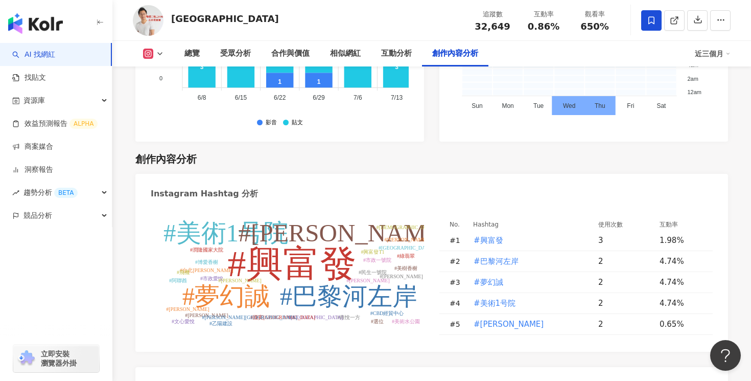
scroll to position [3226, 0]
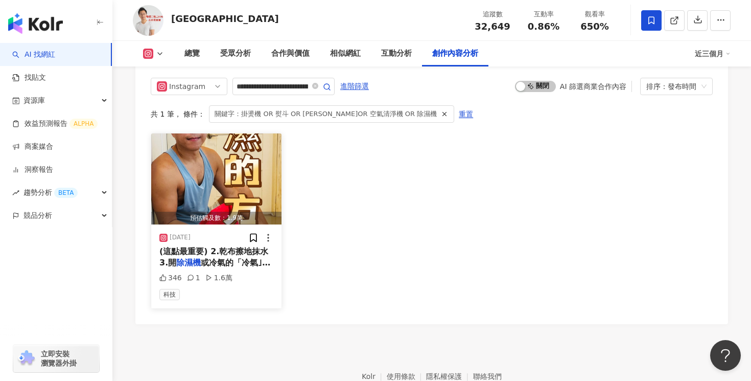
click at [239, 257] on span "或冷氣的「冷氣｣+「電風扇｣ 4." at bounding box center [214, 267] width 111 height 21
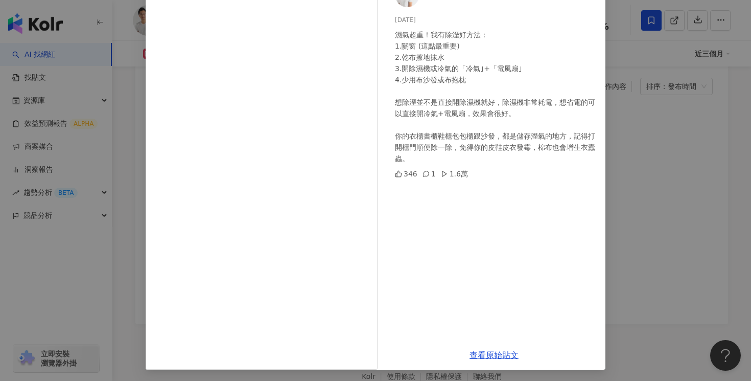
scroll to position [78, 0]
click at [495, 353] on link "查看原始貼文" at bounding box center [494, 354] width 49 height 10
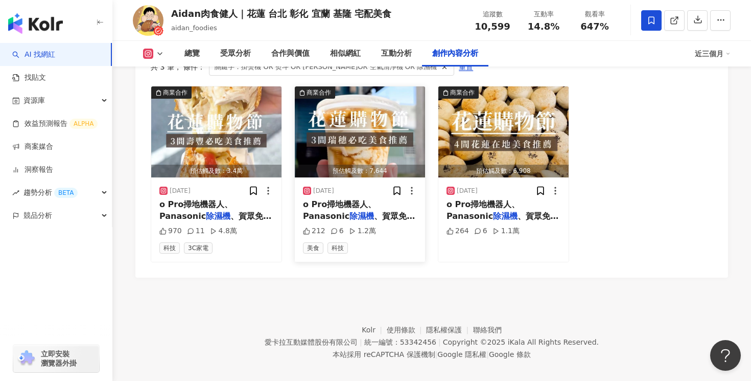
scroll to position [3200, 0]
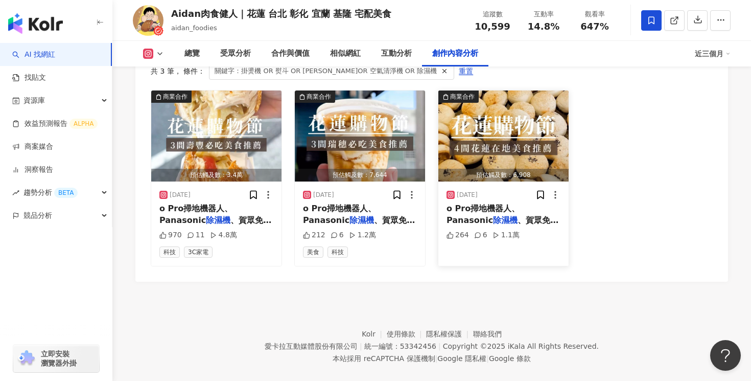
click at [564, 204] on div "2024/9/26 o Pro掃地機器人、Panasonic 除濕機 、賀眾免安裝瞬熱飲水機、LG 新淨 264 6 1.1萬" at bounding box center [503, 223] width 130 height 84
click at [540, 215] on span "、賀眾免安裝瞬熱飲水機、LG 新淨" at bounding box center [503, 225] width 112 height 21
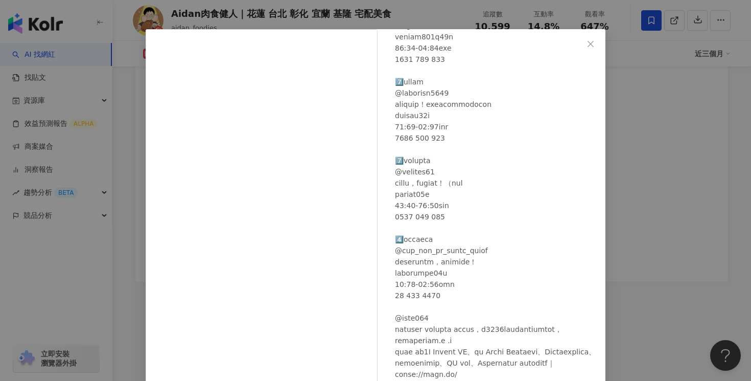
scroll to position [78, 0]
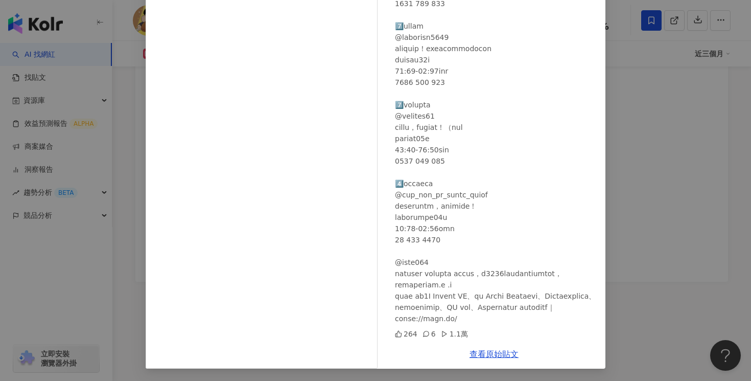
click at [707, 160] on div "Aidanㄞ登愛吃肉｜花蓮美食 全台美食 宅配美食 2024/9/26 264 6 1.1萬 查看原始貼文" at bounding box center [375, 190] width 751 height 381
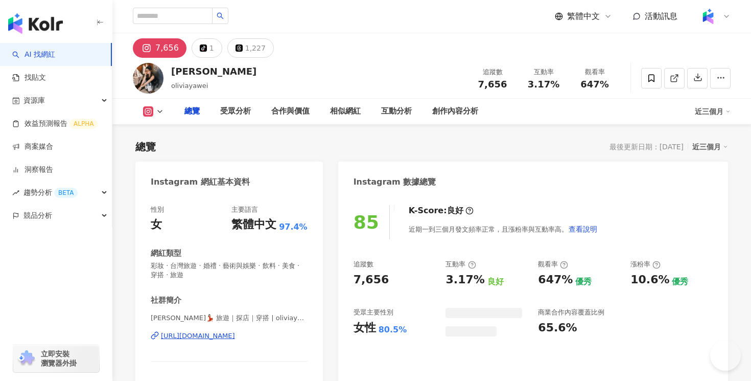
type input "**********"
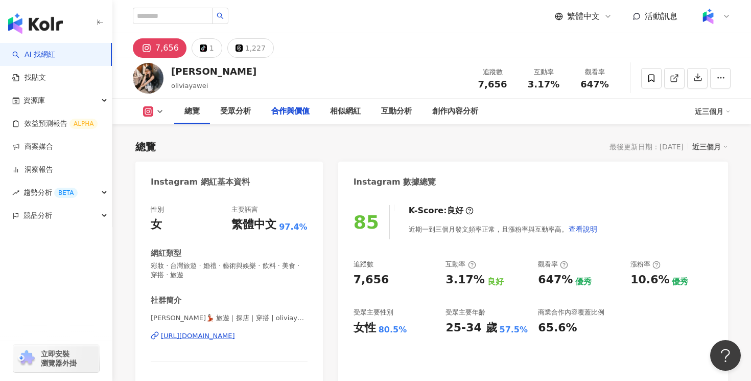
scroll to position [3238, 0]
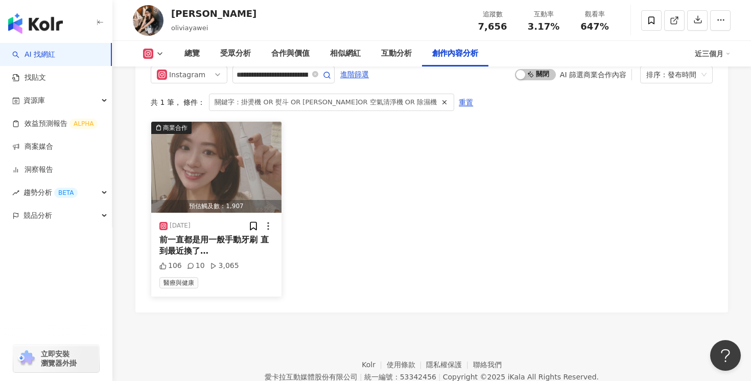
click at [243, 213] on div "2025/5/23 前一直都是用一般手動牙刷 直到最近換了 飛利浦 的舒適潔淨音波電動牙刷 (HX51 106 10 3,065 醫療與健康" at bounding box center [216, 255] width 130 height 84
click at [246, 257] on span "的舒適潔淨音波電動牙刷 (HX51" at bounding box center [213, 267] width 109 height 21
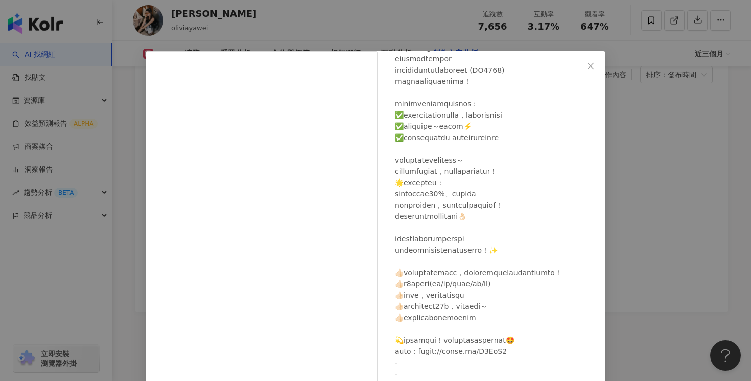
scroll to position [78, 0]
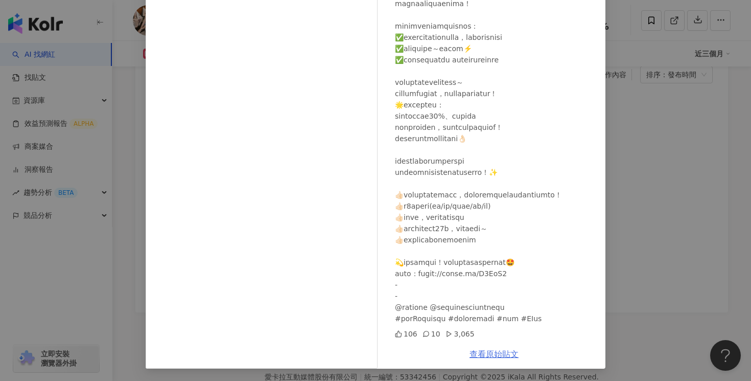
click at [494, 353] on link "查看原始貼文" at bounding box center [494, 354] width 49 height 10
click at [675, 95] on div "Olivia 2025/5/23 106 10 3,065 查看原始貼文" at bounding box center [375, 190] width 751 height 381
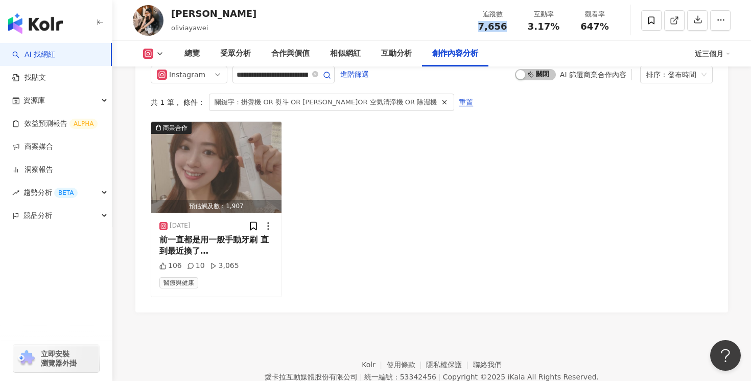
drag, startPoint x: 509, startPoint y: 29, endPoint x: 480, endPoint y: 29, distance: 29.1
click at [480, 29] on div "7,656" at bounding box center [492, 26] width 39 height 10
copy span "7,656"
drag, startPoint x: 561, startPoint y: 27, endPoint x: 529, endPoint y: 27, distance: 31.7
click at [530, 27] on div "3.17%" at bounding box center [543, 26] width 39 height 10
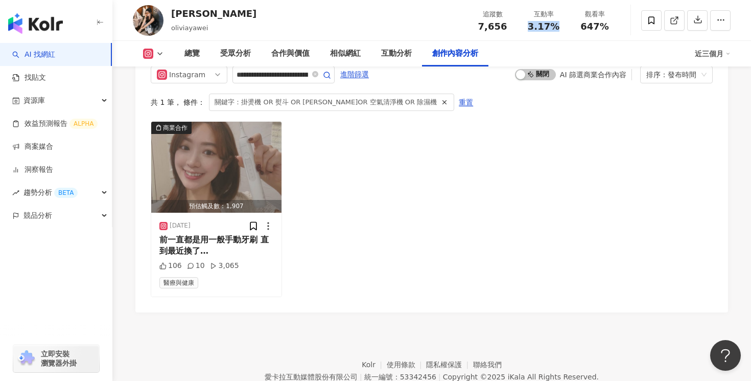
copy span "3.17%"
drag, startPoint x: 610, startPoint y: 30, endPoint x: 581, endPoint y: 30, distance: 29.1
click at [581, 30] on div "647%" at bounding box center [594, 26] width 39 height 10
copy span "647%"
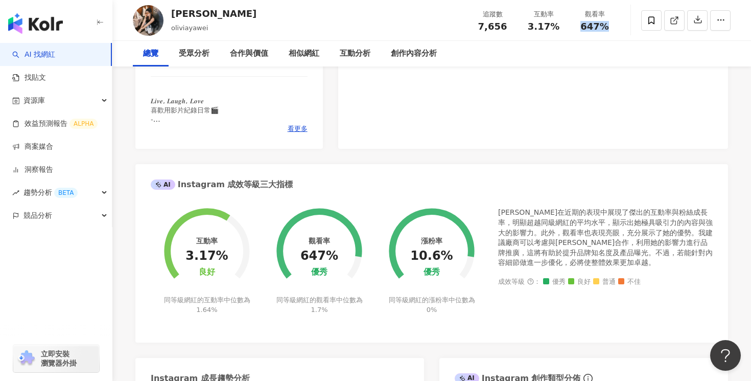
scroll to position [0, 0]
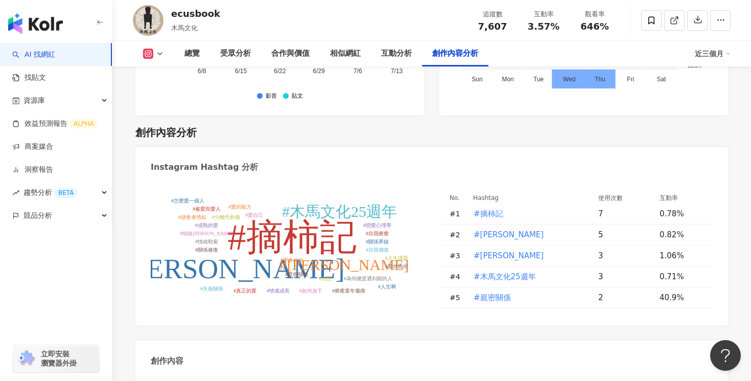
scroll to position [3215, 0]
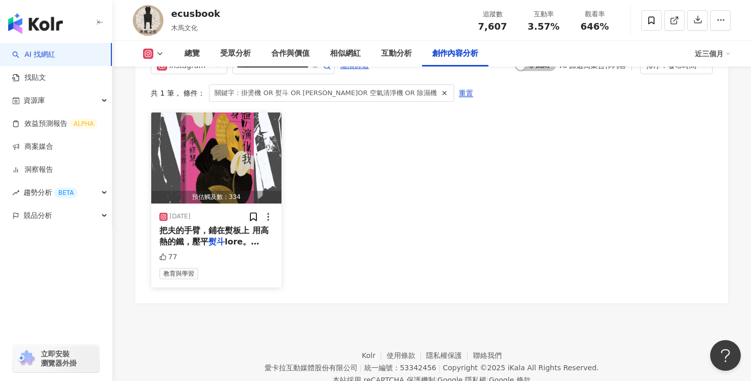
click at [246, 226] on div "2025/3/5 把夫的手臂，鋪在熨板上 用高熱的鐵，壓平 熨斗 77 教育與學習" at bounding box center [216, 245] width 130 height 84
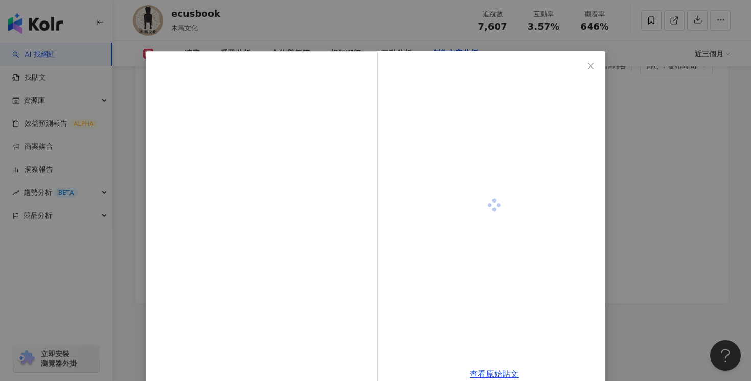
scroll to position [20, 0]
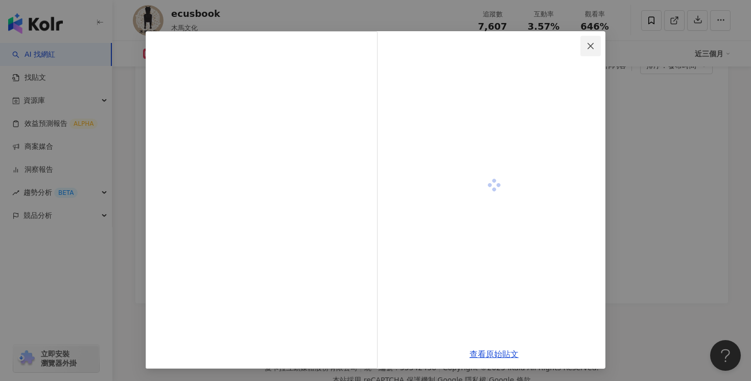
click at [591, 45] on icon "close" at bounding box center [591, 46] width 8 height 8
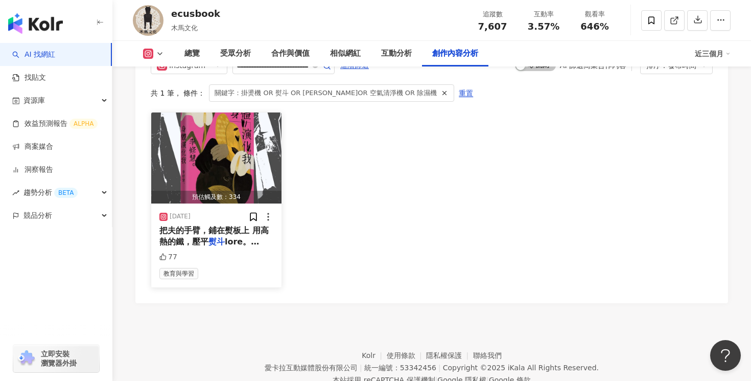
click at [249, 191] on div "預估觸及數：334" at bounding box center [216, 197] width 130 height 13
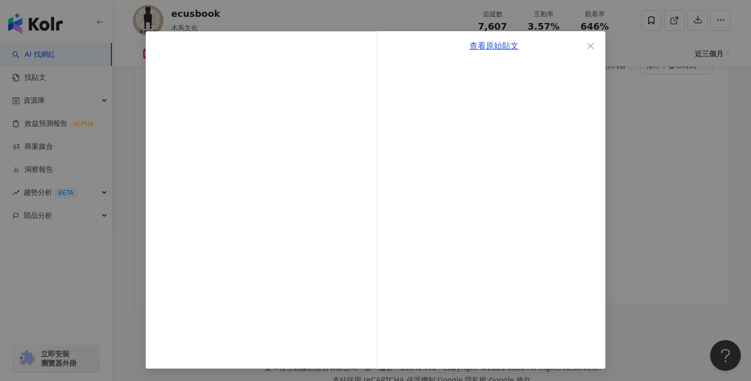
click at [507, 353] on div "查看原始貼文" at bounding box center [494, 199] width 223 height 337
click at [493, 47] on link "查看原始貼文" at bounding box center [494, 46] width 49 height 10
click at [662, 62] on div "查看原始貼文" at bounding box center [375, 190] width 751 height 381
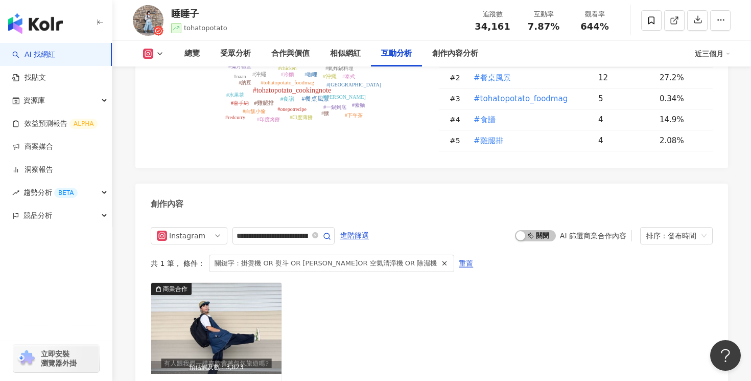
scroll to position [3194, 0]
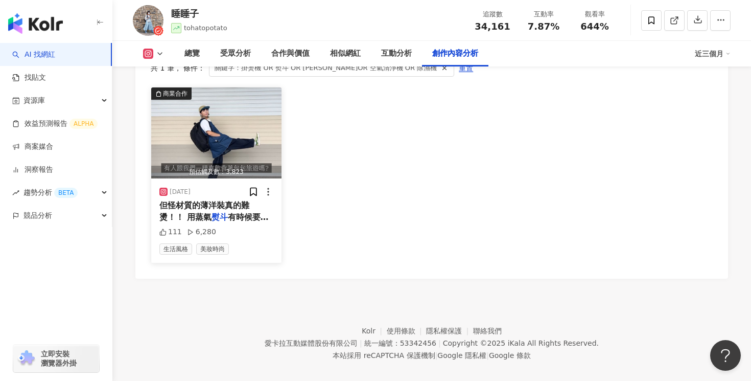
click at [257, 212] on span "有時候要燙平都會很花時間 最後弄到衣" at bounding box center [213, 222] width 109 height 21
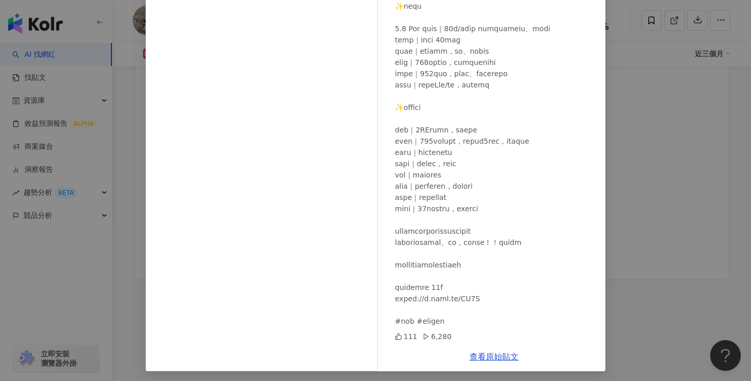
scroll to position [78, 0]
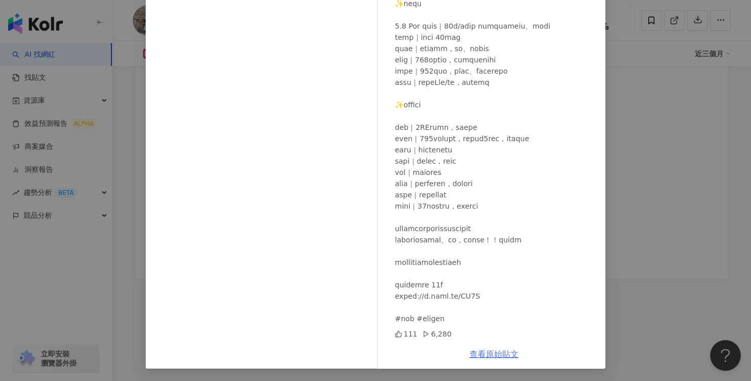
click at [500, 358] on link "查看原始貼文" at bounding box center [494, 354] width 49 height 10
click at [671, 63] on div "睡睡子 2024/11/30 111 6,280 查看原始貼文" at bounding box center [375, 190] width 751 height 381
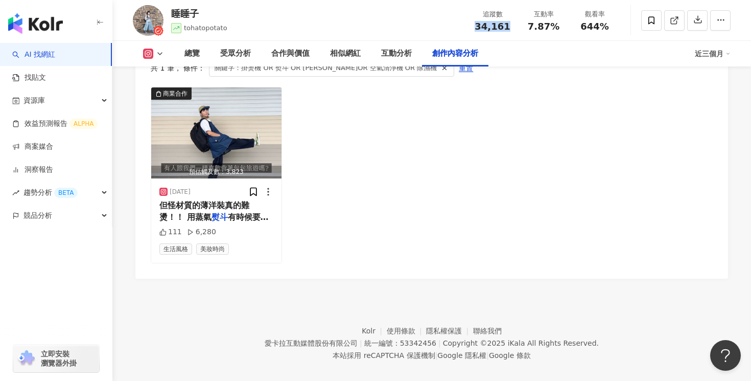
drag, startPoint x: 507, startPoint y: 28, endPoint x: 478, endPoint y: 28, distance: 29.1
click at [478, 28] on div "34,161" at bounding box center [492, 26] width 39 height 10
copy span "34,161"
drag, startPoint x: 563, startPoint y: 29, endPoint x: 522, endPoint y: 29, distance: 41.4
click at [522, 29] on div "互動率 7.87%" at bounding box center [543, 20] width 51 height 22
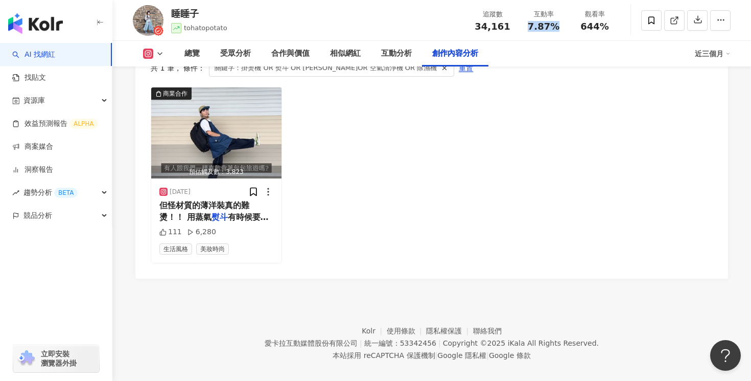
copy span "7.87%"
drag, startPoint x: 611, startPoint y: 28, endPoint x: 584, endPoint y: 28, distance: 26.6
click at [584, 28] on div "644%" at bounding box center [594, 26] width 39 height 10
copy span "644%"
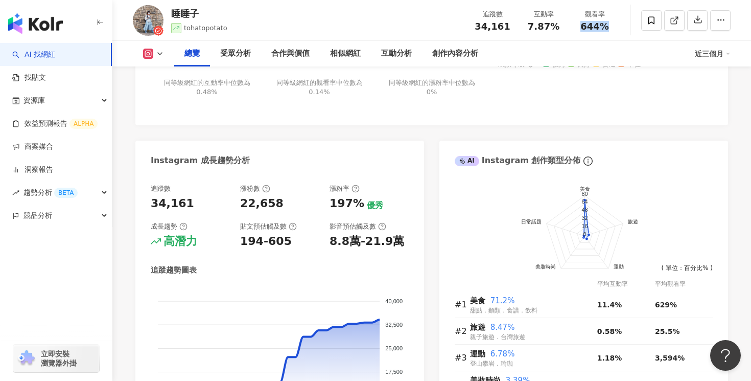
scroll to position [0, 0]
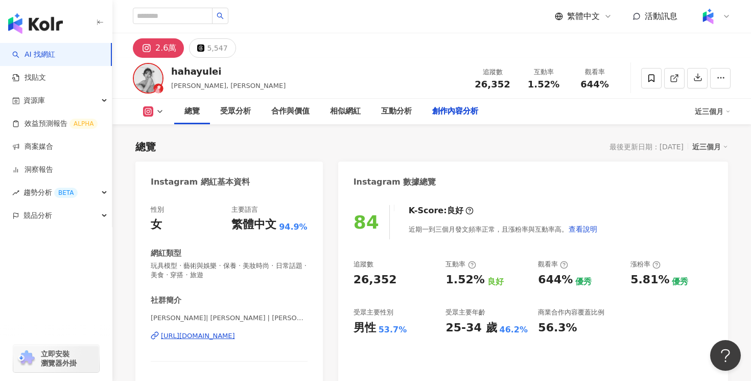
scroll to position [3183, 0]
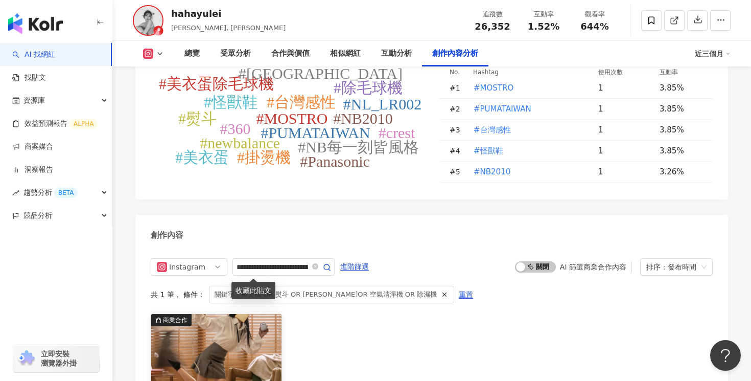
click at [232, 290] on div "收藏此貼文" at bounding box center [253, 290] width 44 height 17
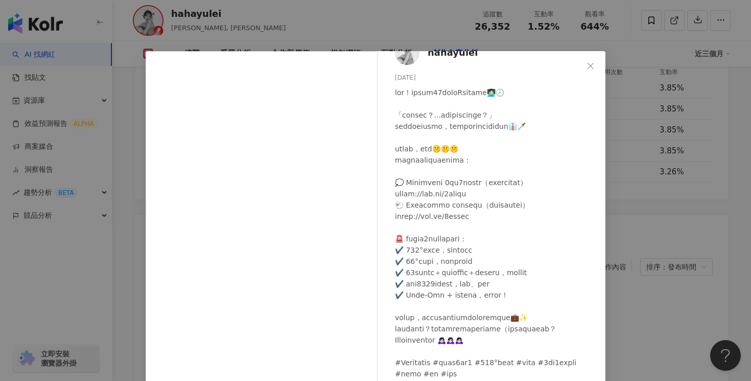
scroll to position [78, 0]
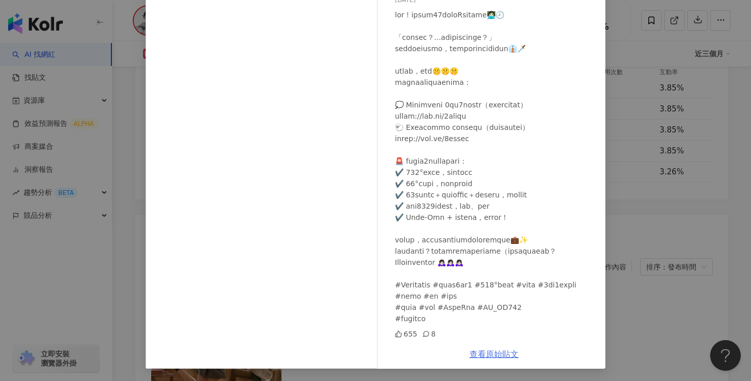
click at [497, 353] on link "查看原始貼文" at bounding box center [494, 354] width 49 height 10
click at [653, 111] on div "hahayulei [DATE] 655 8 查看原始貼文" at bounding box center [375, 190] width 751 height 381
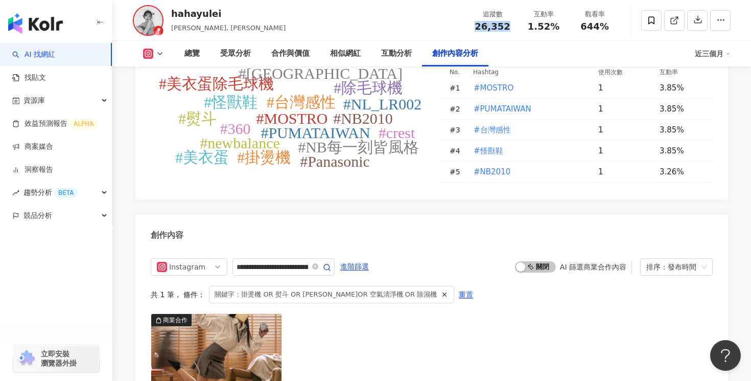
drag, startPoint x: 508, startPoint y: 26, endPoint x: 476, endPoint y: 26, distance: 32.2
click at [476, 26] on div "26,352" at bounding box center [492, 26] width 39 height 10
copy span "26,352"
drag, startPoint x: 553, startPoint y: 25, endPoint x: 545, endPoint y: 25, distance: 8.2
click at [545, 25] on span "1.52%" at bounding box center [544, 26] width 32 height 10
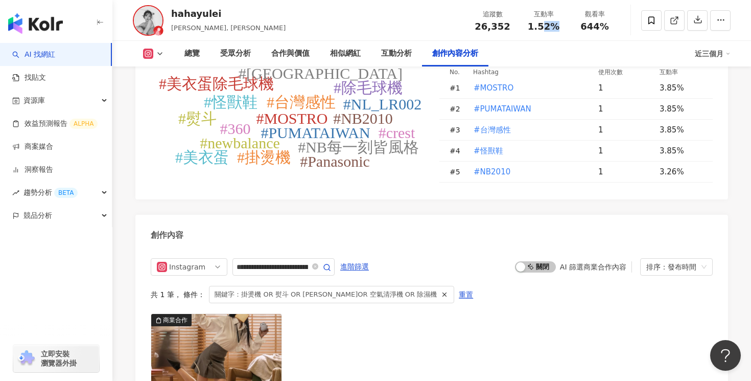
click at [545, 25] on span "1.52%" at bounding box center [544, 26] width 32 height 10
drag, startPoint x: 525, startPoint y: 29, endPoint x: 556, endPoint y: 29, distance: 31.2
click at [556, 29] on div "1.52%" at bounding box center [543, 26] width 39 height 10
copy span "1.52%"
drag, startPoint x: 614, startPoint y: 29, endPoint x: 578, endPoint y: 29, distance: 36.3
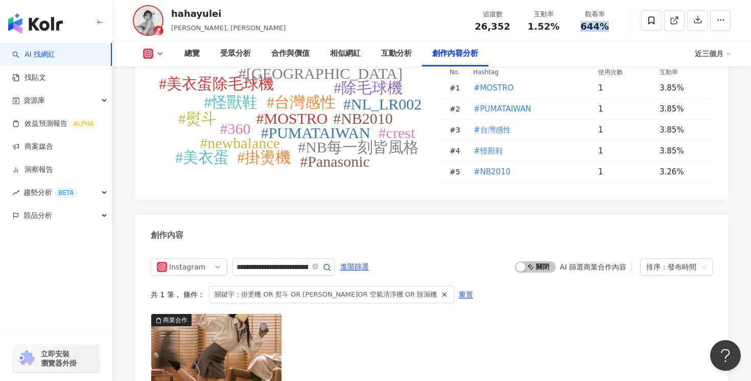
click at [578, 29] on div "觀看率 644%" at bounding box center [594, 20] width 51 height 22
copy span "644%"
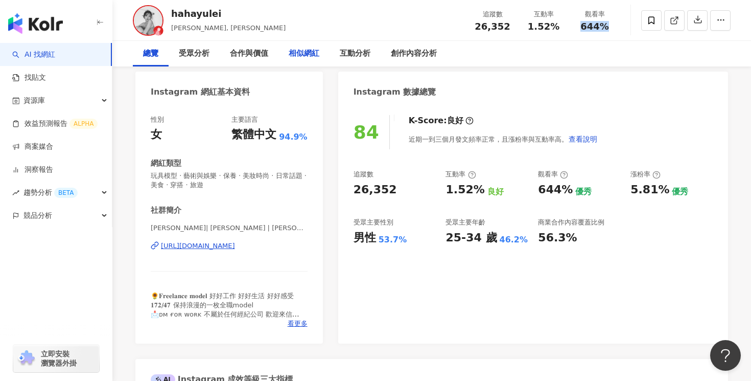
scroll to position [0, 0]
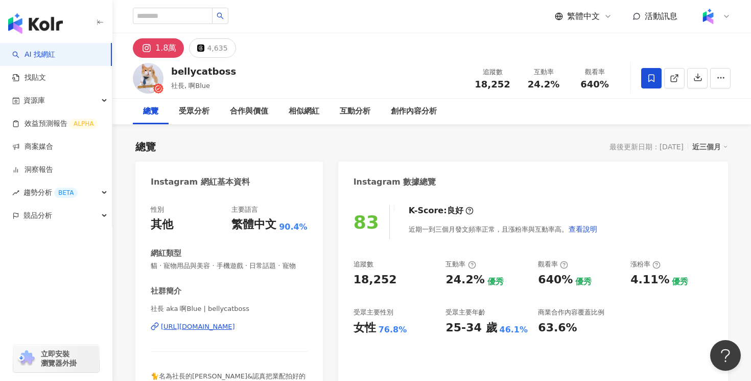
scroll to position [3122, 0]
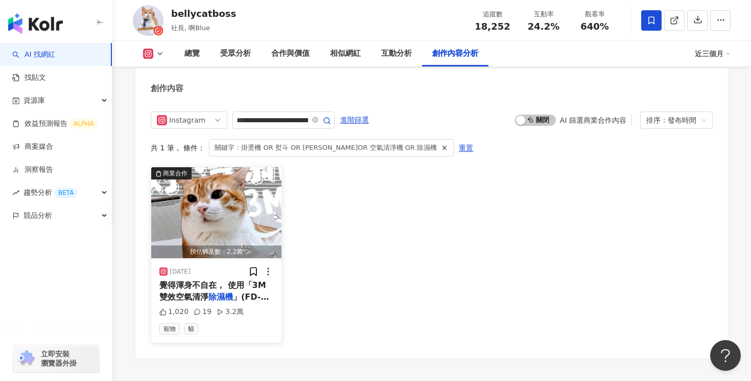
click at [236, 288] on span "覺得渾身不自在， 使用「3M雙效空氣清淨" at bounding box center [212, 290] width 107 height 21
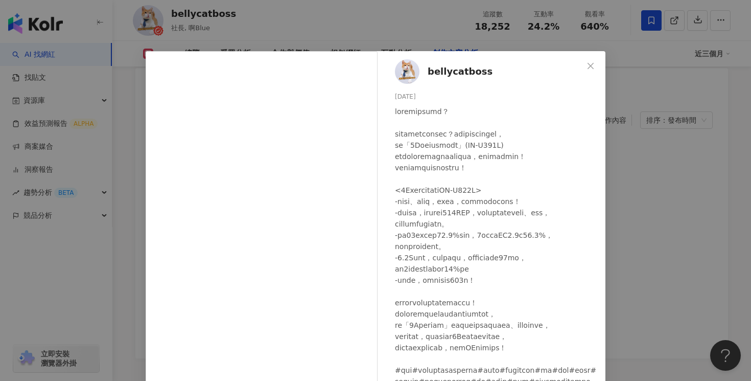
scroll to position [78, 0]
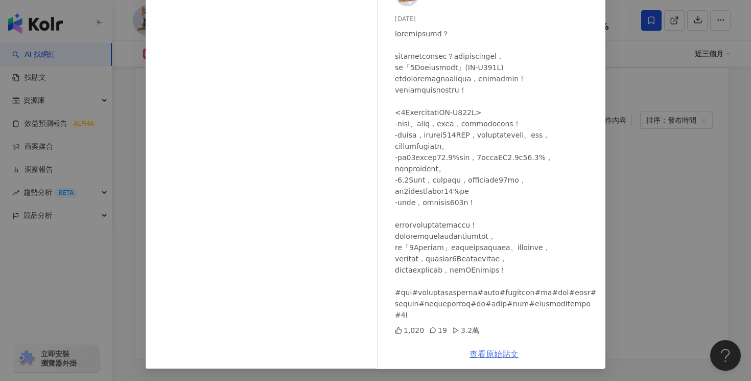
click at [509, 353] on link "查看原始貼文" at bounding box center [494, 354] width 49 height 10
click at [631, 107] on div "bellycatboss 2024/10/19 1,020 19 3.2萬 查看原始貼文" at bounding box center [375, 190] width 751 height 381
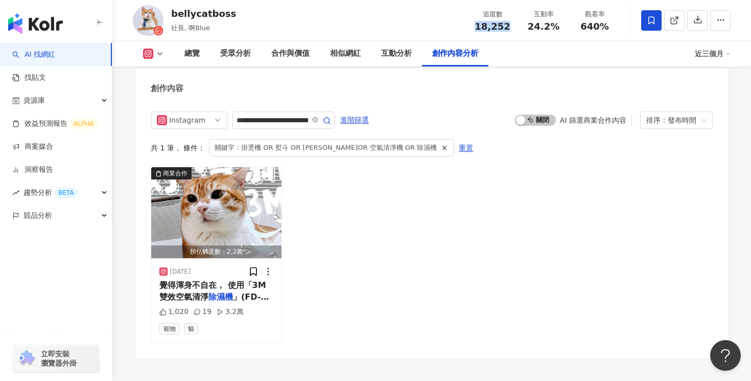
drag, startPoint x: 509, startPoint y: 29, endPoint x: 469, endPoint y: 29, distance: 39.9
click at [469, 29] on div "追蹤數 18,252" at bounding box center [492, 20] width 51 height 22
copy span "18,252"
drag, startPoint x: 557, startPoint y: 29, endPoint x: 529, endPoint y: 29, distance: 28.1
click at [529, 29] on div "24.2%" at bounding box center [543, 26] width 39 height 10
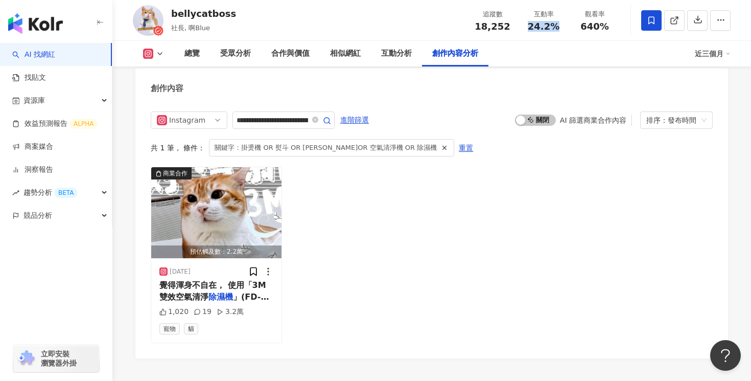
copy span "24.2%"
drag, startPoint x: 605, startPoint y: 28, endPoint x: 579, endPoint y: 28, distance: 26.6
click at [579, 28] on div "640%" at bounding box center [594, 26] width 39 height 10
copy span "640%"
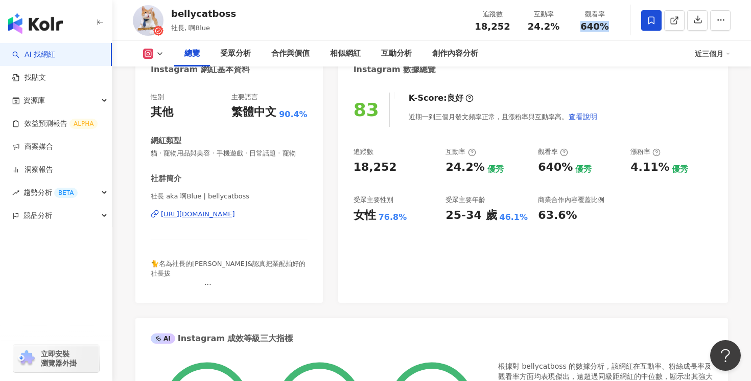
scroll to position [0, 0]
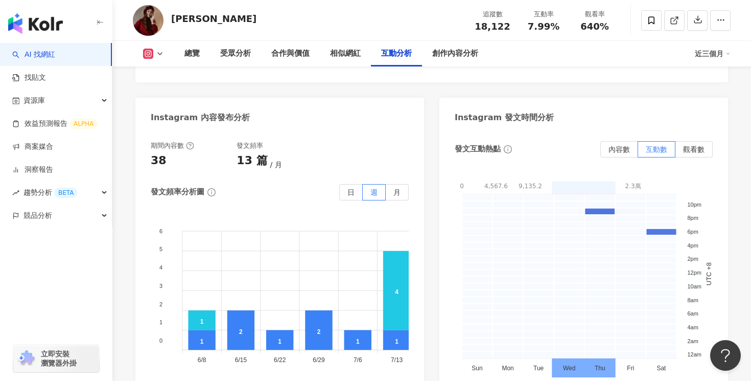
scroll to position [3105, 0]
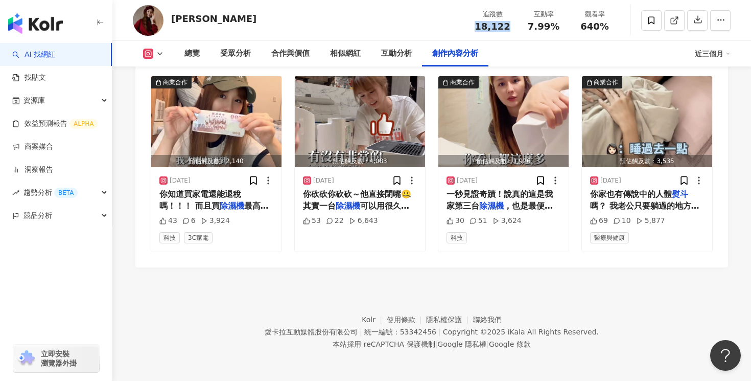
drag, startPoint x: 513, startPoint y: 25, endPoint x: 477, endPoint y: 25, distance: 35.8
click at [477, 25] on div "追蹤數 18,122" at bounding box center [492, 20] width 51 height 22
click at [541, 208] on span "，也是最便宜的一台，但竟然不可思議讓我最喜歡它，最滿意！！ 而且我實測這一個月剛好是梅雨季節， 🔴抗潮力🌟🌟🌟🌟🌟 （已它的容量來說超會吸水） 🔴抗噪音🌟🌟🌟…" at bounding box center [503, 246] width 113 height 90
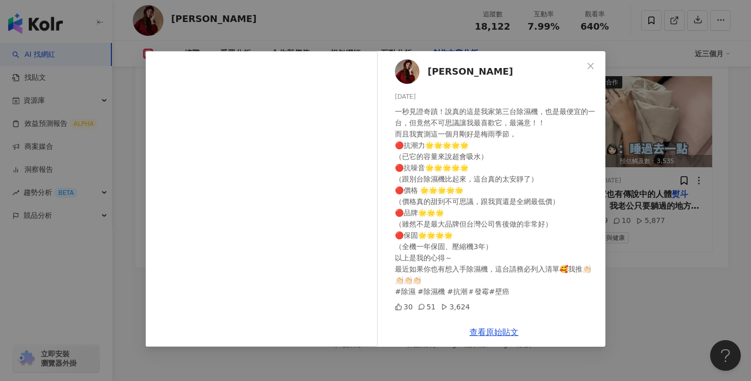
click at [664, 241] on div "柚子鄭 2025/7/31 一秒見證奇蹟！說真的這是我家第三台除濕機，也是最便宜的一台，但竟然不可思議讓我最喜歡它，最滿意！！ 而且我實測這一個月剛好是梅雨季…" at bounding box center [375, 190] width 751 height 381
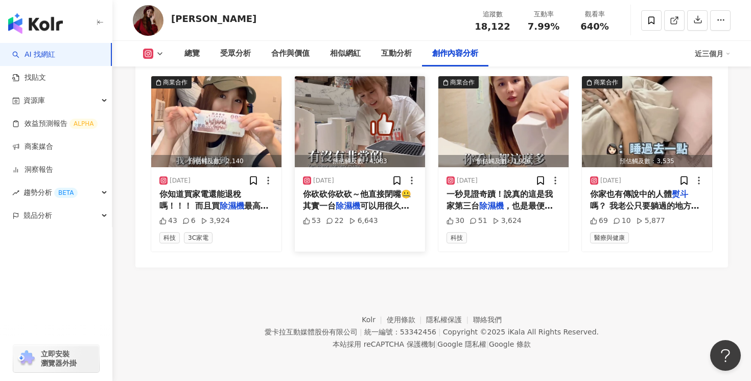
click at [392, 189] on div "2025/8/3 你砍砍你砍砍～他直接閉嘴🤐 其實一台 除濕機 可以用很久耶！ CP值超高好嗎～� 53 22 6,643" at bounding box center [360, 209] width 130 height 84
click at [385, 211] on span "可以用很久耶！ CP值超高好嗎～�" at bounding box center [356, 211] width 106 height 21
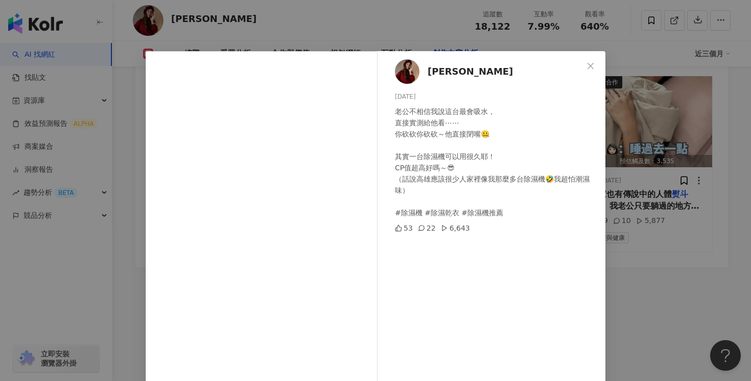
click at [670, 246] on div "柚子鄭 2025/8/3 老公不相信我說這台最會吸水， 直接實測給他看⋯⋯ 你砍砍你砍砍～他直接閉嘴🤐 其實一台除濕機可以用很久耶！ CP值超高好嗎～😎 （話…" at bounding box center [375, 190] width 751 height 381
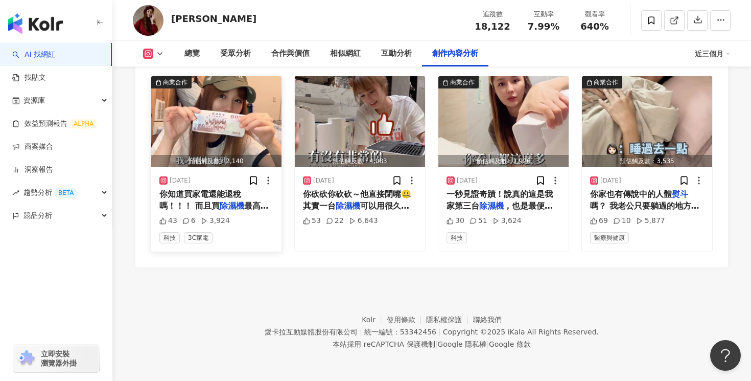
click at [271, 207] on div "你知道買家電還能退稅嗎！！！ 而且買 除濕機 最高有1200的退稅嗎！ 財政部所推出的節能家電補助，只要購買符合經濟部核定能源效率分級為第1級或第2級之新電冰…" at bounding box center [216, 200] width 114 height 23
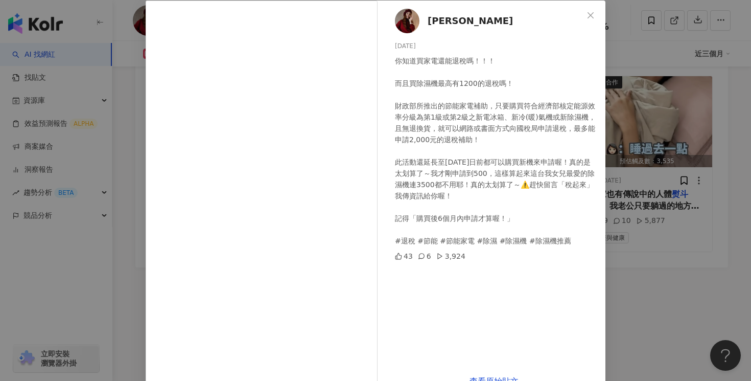
scroll to position [54, 0]
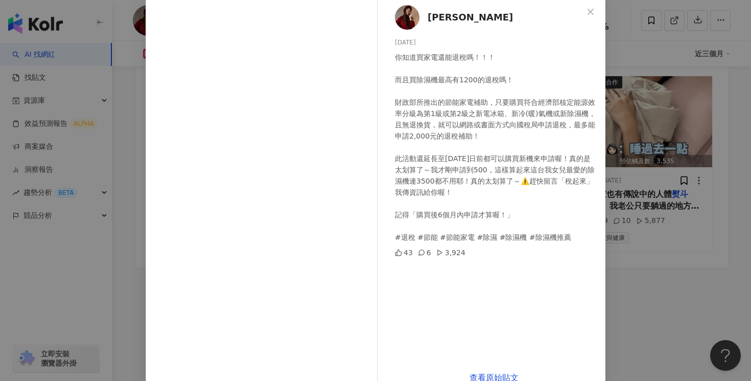
click at [643, 223] on div "柚子鄭 2025/8/4 你知道買家電還能退稅嗎！！！ 而且買除濕機最高有1200的退稅嗎！ 財政部所推出的節能家電補助，只要購買符合經濟部核定能源效率分級為…" at bounding box center [375, 190] width 751 height 381
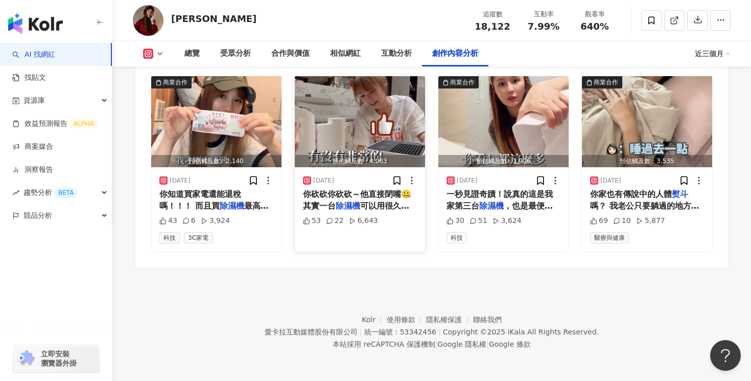
click at [378, 183] on div "2025/8/3" at bounding box center [360, 180] width 114 height 10
click at [378, 196] on span "你砍砍你砍砍～他直接閉嘴🤐 其實一台" at bounding box center [357, 199] width 108 height 21
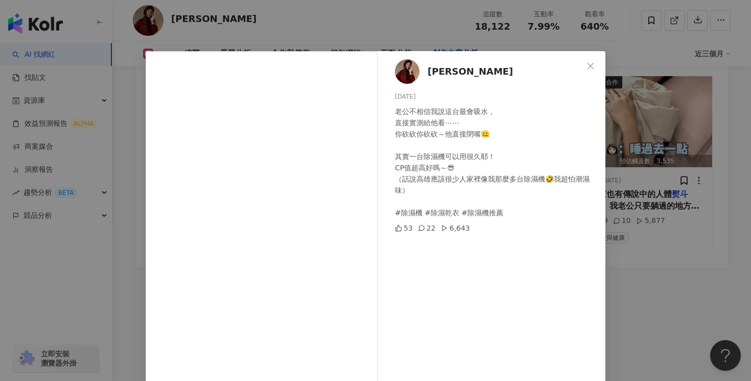
click at [529, 185] on div "老公不相信我說這台最會吸水， 直接實測給他看⋯⋯ 你砍砍你砍砍～他直接閉嘴🤐 其實一台除濕機可以用很久耶！ CP值超高好嗎～😎 （話說高雄應該很少人家裡像我那…" at bounding box center [496, 162] width 202 height 112
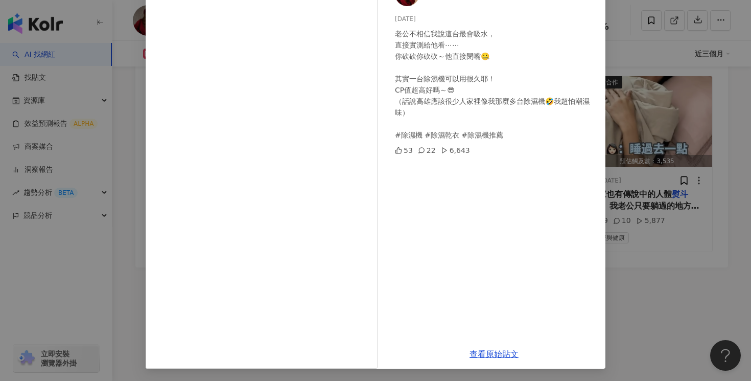
click at [689, 245] on div "柚子鄭 2025/8/3 老公不相信我說這台最會吸水， 直接實測給他看⋯⋯ 你砍砍你砍砍～他直接閉嘴🤐 其實一台除濕機可以用很久耶！ CP值超高好嗎～😎 （話…" at bounding box center [375, 190] width 751 height 381
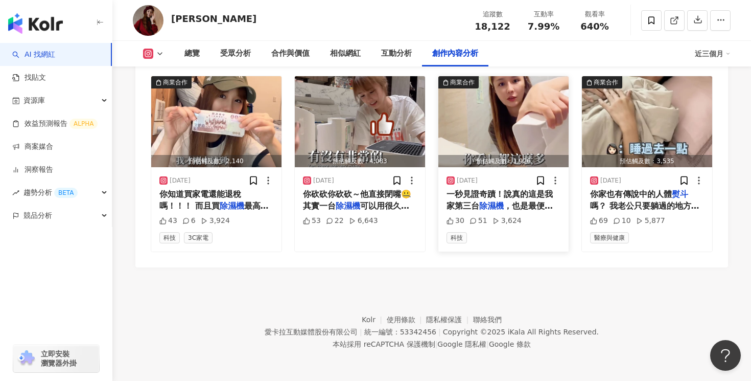
click at [527, 201] on span "，也是最便宜的一台，但竟然不可思議讓我最喜歡它，最滿意！！ 而且我實測這一個月剛好是梅雨季節， 🔴抗潮力🌟🌟🌟🌟🌟 （已它的容量來說超會吸水） 🔴抗噪音🌟🌟🌟…" at bounding box center [503, 246] width 113 height 90
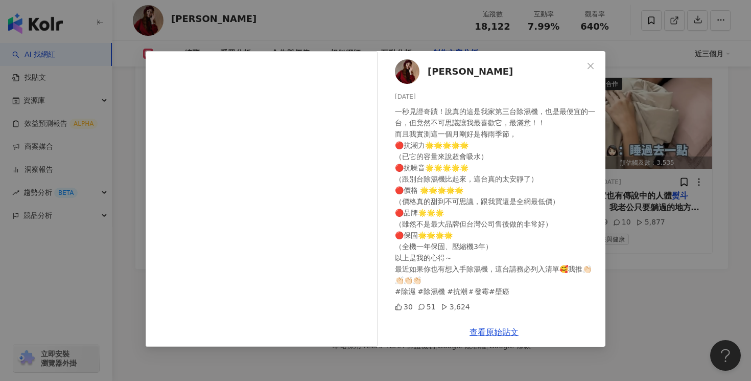
scroll to position [3104, 0]
click at [698, 215] on div "柚子鄭 2025/7/31 一秒見證奇蹟！說真的這是我家第三台除濕機，也是最便宜的一台，但竟然不可思議讓我最喜歡它，最滿意！！ 而且我實測這一個月剛好是梅雨季…" at bounding box center [375, 190] width 751 height 381
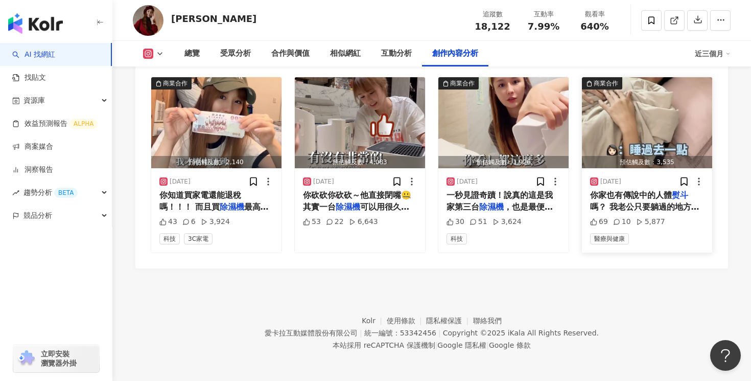
click at [696, 212] on span "嗎？ 我老公只要躺過的地方，簡直12孝在幫我溫床～～但其實這樣很容易夜晚盜汗，背部悶熱長痘，這款親膚透氣又絲滑的床包（枕頭套也有喔）躺過真的回不去！ 超級大推…" at bounding box center [645, 241] width 111 height 78
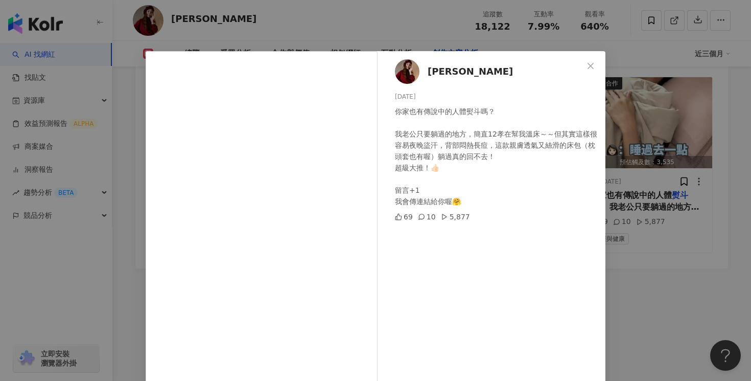
click at [652, 252] on div "柚子鄭 2024/10/30 你家也有傳說中的人體熨斗嗎？ 我老公只要躺過的地方，簡直12孝在幫我溫床～～但其實這樣很容易夜晚盜汗，背部悶熱長痘，這款親膚透氣…" at bounding box center [375, 190] width 751 height 381
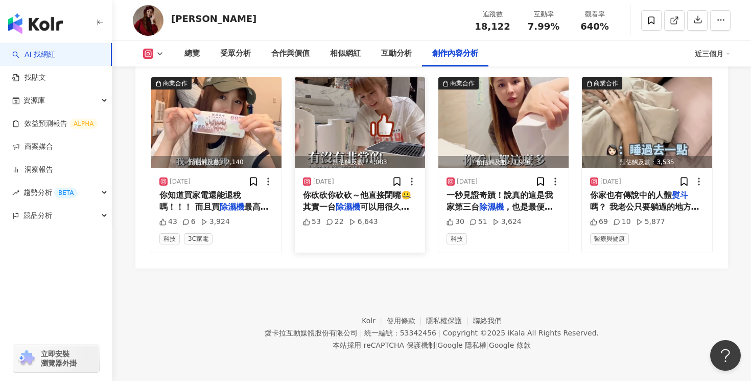
click at [321, 205] on span "你砍砍你砍砍～他直接閉嘴🤐 其實一台" at bounding box center [357, 200] width 108 height 21
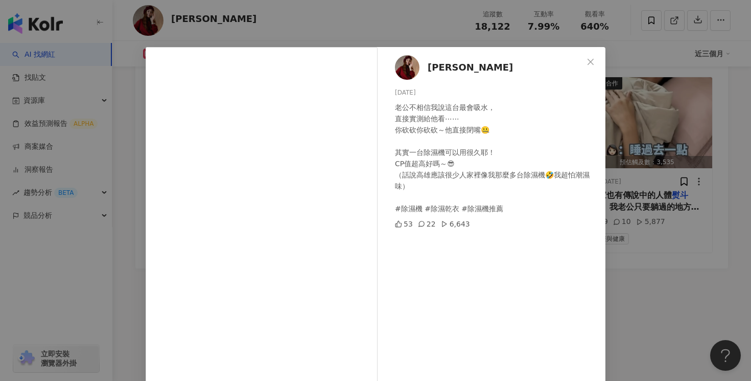
scroll to position [5, 0]
click at [709, 221] on div "柚子鄭 2025/8/3 老公不相信我說這台最會吸水， 直接實測給他看⋯⋯ 你砍砍你砍砍～他直接閉嘴🤐 其實一台除濕機可以用很久耶！ CP值超高好嗎～😎 （話…" at bounding box center [375, 190] width 751 height 381
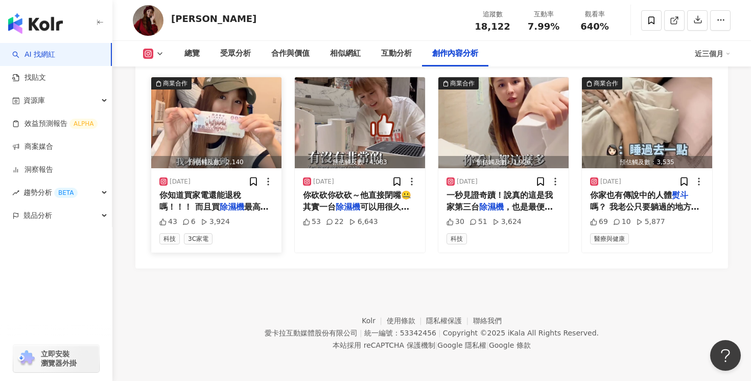
click at [202, 185] on div "2025/8/4" at bounding box center [216, 181] width 114 height 10
click at [204, 202] on span "你知道買家電還能退稅嗎！！！ 而且買" at bounding box center [200, 200] width 82 height 21
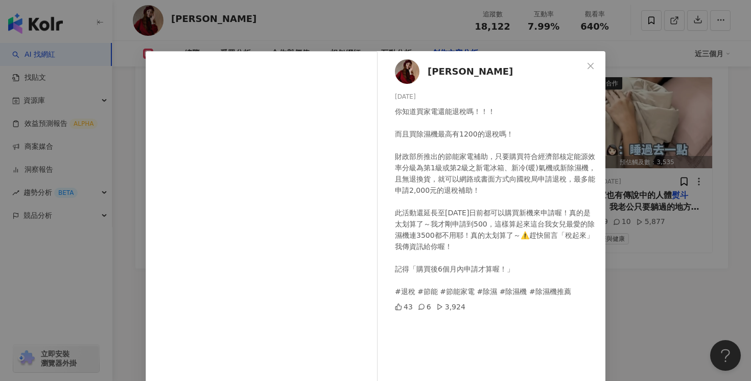
scroll to position [38, 0]
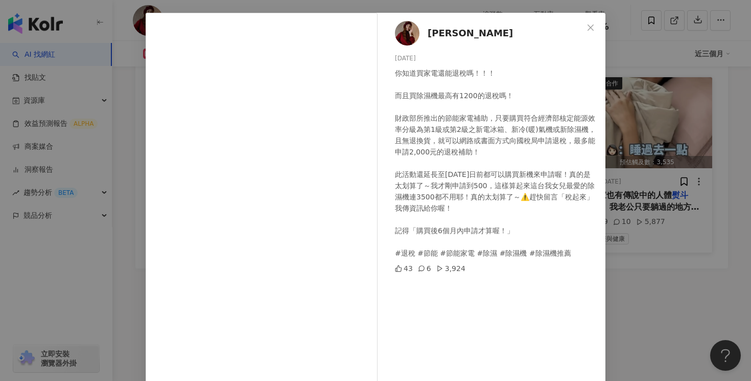
drag, startPoint x: 695, startPoint y: 235, endPoint x: 684, endPoint y: 235, distance: 11.2
click at [695, 235] on div "柚子鄭 2025/8/4 你知道買家電還能退稅嗎！！！ 而且買除濕機最高有1200的退稅嗎！ 財政部所推出的節能家電補助，只要購買符合經濟部核定能源效率分級為…" at bounding box center [375, 190] width 751 height 381
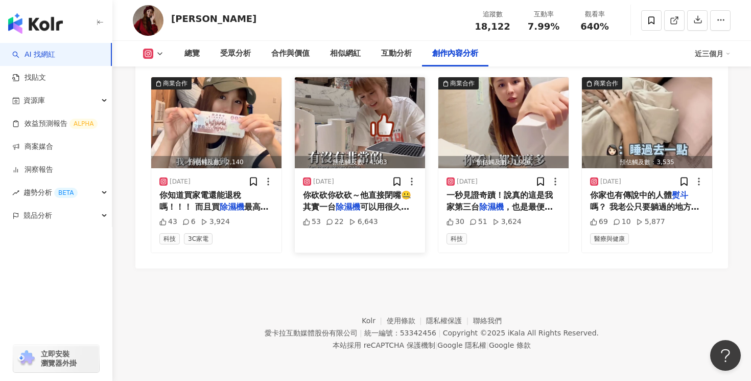
click at [389, 198] on span "你砍砍你砍砍～他直接閉嘴🤐 其實一台" at bounding box center [357, 200] width 108 height 21
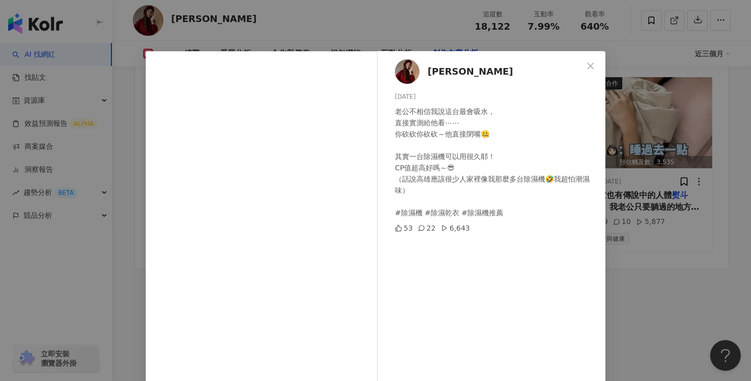
scroll to position [78, 0]
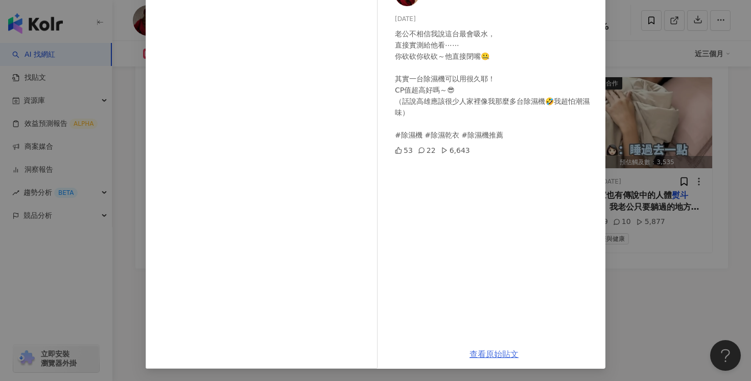
click at [490, 353] on link "查看原始貼文" at bounding box center [494, 354] width 49 height 10
click at [620, 76] on div "柚子鄭 2025/8/3 老公不相信我說這台最會吸水， 直接實測給他看⋯⋯ 你砍砍你砍砍～他直接閉嘴🤐 其實一台除濕機可以用很久耶！ CP值超高好嗎～😎 （話…" at bounding box center [375, 190] width 751 height 381
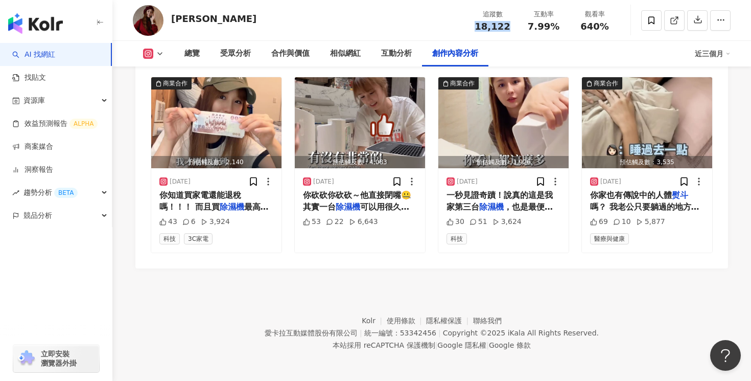
drag, startPoint x: 514, startPoint y: 30, endPoint x: 477, endPoint y: 30, distance: 36.8
click at [477, 30] on div "追蹤數 18,122" at bounding box center [492, 20] width 51 height 22
copy span "18,122"
drag, startPoint x: 563, startPoint y: 26, endPoint x: 526, endPoint y: 27, distance: 36.3
click at [526, 27] on div "互動率 7.99%" at bounding box center [543, 20] width 51 height 22
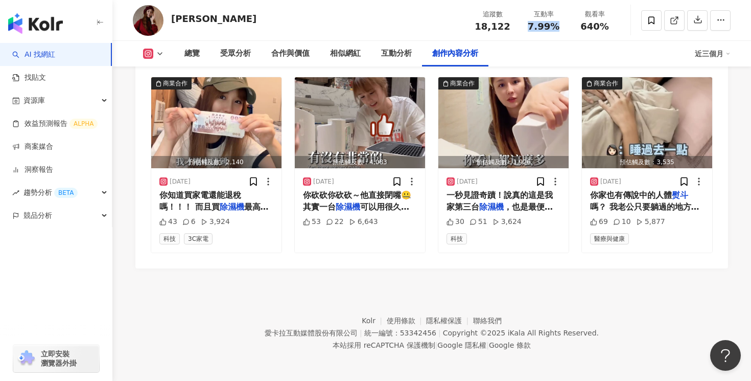
copy span "7.99%"
drag, startPoint x: 611, startPoint y: 26, endPoint x: 583, endPoint y: 27, distance: 28.1
click at [583, 27] on div "640%" at bounding box center [594, 26] width 39 height 10
copy span "640%"
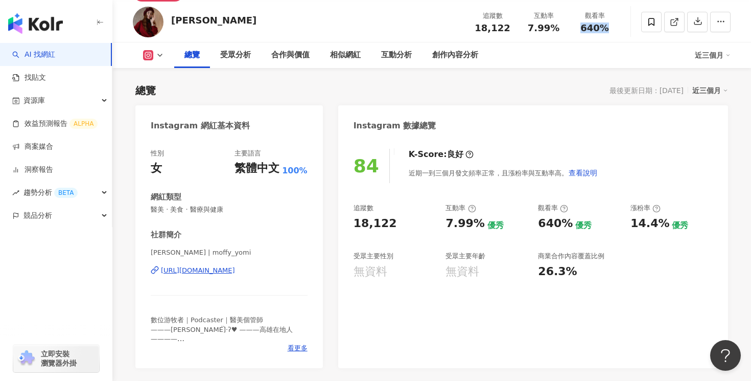
scroll to position [0, 0]
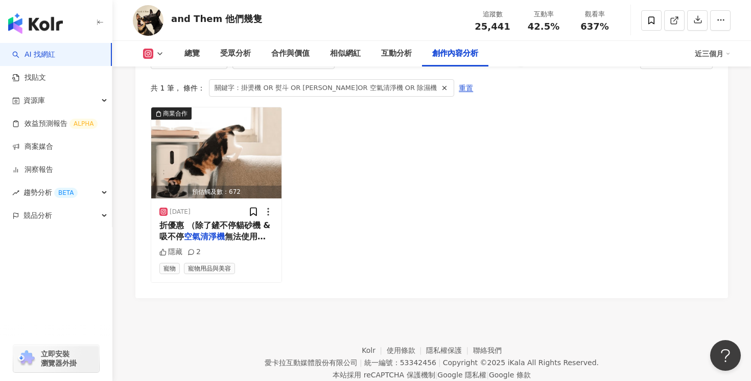
scroll to position [3184, 0]
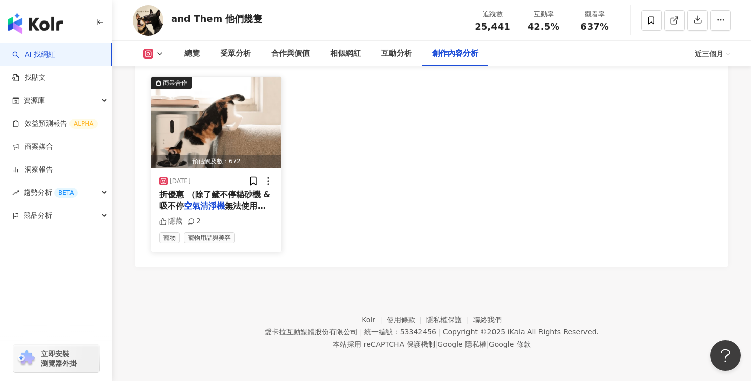
click at [239, 203] on span "無法使用，其他寵物[PERSON_NAME]皆享有8" at bounding box center [213, 217] width 109 height 33
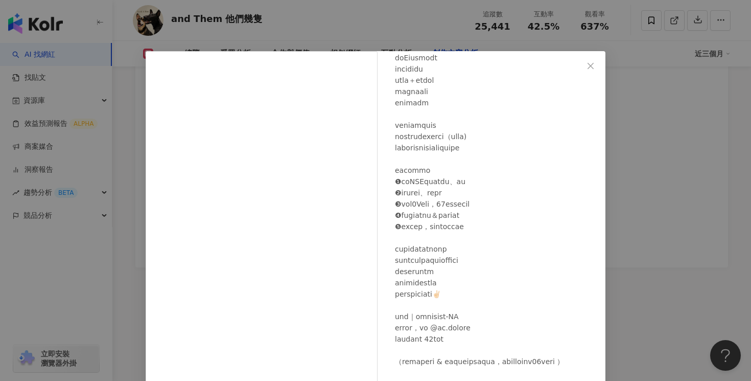
scroll to position [65, 0]
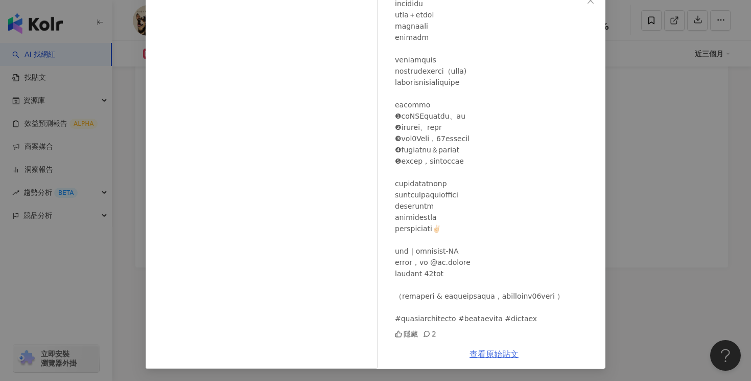
click at [505, 357] on link "查看原始貼文" at bounding box center [494, 354] width 49 height 10
click at [624, 96] on div "and Them 他們幾隻 2025/4/15 隱藏 2 查看原始貼文" at bounding box center [375, 190] width 751 height 381
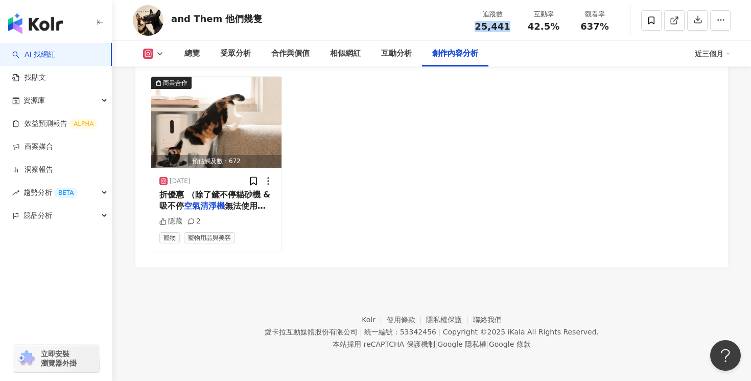
drag, startPoint x: 509, startPoint y: 26, endPoint x: 479, endPoint y: 26, distance: 30.1
click at [479, 26] on div "25,441" at bounding box center [492, 26] width 39 height 10
copy span "25,441"
drag, startPoint x: 563, startPoint y: 25, endPoint x: 527, endPoint y: 25, distance: 35.8
click at [527, 25] on div "互動率 42.5%" at bounding box center [543, 20] width 51 height 22
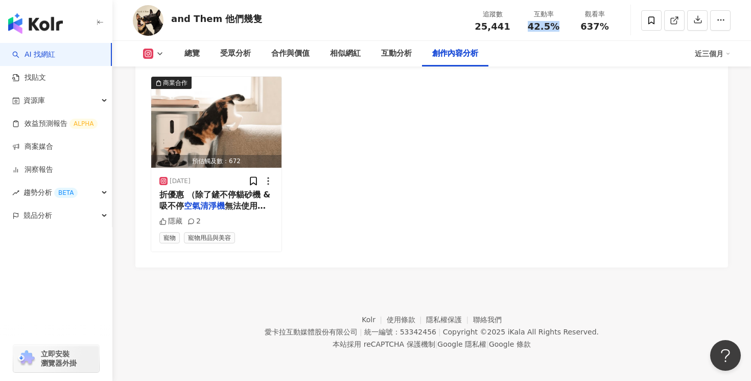
copy span "42.5%"
drag, startPoint x: 610, startPoint y: 25, endPoint x: 578, endPoint y: 27, distance: 31.7
click at [578, 27] on div "637%" at bounding box center [594, 26] width 39 height 10
copy span "637%"
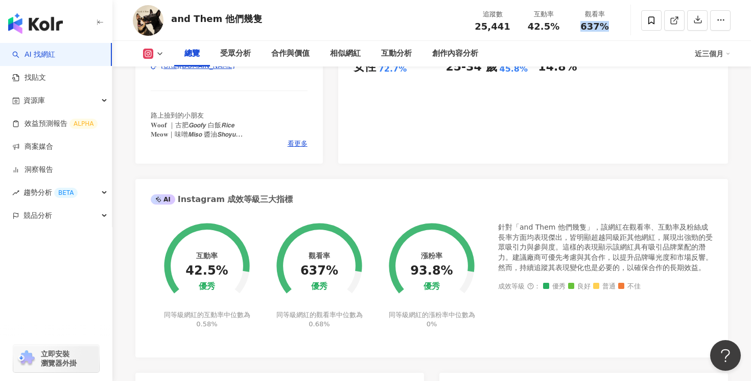
scroll to position [0, 0]
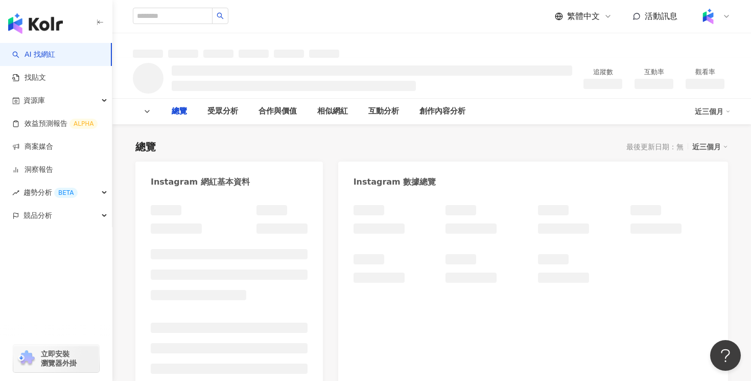
type input "**********"
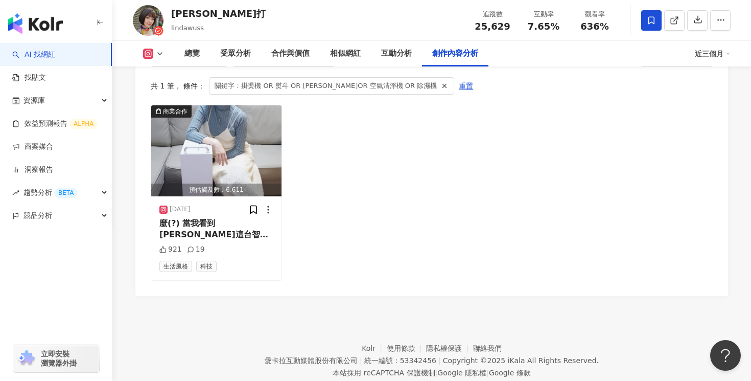
scroll to position [3165, 0]
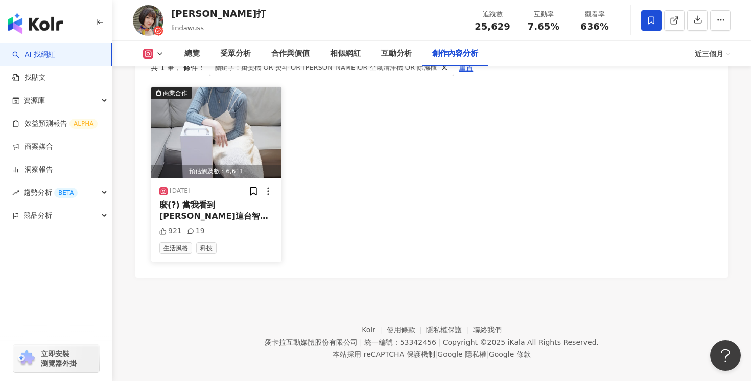
click at [236, 200] on span "麼(?) 當我看到[PERSON_NAME]這台智慧除菌" at bounding box center [213, 216] width 109 height 33
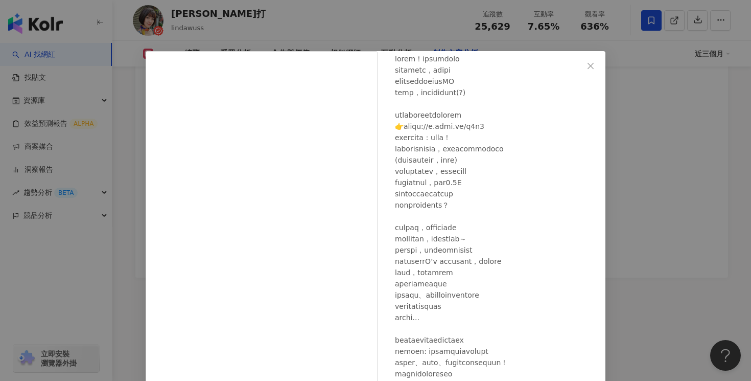
scroll to position [78, 0]
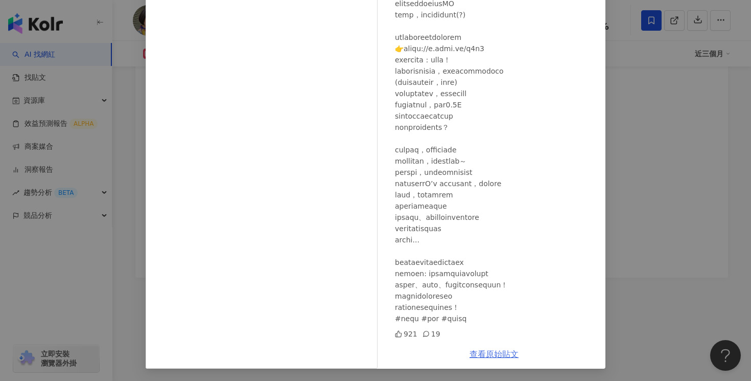
click at [500, 353] on link "查看原始貼文" at bounding box center [494, 354] width 49 height 10
click at [647, 129] on div "[PERSON_NAME]打 [DATE] 921 19 查看原始貼文" at bounding box center [375, 190] width 751 height 381
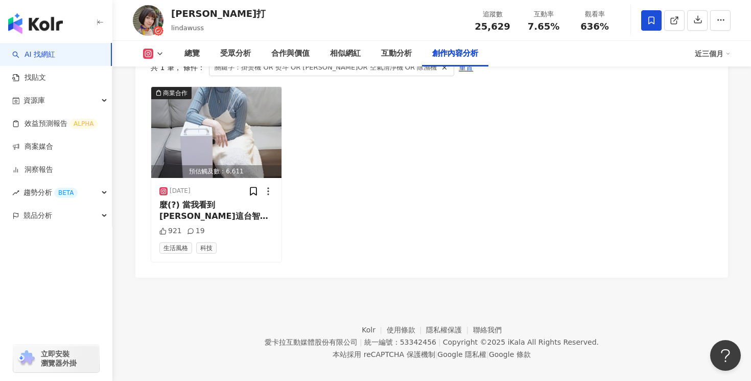
click at [507, 33] on div "追蹤數 25,629 互動率 7.65% 觀看率 636%" at bounding box center [543, 20] width 153 height 30
click at [506, 33] on div "追蹤數 25,629 互動率 7.65% 觀看率 636%" at bounding box center [543, 20] width 153 height 30
drag, startPoint x: 507, startPoint y: 26, endPoint x: 480, endPoint y: 26, distance: 27.6
click at [480, 26] on div "25,629" at bounding box center [492, 26] width 39 height 10
copy span "25,629"
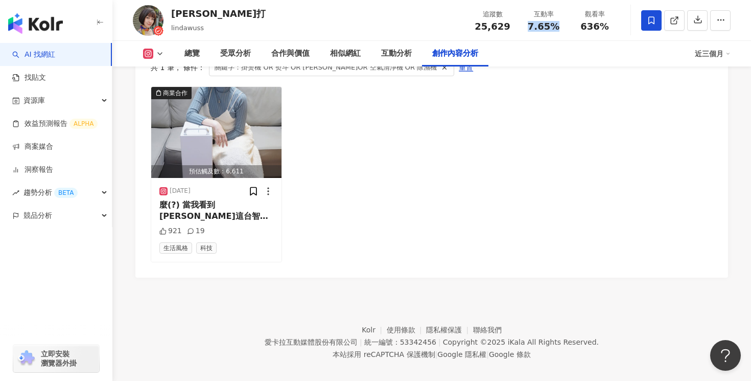
drag, startPoint x: 556, startPoint y: 27, endPoint x: 530, endPoint y: 27, distance: 26.1
click at [530, 27] on span "7.65%" at bounding box center [544, 26] width 32 height 10
copy span "7.65%"
drag, startPoint x: 614, startPoint y: 26, endPoint x: 583, endPoint y: 27, distance: 30.1
click at [583, 27] on div "636%" at bounding box center [594, 26] width 39 height 10
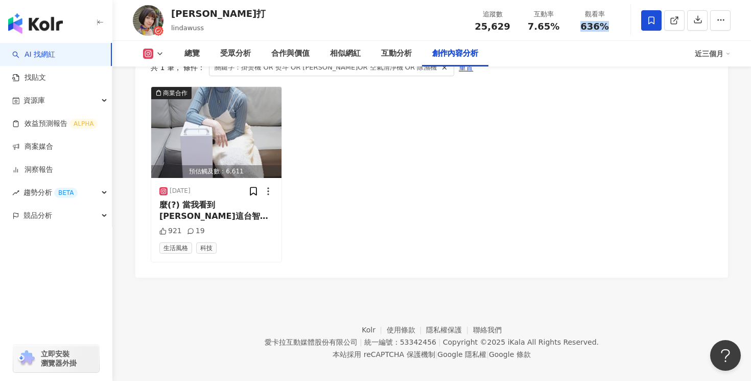
copy span "636%"
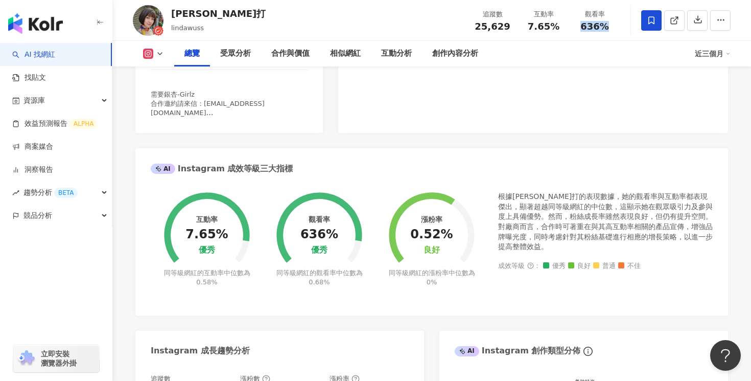
scroll to position [0, 0]
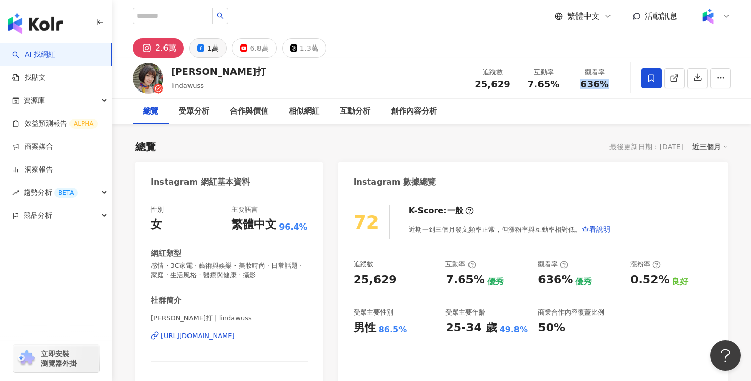
click at [205, 42] on button "1萬" at bounding box center [208, 47] width 38 height 19
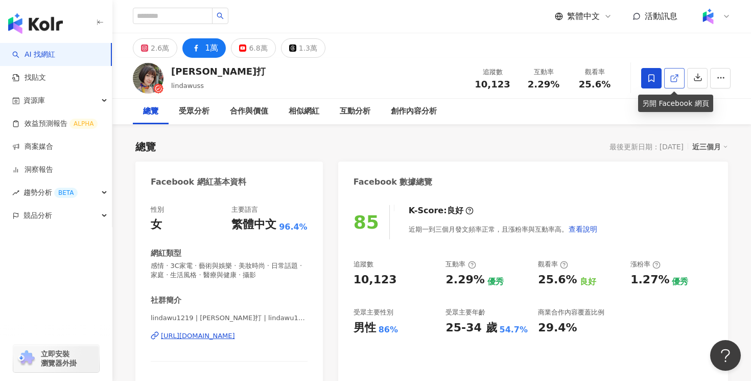
click at [676, 74] on icon at bounding box center [674, 78] width 9 height 9
drag, startPoint x: 509, startPoint y: 83, endPoint x: 478, endPoint y: 83, distance: 30.7
click at [478, 83] on div "10,123" at bounding box center [492, 84] width 39 height 10
copy span "10,123"
click at [572, 150] on div "總覽 最後更新日期：2025/9/2 近三個月" at bounding box center [431, 146] width 593 height 14
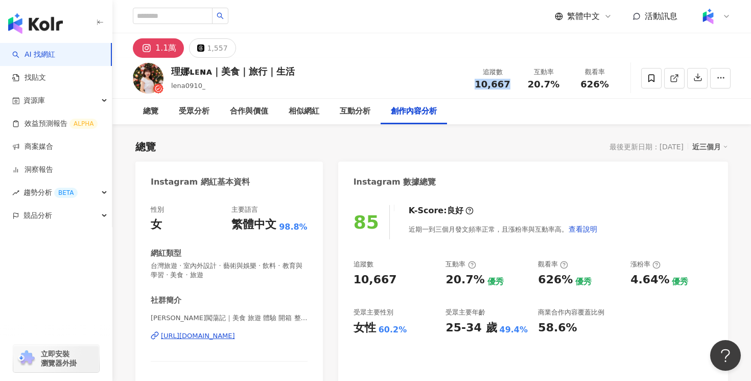
drag, startPoint x: 508, startPoint y: 83, endPoint x: 476, endPoint y: 84, distance: 32.7
click at [476, 84] on div "10,667" at bounding box center [492, 84] width 39 height 10
copy span "10,667"
drag, startPoint x: 558, startPoint y: 83, endPoint x: 532, endPoint y: 83, distance: 26.6
click at [532, 83] on div "20.7%" at bounding box center [543, 84] width 39 height 10
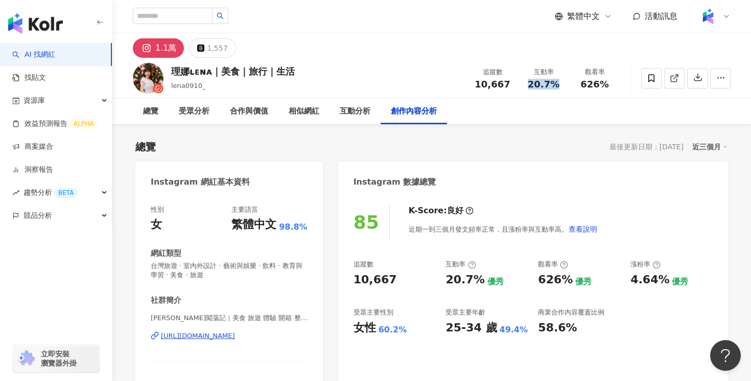
copy span "20.7%"
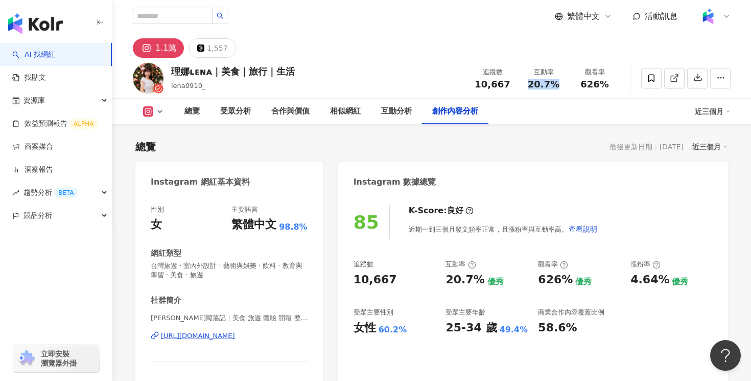
scroll to position [3115, 0]
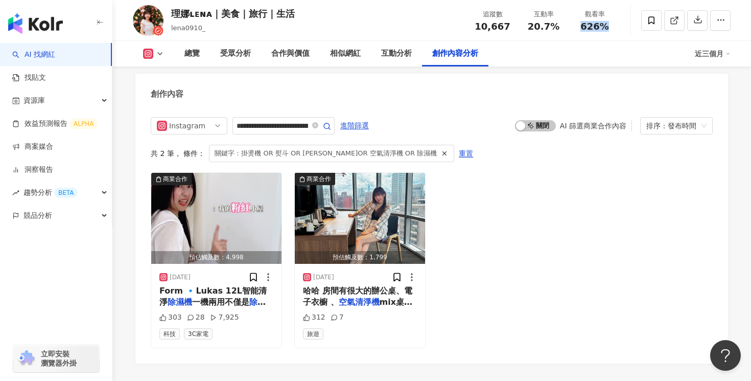
drag, startPoint x: 611, startPoint y: 29, endPoint x: 583, endPoint y: 29, distance: 27.6
click at [583, 29] on div "626%" at bounding box center [594, 26] width 39 height 10
copy span "626%"
click at [237, 297] on mark "除濕機" at bounding box center [212, 307] width 106 height 21
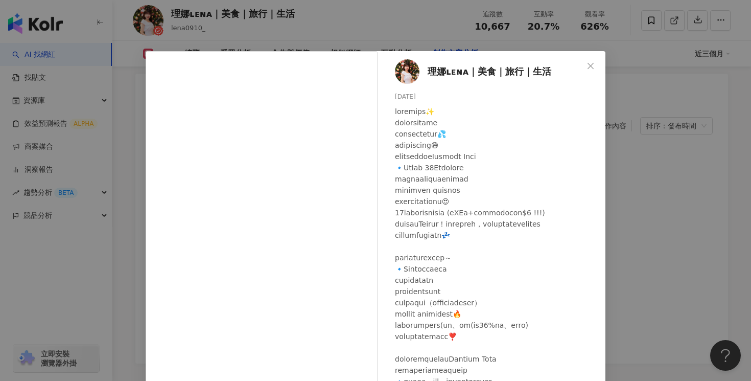
scroll to position [5, 0]
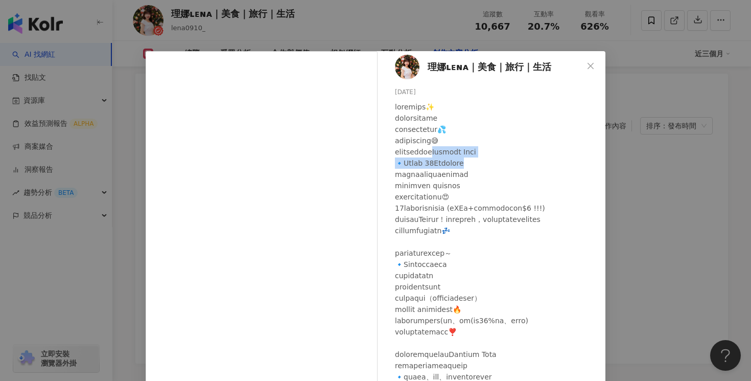
drag, startPoint x: 466, startPoint y: 154, endPoint x: 484, endPoint y: 160, distance: 19.1
click at [484, 160] on div at bounding box center [496, 269] width 202 height 337
copy div "adler Form 🔹Lukas 12L智能清淨除濕機 一機"
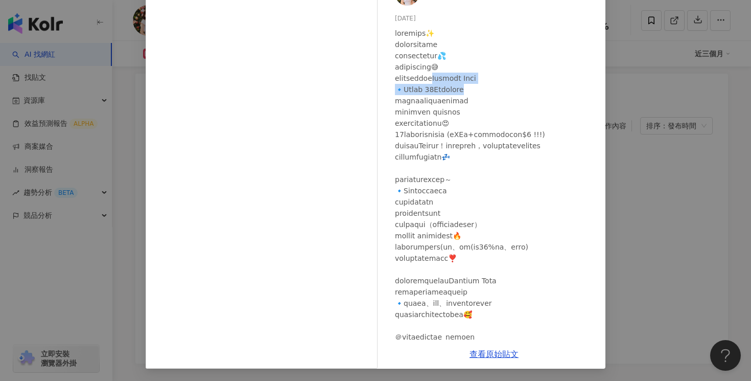
scroll to position [0, 0]
click at [503, 357] on link "查看原始貼文" at bounding box center [494, 354] width 49 height 10
click at [631, 125] on div "理娜ʟᴇɴᴀ｜美食｜旅行｜生活 2025/4/16 303 28 7,925 查看原始貼文" at bounding box center [375, 190] width 751 height 381
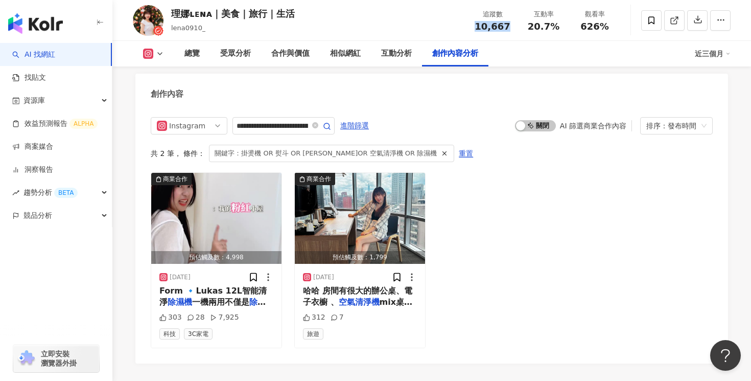
drag, startPoint x: 506, startPoint y: 28, endPoint x: 478, endPoint y: 28, distance: 28.1
click at [478, 28] on span "10,667" at bounding box center [492, 26] width 35 height 11
copy span "10,667"
drag, startPoint x: 558, startPoint y: 27, endPoint x: 529, endPoint y: 27, distance: 28.6
click at [529, 27] on div "20.7%" at bounding box center [543, 26] width 39 height 10
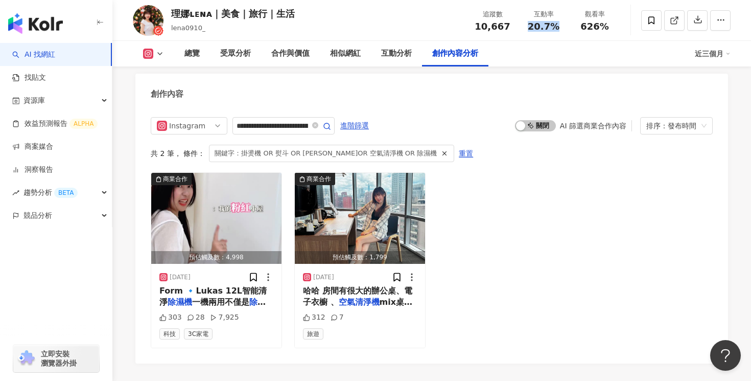
copy span "20.7%"
drag, startPoint x: 607, startPoint y: 30, endPoint x: 584, endPoint y: 31, distance: 23.5
click at [584, 31] on div "626%" at bounding box center [594, 26] width 39 height 10
copy span "626%"
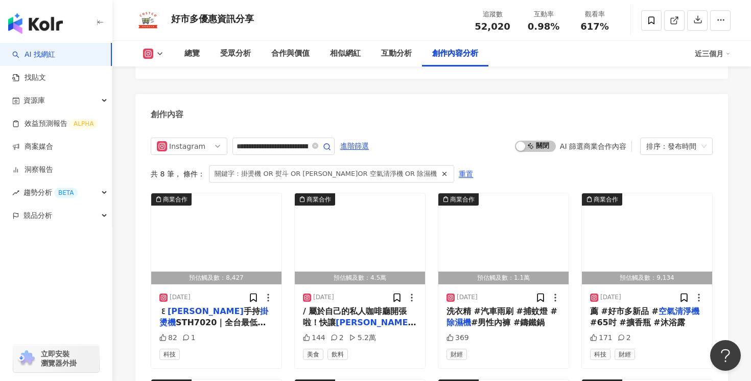
scroll to position [3408, 0]
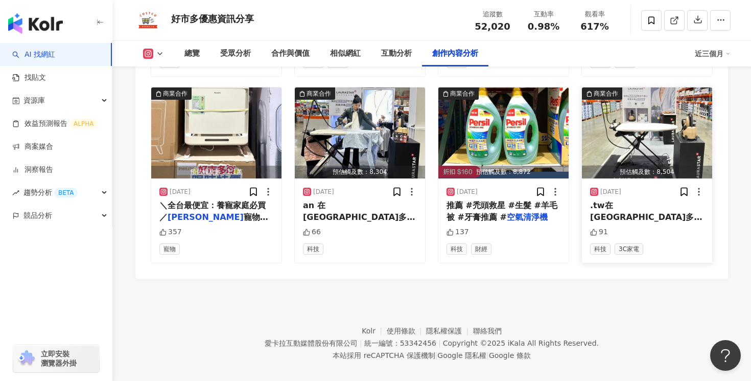
click at [663, 235] on span "就趁現在！ #Laurastar" at bounding box center [653, 240] width 95 height 10
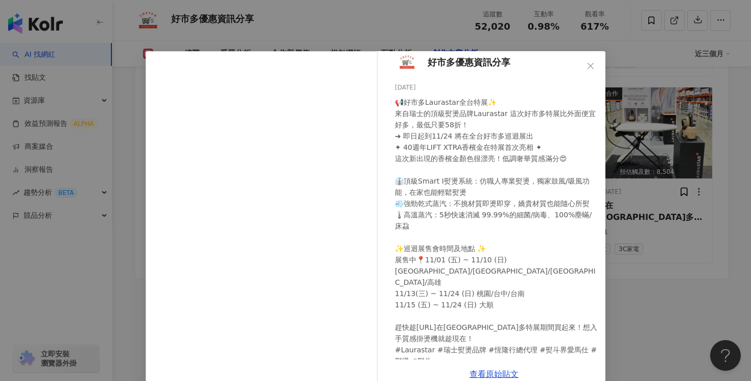
scroll to position [20, 0]
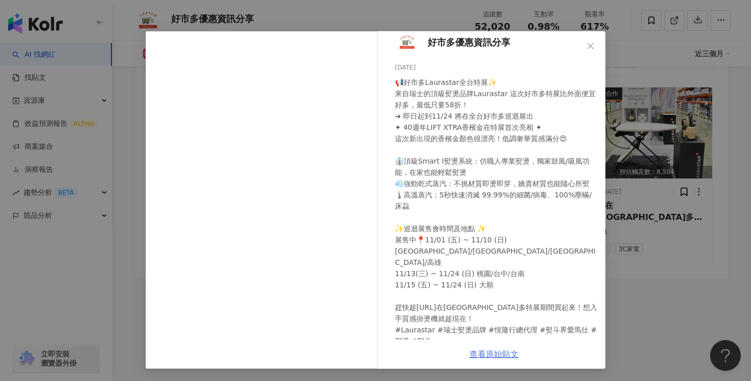
click at [505, 354] on link "查看原始貼文" at bounding box center [494, 354] width 49 height 10
click at [591, 42] on icon "close" at bounding box center [591, 46] width 8 height 8
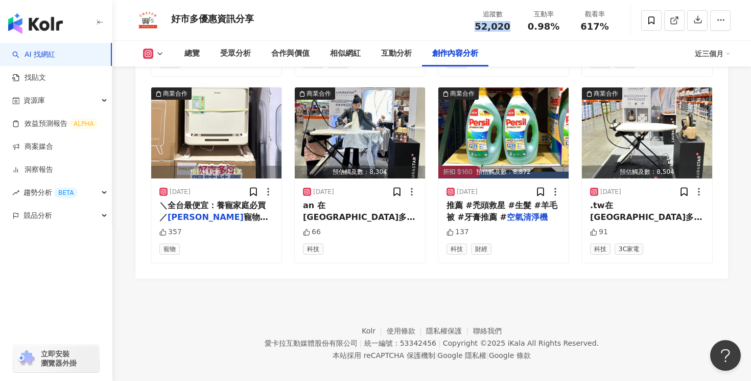
drag, startPoint x: 512, startPoint y: 28, endPoint x: 473, endPoint y: 28, distance: 38.8
click at [473, 28] on div "追蹤數 52,020" at bounding box center [492, 20] width 51 height 22
copy span "52,020"
drag, startPoint x: 562, startPoint y: 27, endPoint x: 528, endPoint y: 27, distance: 34.2
click at [528, 27] on div "0.98%" at bounding box center [543, 26] width 39 height 10
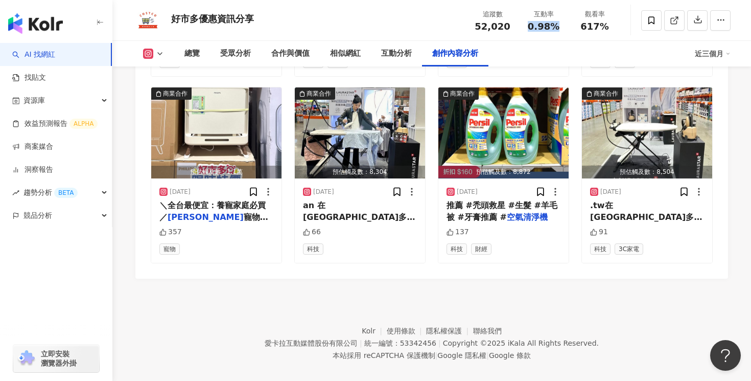
copy span "0.98%"
drag, startPoint x: 611, startPoint y: 21, endPoint x: 583, endPoint y: 23, distance: 27.7
click at [583, 23] on div "617%" at bounding box center [594, 26] width 39 height 10
copy span "617%"
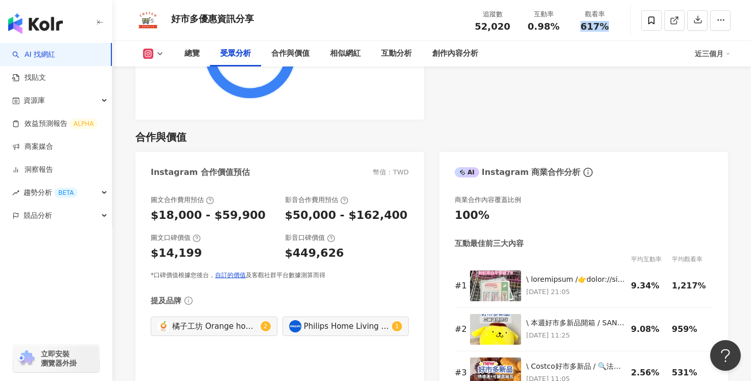
scroll to position [0, 0]
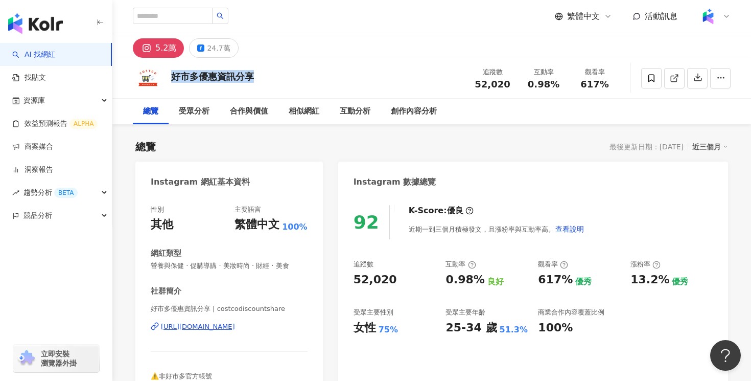
drag, startPoint x: 264, startPoint y: 85, endPoint x: 173, endPoint y: 81, distance: 91.1
click at [173, 81] on div "好市多優惠資訊分享 追蹤數 52,020 互動率 0.98% 觀看率 617%" at bounding box center [431, 78] width 639 height 40
copy div "好市多優惠資訊分享"
click at [224, 48] on div "24.7萬" at bounding box center [218, 48] width 23 height 14
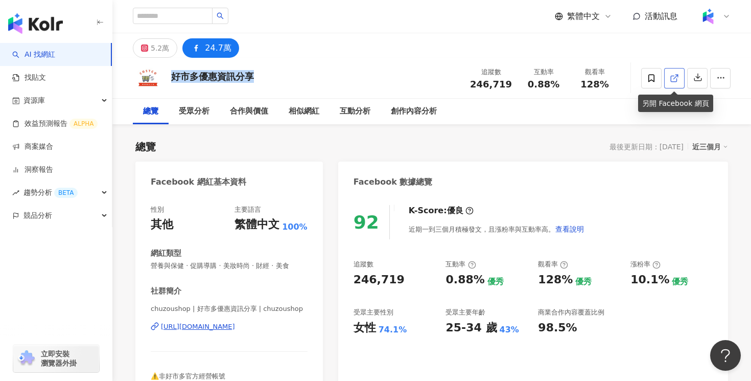
click at [676, 81] on icon at bounding box center [674, 79] width 6 height 6
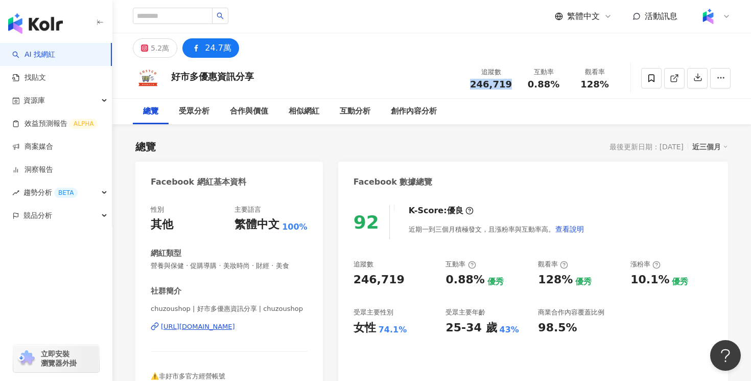
drag, startPoint x: 512, startPoint y: 83, endPoint x: 474, endPoint y: 84, distance: 38.3
click at [474, 84] on div "追蹤數 246,719" at bounding box center [491, 78] width 54 height 22
copy span "246,719"
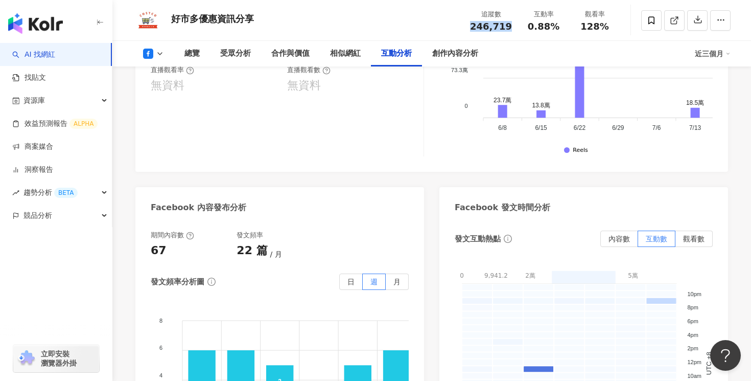
scroll to position [2852, 0]
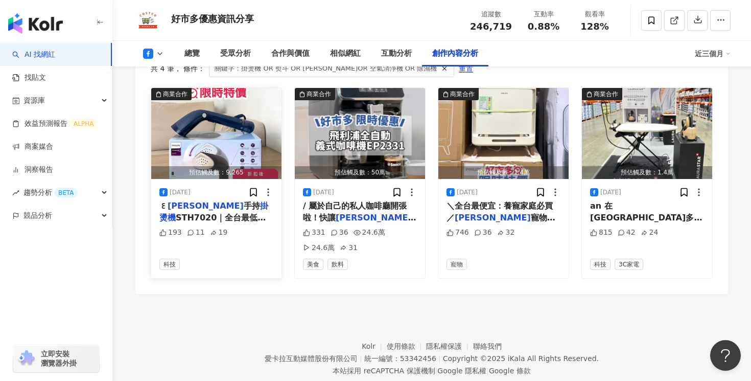
click at [259, 199] on div "2025/8/5 ꒰ 飛利浦 手持 掛燙機 STH7020｜全台最低價 ꒱ 這次的限時優惠是好市多『線上購物限定』，一台現折$450🔥 即日起至8/10，折扣…" at bounding box center [216, 228] width 130 height 99
click at [256, 213] on span "STH7020｜全台最低價 ꒱ 這次的限時優惠是好市多『線上購物限定』，一台現折$450🔥 即日起至8/10，折扣後只要$1,479 (價格包含運費) 現在買…" at bounding box center [215, 355] width 113 height 284
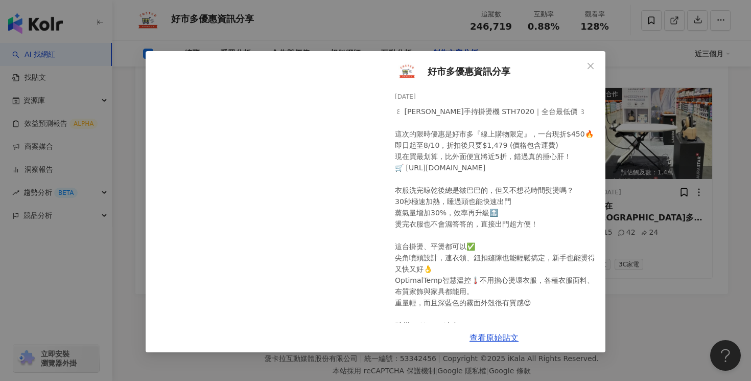
click at [661, 163] on div "好市多優惠資訊分享 2025/8/5 ꒰ 飛利浦手持掛燙機 STH7020｜全台最低價 ꒱ 這次的限時優惠是好市多『線上購物限定』，一台現折$450🔥 即日起…" at bounding box center [375, 190] width 751 height 381
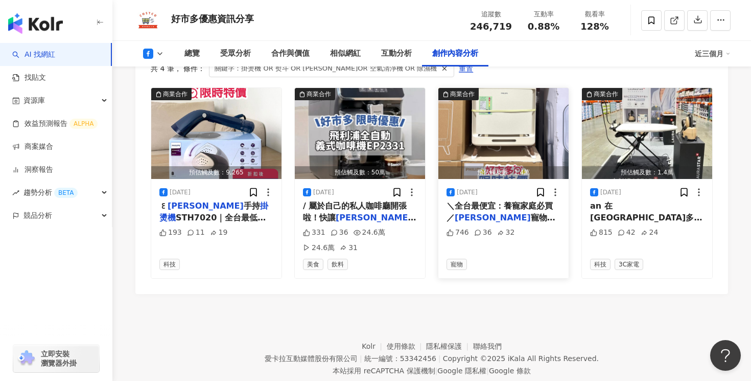
click at [490, 213] on span "寵物抗敏" at bounding box center [501, 223] width 109 height 21
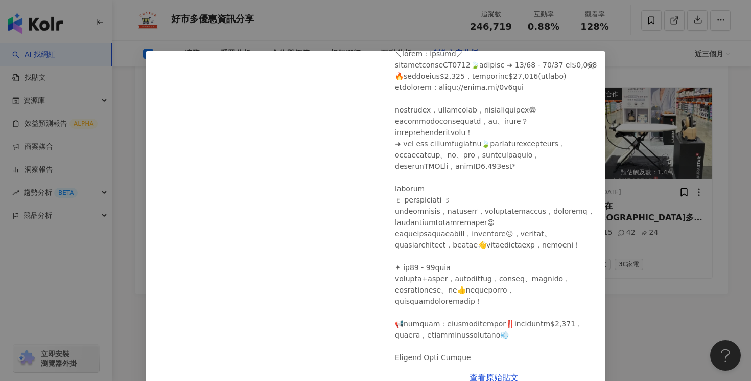
scroll to position [138, 0]
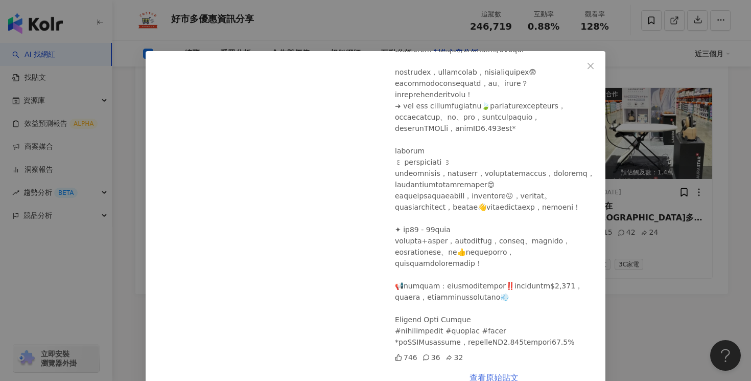
click at [500, 374] on link "查看原始貼文" at bounding box center [494, 377] width 49 height 10
click at [637, 133] on div "好市多優惠資訊分享 2025/3/14 746 36 32 查看原始貼文" at bounding box center [375, 190] width 751 height 381
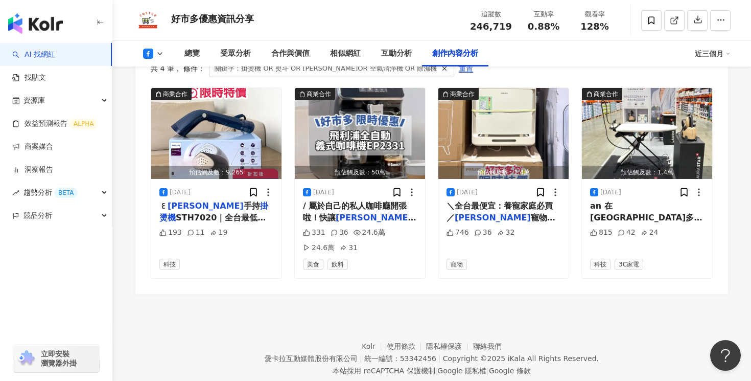
click at [151, 50] on icon at bounding box center [148, 54] width 10 height 10
click at [163, 68] on button "Instagram" at bounding box center [169, 73] width 61 height 14
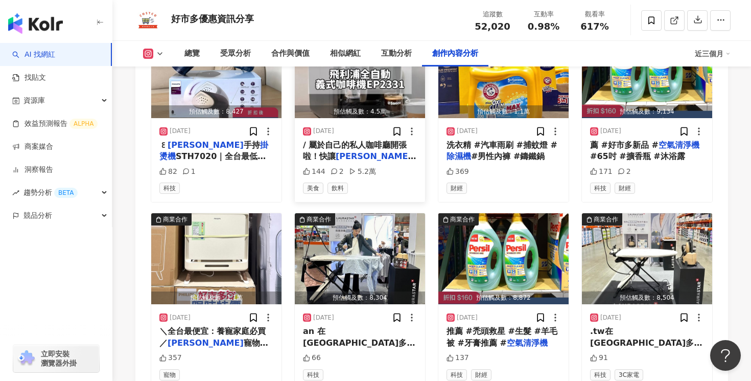
scroll to position [3281, 0]
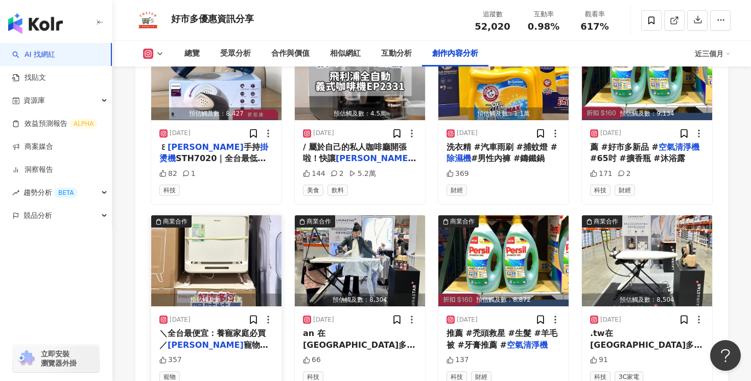
click at [208, 351] on mark "空氣清淨機" at bounding box center [188, 356] width 41 height 10
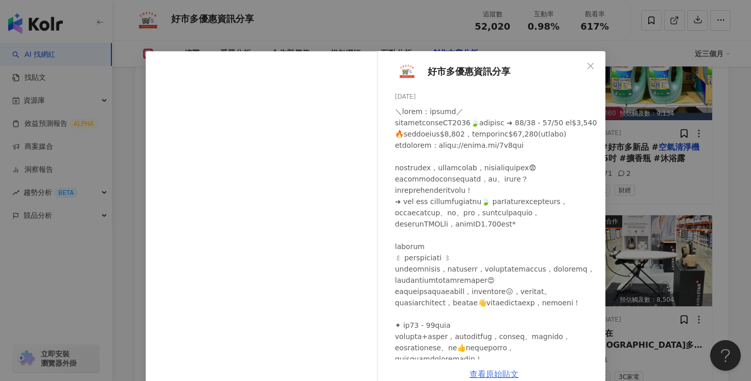
click at [500, 371] on link "查看原始貼文" at bounding box center [494, 374] width 49 height 10
click at [538, 27] on div "好市多優惠資訊分享 2025/3/14 357 查看原始貼文" at bounding box center [375, 190] width 751 height 381
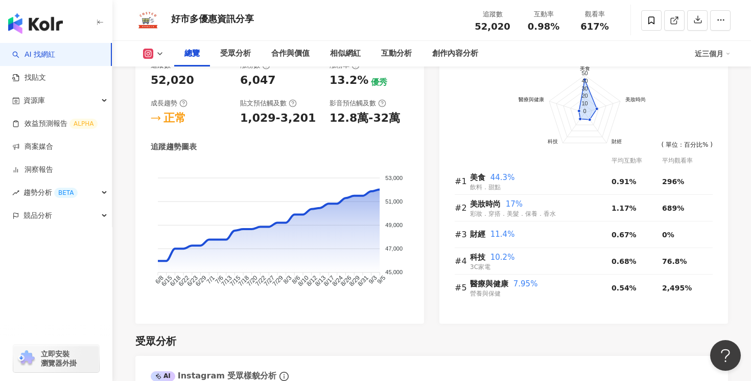
scroll to position [0, 0]
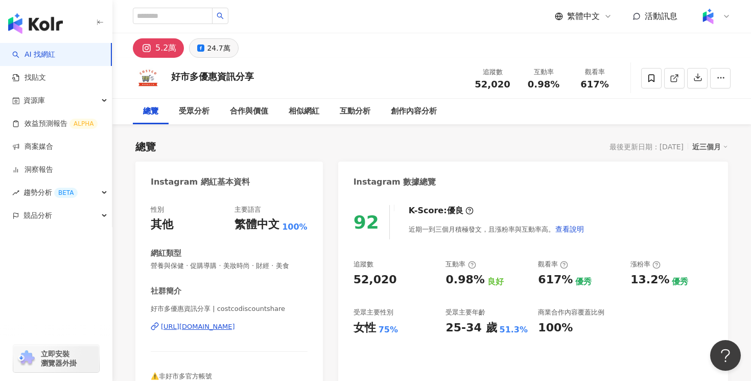
click at [223, 50] on div "24.7萬" at bounding box center [218, 48] width 23 height 14
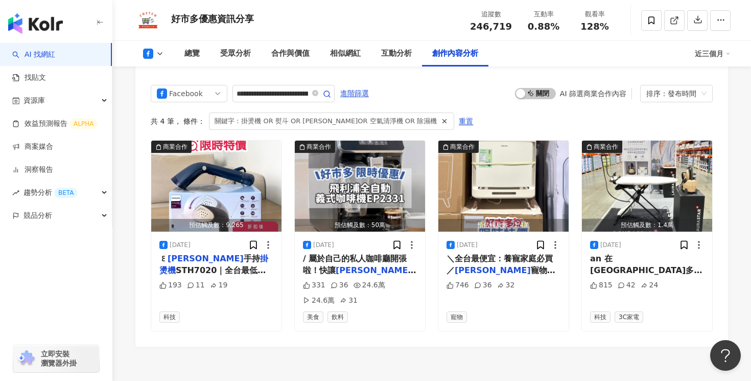
scroll to position [2822, 0]
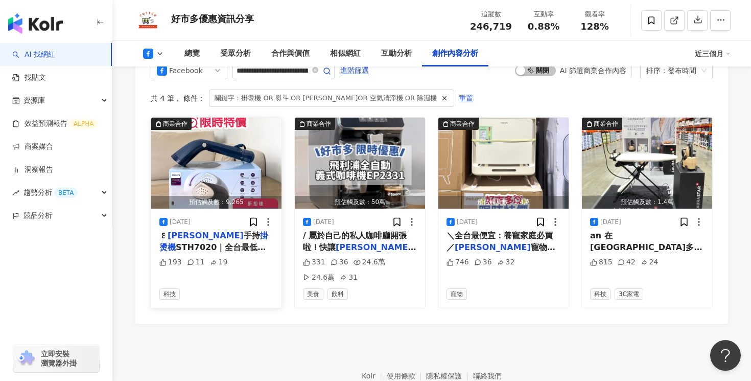
click at [219, 242] on span "STH7020｜全台最低價 ꒱ 這次的限時優惠是好市多『線上購物限定』，一台現折$450🔥 即日起至8/10，折扣後只要$1,479 (價格包含運費) 現在買…" at bounding box center [215, 384] width 113 height 284
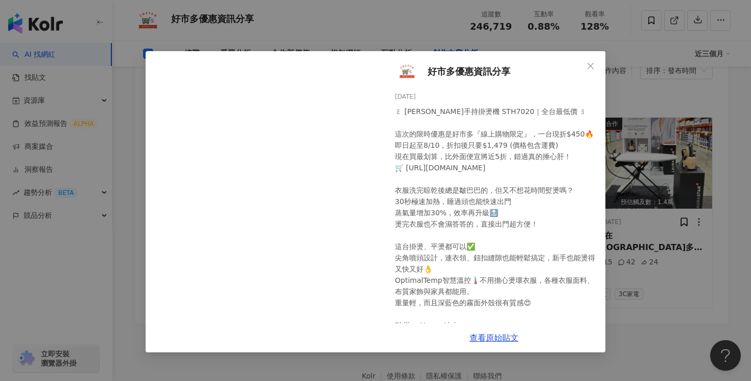
click at [666, 99] on div "好市多優惠資訊分享 2025/8/5 ꒰ 飛利浦手持掛燙機 STH7020｜全台最低價 ꒱ 這次的限時優惠是好市多『線上購物限定』，一台現折$450🔥 即日起…" at bounding box center [375, 190] width 751 height 381
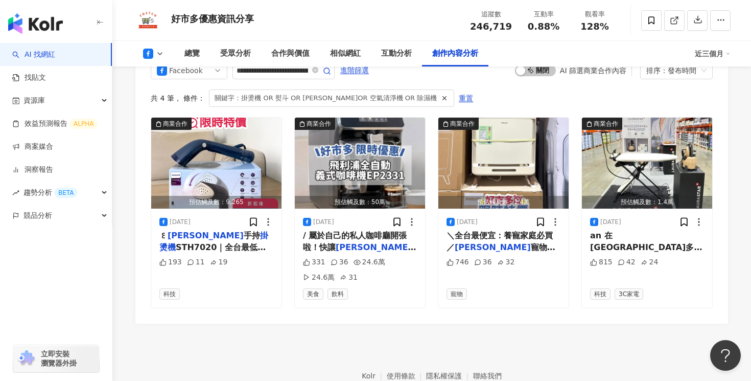
click at [163, 46] on div "總覽 受眾分析 合作與價值 相似網紅 互動分析 創作內容分析 近三個月" at bounding box center [432, 54] width 598 height 26
click at [160, 56] on icon at bounding box center [160, 54] width 8 height 8
click at [160, 72] on button "Instagram" at bounding box center [169, 73] width 61 height 14
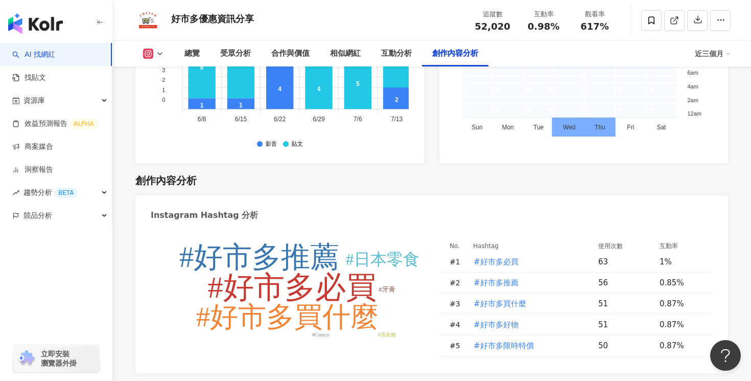
scroll to position [3207, 0]
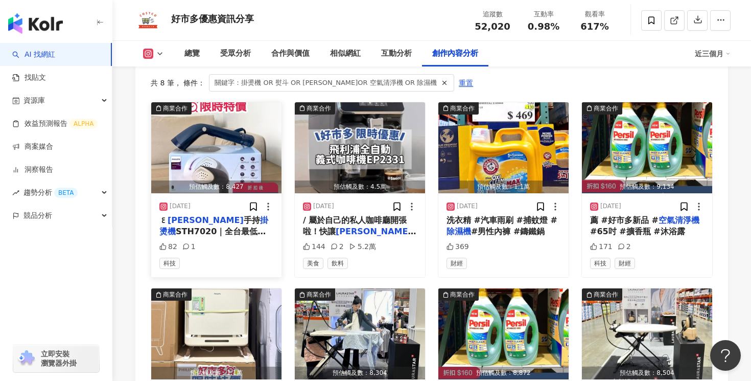
click at [253, 226] on span "STH7020｜全台最低價 ꒱ 這次的限時優惠是好市多『線上購物限定』，一台現折$450🔥 即日起至8/10，折扣後只要$1,479 (價格包含運費) 現在買…" at bounding box center [215, 374] width 113 height 296
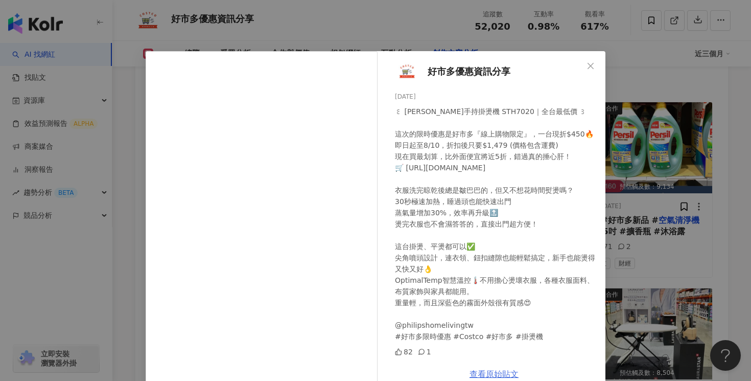
click at [496, 375] on link "查看原始貼文" at bounding box center [494, 374] width 49 height 10
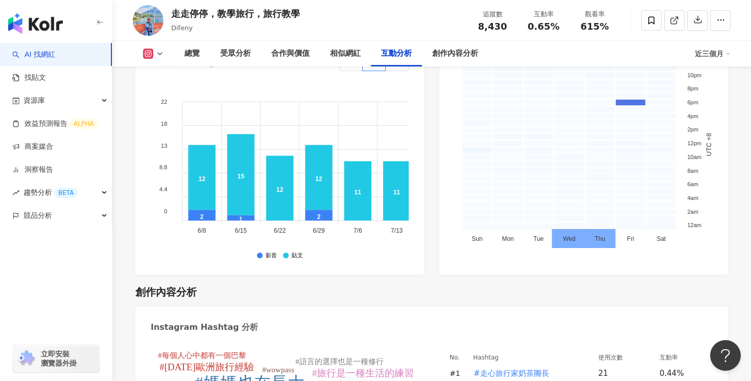
scroll to position [3234, 0]
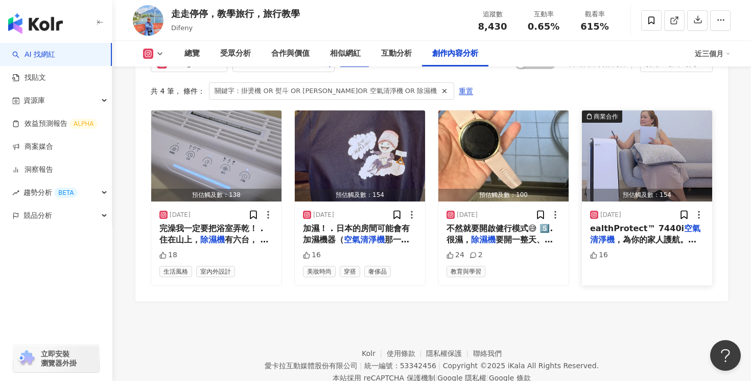
click at [639, 223] on span "ealthProtect™ 7440i" at bounding box center [637, 228] width 94 height 10
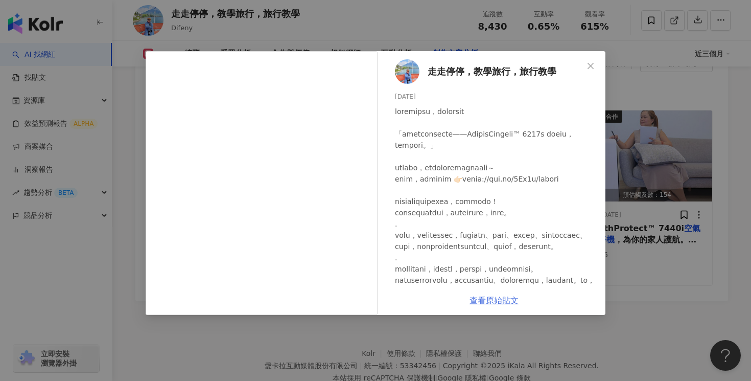
click at [492, 299] on link "查看原始貼文" at bounding box center [494, 300] width 49 height 10
click at [672, 133] on div "走走停停，教學旅行，旅行教學 [DATE] 16 查看原始貼文" at bounding box center [375, 190] width 751 height 381
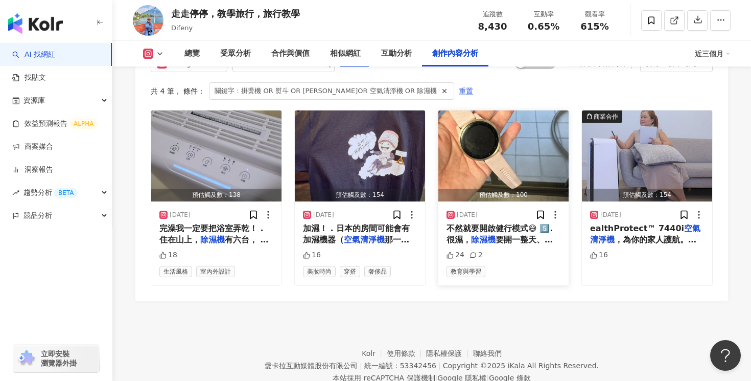
click at [518, 235] on span "要開一整天、而且要好幾台一起開（行" at bounding box center [500, 245] width 106 height 21
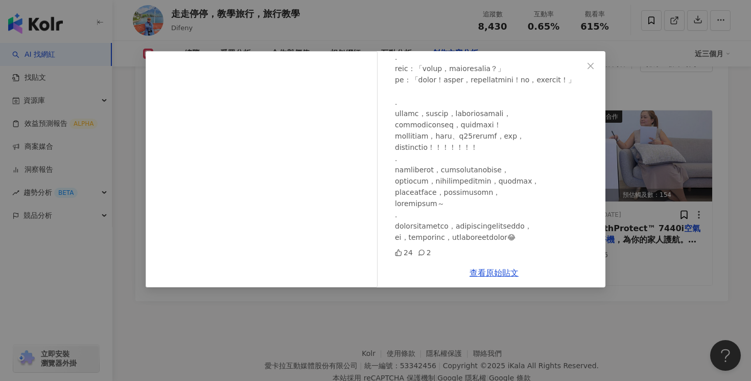
scroll to position [684, 0]
click at [669, 193] on div "走走停停，教學旅行，旅行教學 2024/9/19 24 2 查看原始貼文" at bounding box center [375, 190] width 751 height 381
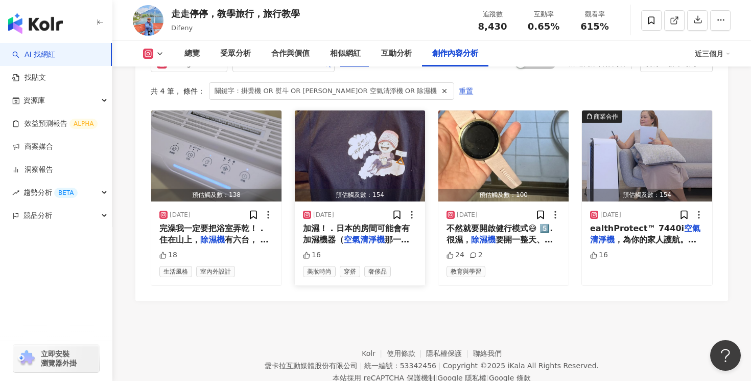
click at [375, 235] on mark "空氣清淨機" at bounding box center [364, 240] width 41 height 10
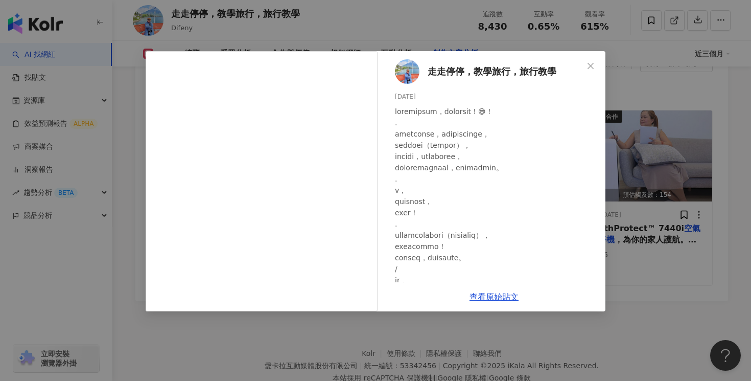
click at [416, 333] on div "走走停停，教學旅行，旅行教學 2025/2/26 16 查看原始貼文" at bounding box center [375, 190] width 751 height 381
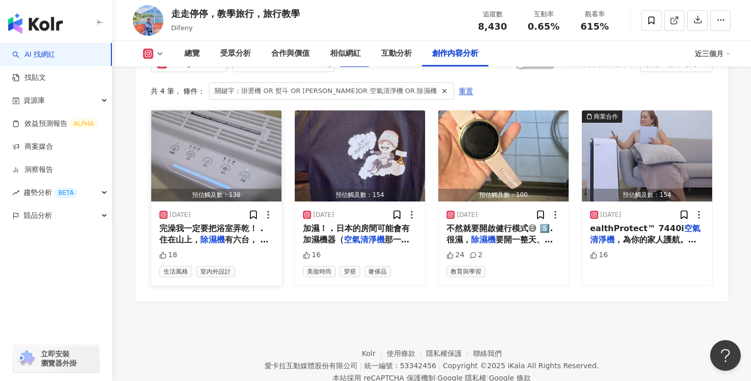
click at [220, 250] on div "18" at bounding box center [216, 255] width 114 height 10
click at [226, 235] on span "有六台， 平常就至少要開三台。 ." at bounding box center [213, 245] width 109 height 21
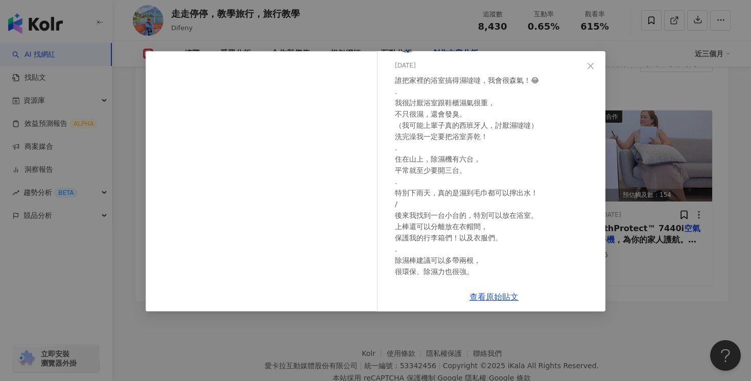
scroll to position [165, 0]
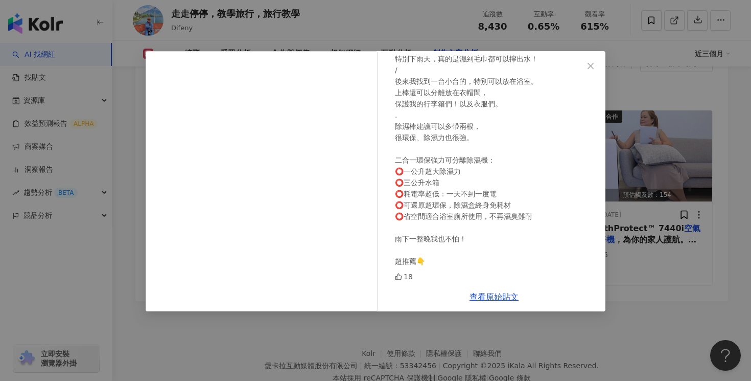
click at [668, 224] on div "走走停停，教學旅行，旅行教學 2025/3/15 誰把家裡的浴室搞得濕噠噠，我會很森氣！😂 . 我很討厭浴室跟鞋櫃濕氣很重， 不只很濕，還會發臭。 （我可能上…" at bounding box center [375, 190] width 751 height 381
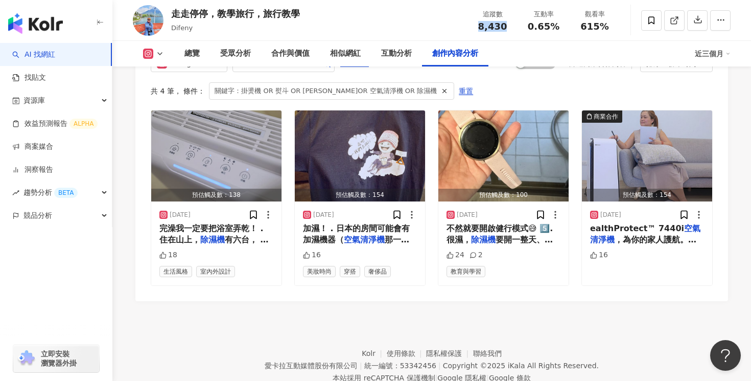
drag, startPoint x: 504, startPoint y: 28, endPoint x: 479, endPoint y: 29, distance: 25.1
click at [479, 29] on div "8,430" at bounding box center [492, 26] width 39 height 10
copy span "8,430"
drag, startPoint x: 568, startPoint y: 29, endPoint x: 532, endPoint y: 28, distance: 35.8
click at [532, 28] on div "互動率 0.65%" at bounding box center [543, 20] width 51 height 22
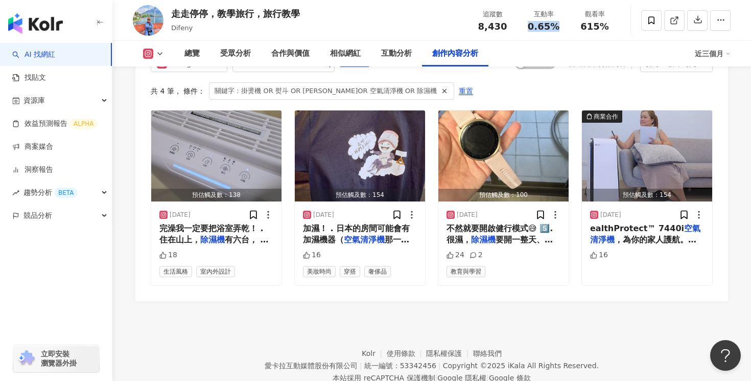
copy span "0.65%"
drag, startPoint x: 611, startPoint y: 22, endPoint x: 582, endPoint y: 22, distance: 29.1
click at [582, 22] on div "615%" at bounding box center [594, 26] width 39 height 10
copy span "615%"
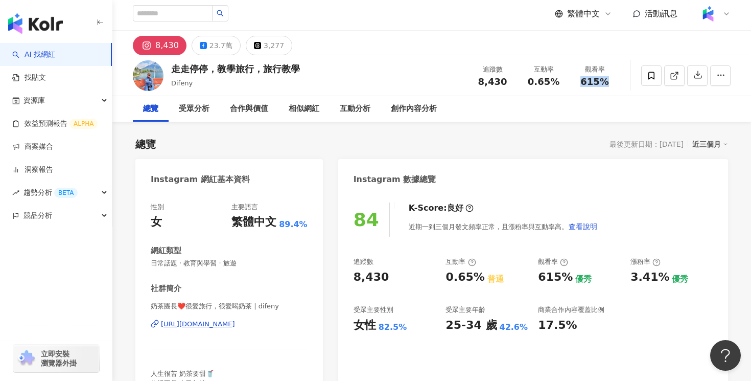
scroll to position [0, 0]
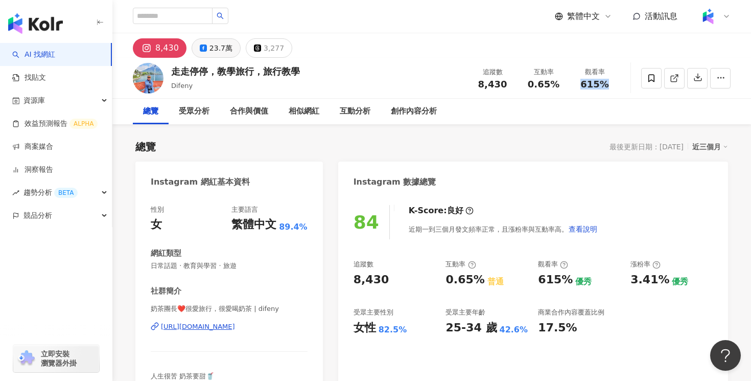
click at [214, 47] on div "23.7萬" at bounding box center [220, 48] width 23 height 14
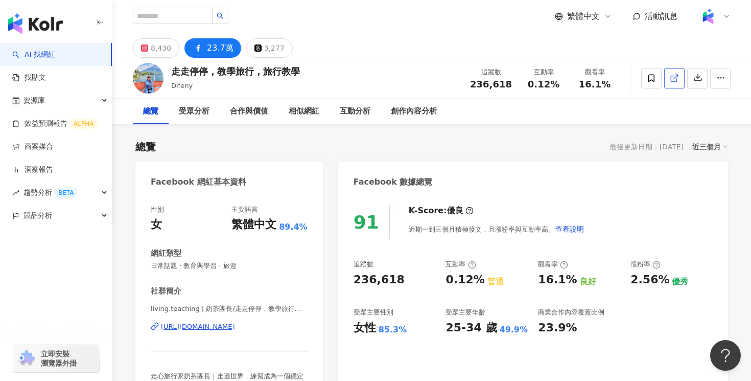
click at [680, 78] on link at bounding box center [674, 78] width 20 height 20
drag, startPoint x: 514, startPoint y: 87, endPoint x: 473, endPoint y: 87, distance: 40.9
click at [473, 87] on div "追蹤數 236,618" at bounding box center [491, 78] width 54 height 22
copy span "236,618"
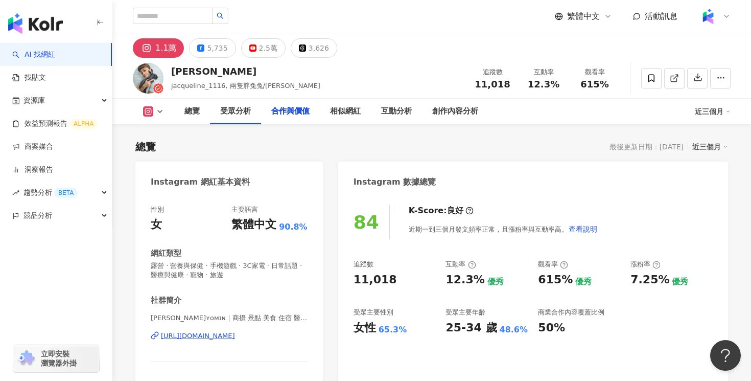
scroll to position [3226, 0]
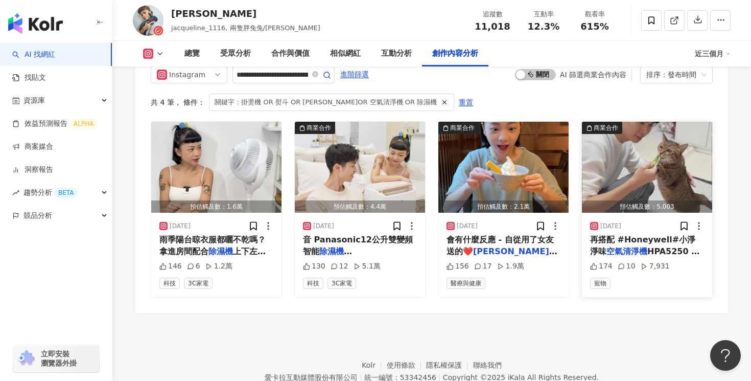
click at [659, 246] on span "HPA5250 環境乾淨零死" at bounding box center [644, 256] width 109 height 21
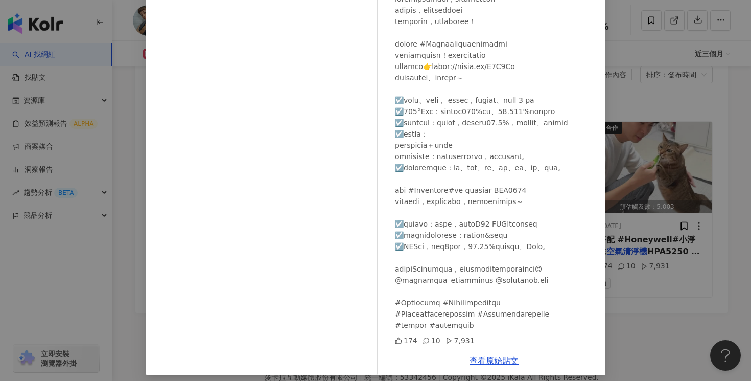
scroll to position [78, 0]
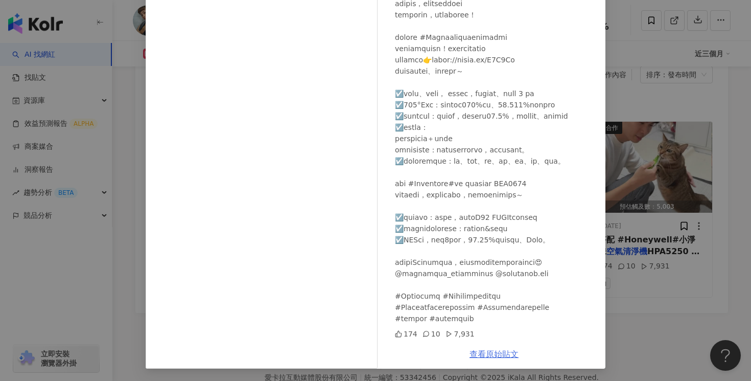
click at [500, 353] on link "查看原始貼文" at bounding box center [494, 354] width 49 height 10
click at [664, 247] on div "陳侑敏ʏᴏᴍɪɴ 2025/2/17 174 10 7,931 查看原始貼文" at bounding box center [375, 190] width 751 height 381
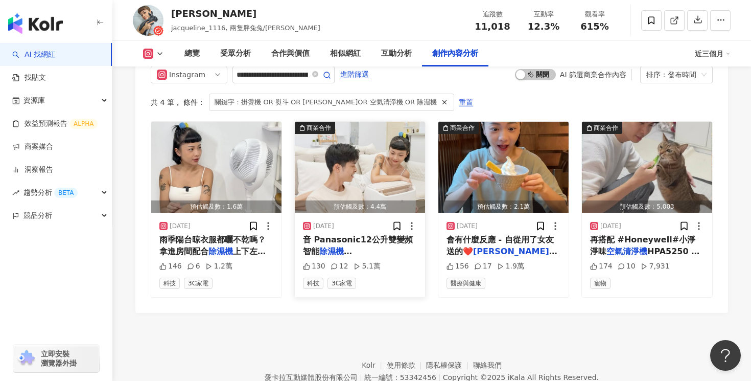
click at [368, 235] on span "音 Panasonic12公升雙變頻智能" at bounding box center [358, 245] width 110 height 21
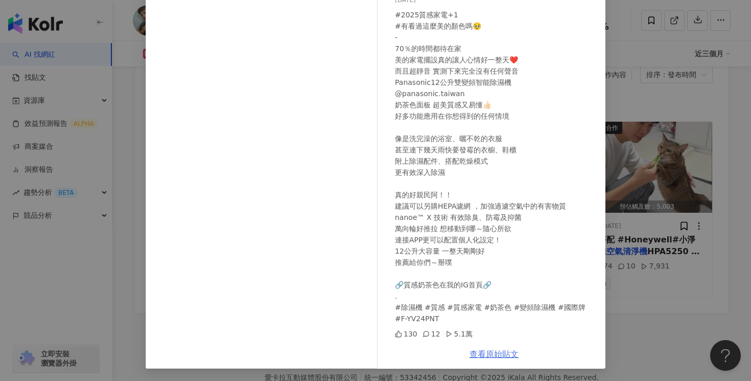
click at [497, 351] on link "查看原始貼文" at bounding box center [494, 354] width 49 height 10
click at [660, 102] on div "林恩佑 2025/7/10 #2025質感家電+1 #有看過這麼美的顏色嗎🥹 - 70％的時間都待在家 美的家電擺設真的讓人心情好一整天❤️ 而且超靜音 實測…" at bounding box center [375, 190] width 751 height 381
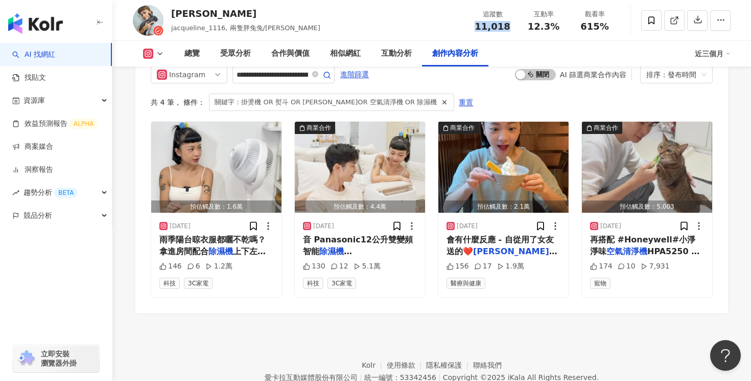
drag, startPoint x: 507, startPoint y: 30, endPoint x: 470, endPoint y: 28, distance: 37.4
click at [470, 28] on div "追蹤數 11,018" at bounding box center [492, 20] width 51 height 22
copy span "11,018"
drag, startPoint x: 558, startPoint y: 27, endPoint x: 529, endPoint y: 29, distance: 29.2
click at [529, 29] on div "12.3%" at bounding box center [543, 26] width 39 height 10
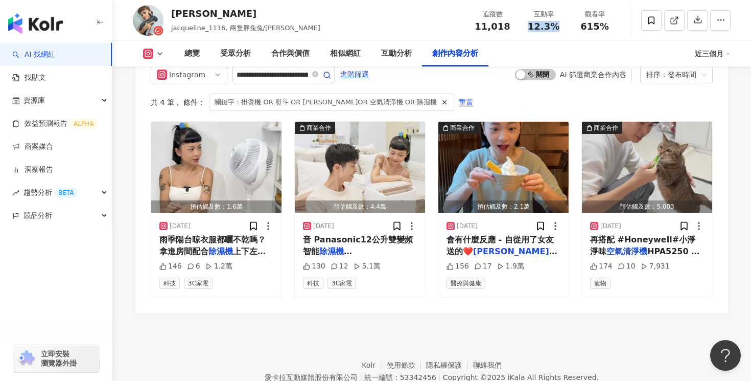
copy span "12.3%"
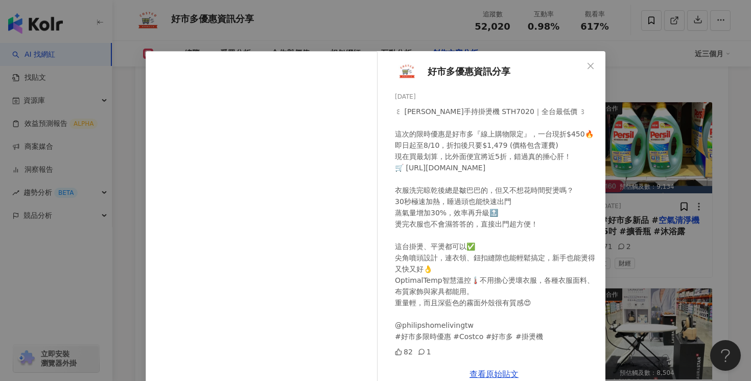
scroll to position [3207, 0]
click at [533, 11] on div "好市多優惠資訊分享 [DATE] ꒰ [PERSON_NAME]手持掛燙機 STH7020｜全台最低價 ꒱ 這次的限時優惠是好市多『線上購物限定』，一台現折$…" at bounding box center [375, 190] width 751 height 381
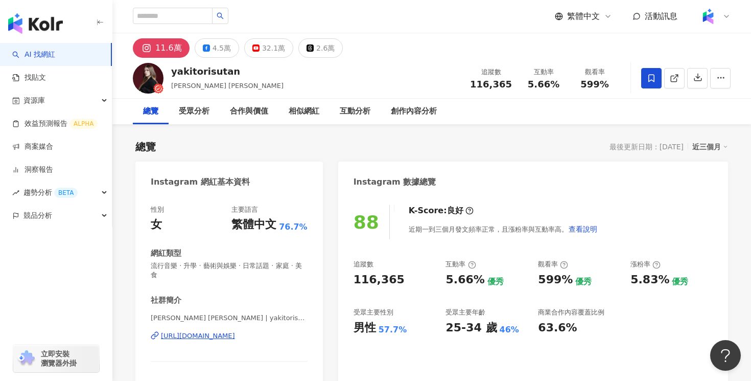
scroll to position [3140, 0]
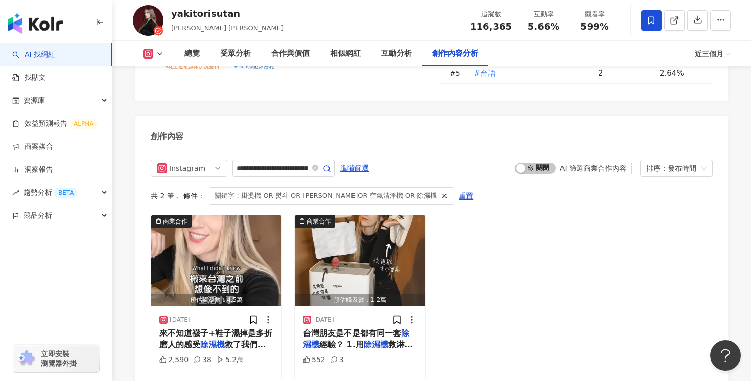
click at [526, 163] on div "**********" at bounding box center [432, 269] width 562 height 220
click at [555, 215] on div "商業合作 預估觸及數：4.5萬 [DATE] 來不知道襪子+鞋子濕掉是多折磨人的感受 除濕機 救了我們多少次啊！ 這台Whir 2,590 38 5.2萬 商…" at bounding box center [432, 297] width 562 height 165
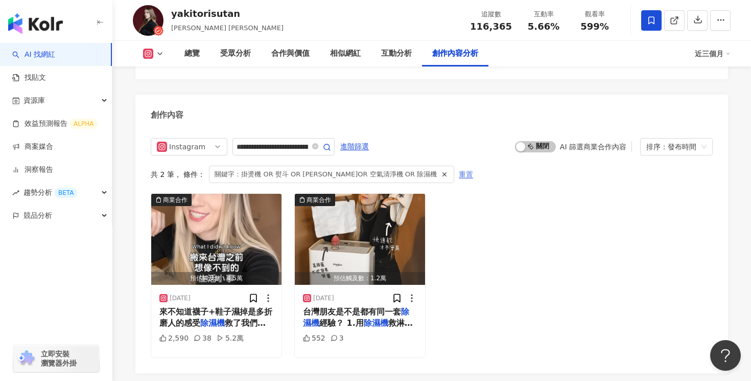
scroll to position [3179, 0]
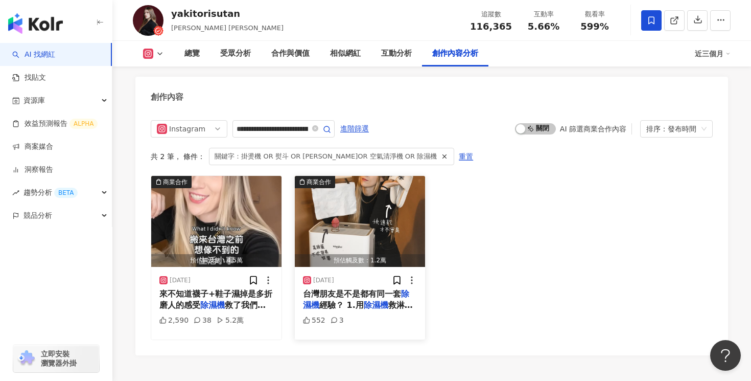
click at [387, 300] on span "救淋到雨的功課 2.拖鞋放" at bounding box center [358, 310] width 110 height 21
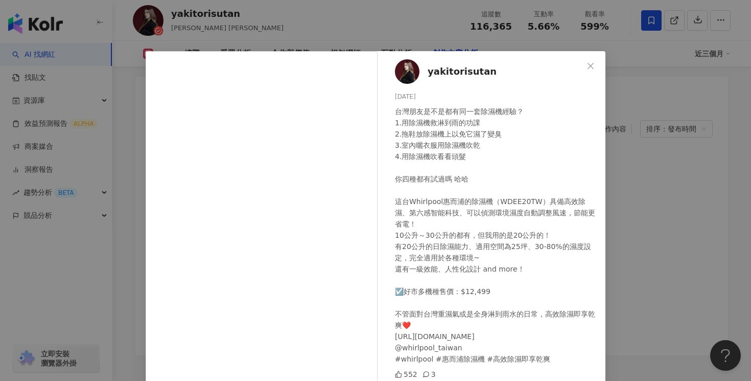
scroll to position [77, 0]
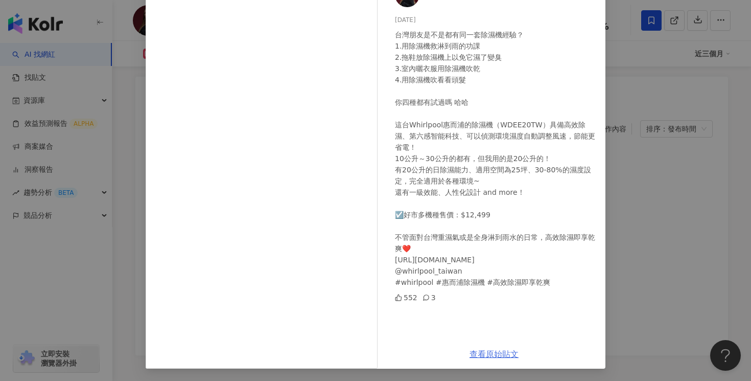
click at [500, 355] on link "查看原始貼文" at bounding box center [494, 354] width 49 height 10
click at [734, 68] on div "yakitorisutan [DATE] 台灣朋友是不是都有同一套除濕機經驗？ 1.用除濕機救淋到雨的功課 2.拖鞋放除濕機上以免它濕了變臭 3.室內曬衣服用…" at bounding box center [375, 190] width 751 height 381
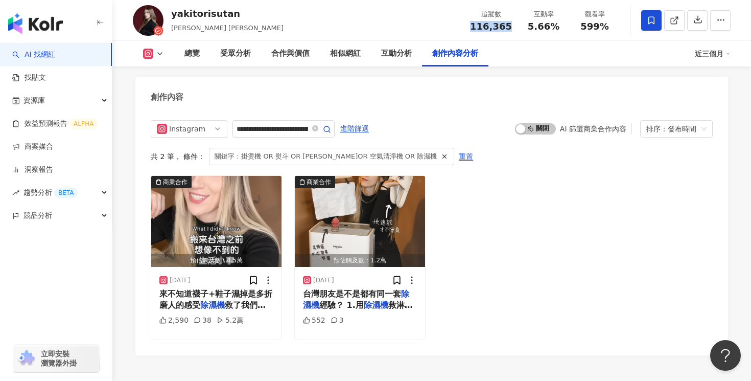
drag, startPoint x: 512, startPoint y: 25, endPoint x: 476, endPoint y: 27, distance: 36.4
click at [476, 27] on div "追蹤數 116,365" at bounding box center [491, 20] width 54 height 22
copy span "116,365"
drag, startPoint x: 561, startPoint y: 26, endPoint x: 526, endPoint y: 26, distance: 35.3
click at [526, 26] on div "5.66%" at bounding box center [543, 26] width 39 height 10
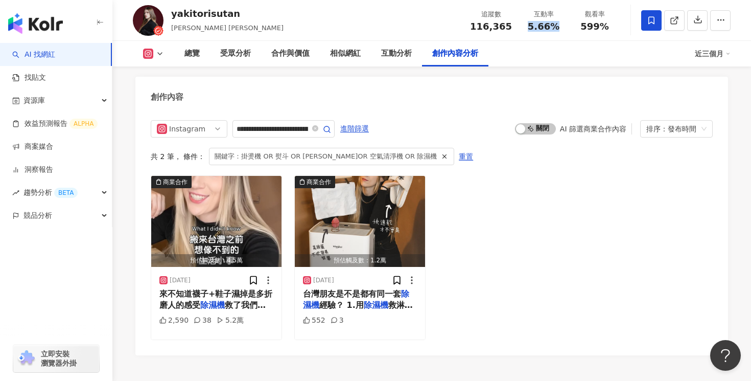
copy span "5.66%"
drag, startPoint x: 619, startPoint y: 24, endPoint x: 581, endPoint y: 24, distance: 37.8
click at [581, 24] on div "觀看率 599%" at bounding box center [594, 20] width 51 height 22
copy span "599%"
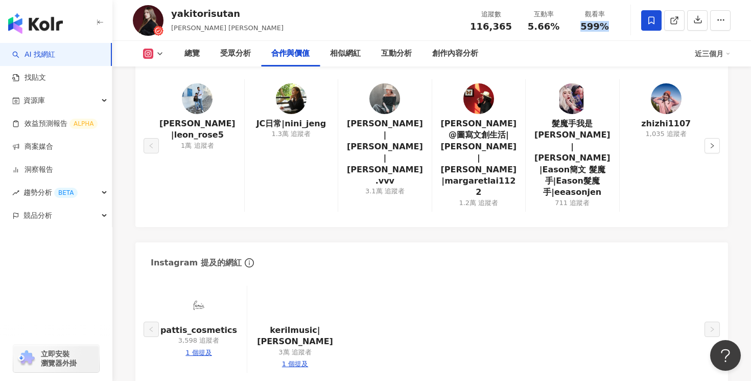
scroll to position [0, 0]
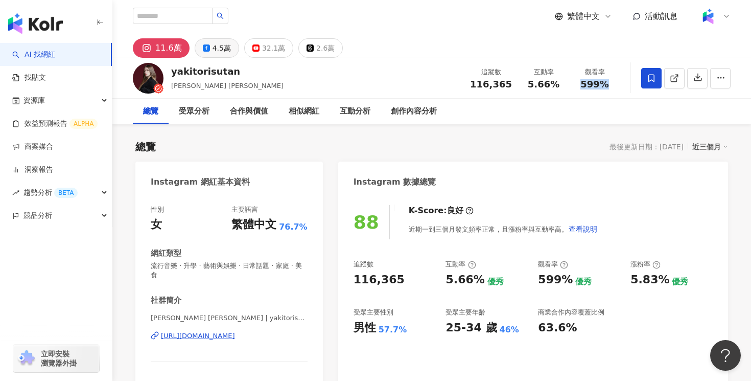
click at [219, 46] on div "4.5萬" at bounding box center [222, 48] width 18 height 14
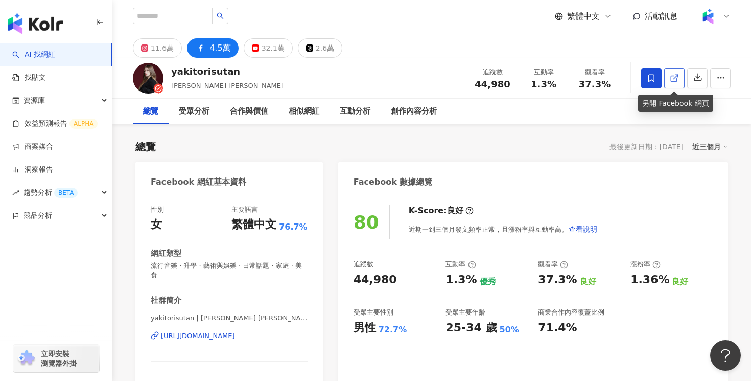
click at [675, 87] on link at bounding box center [674, 78] width 20 height 20
drag, startPoint x: 510, startPoint y: 83, endPoint x: 477, endPoint y: 85, distance: 32.7
click at [477, 84] on div "44,980" at bounding box center [492, 84] width 39 height 10
copy span "44,980"
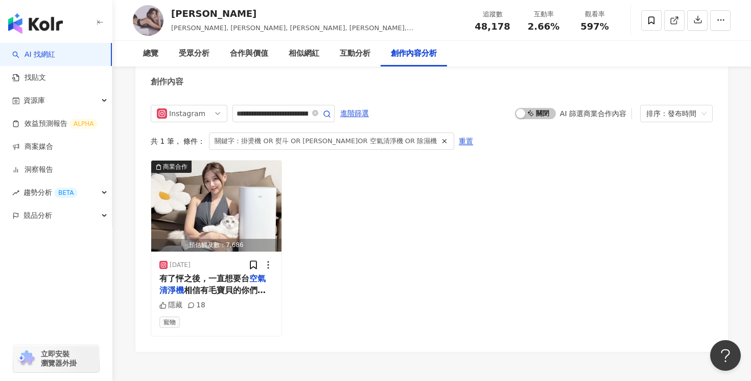
scroll to position [3123, 0]
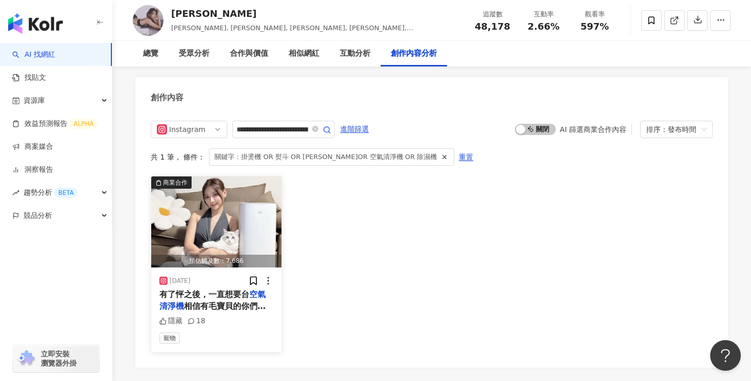
click at [243, 309] on span "相信有毛寶貝的你們，都跟我一樣 常常會被飄在家中的毛髮和異味，還有空氣中的細微污染物困擾。 趁這雙11在momo購物網下[PERSON_NAME]多優惠折扣～…" at bounding box center [215, 340] width 112 height 78
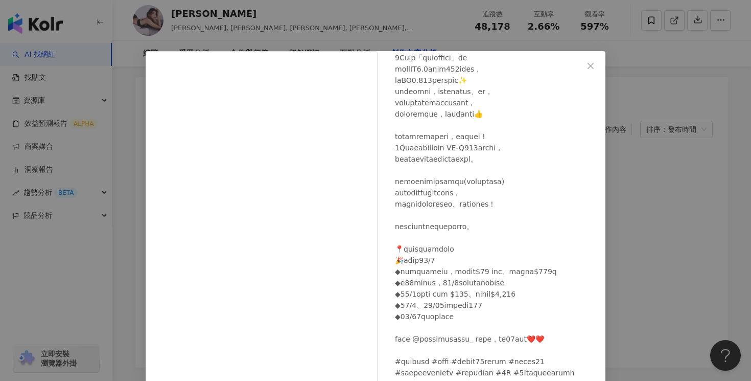
scroll to position [65, 0]
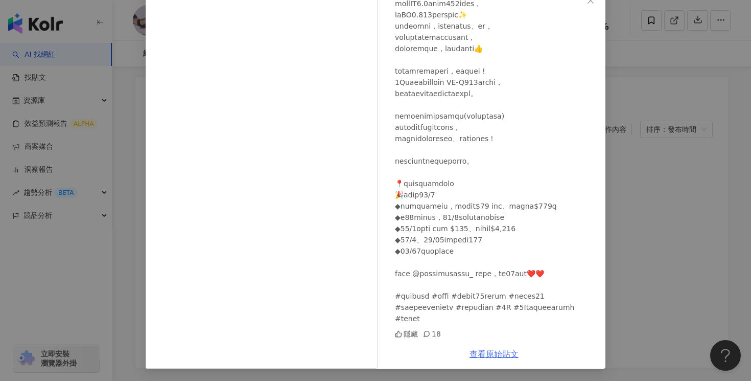
click at [504, 359] on link "查看原始貼文" at bounding box center [494, 354] width 49 height 10
click at [636, 62] on div "賴瀅羽 Nini 2024/11/1 隱藏 18 查看原始貼文" at bounding box center [375, 190] width 751 height 381
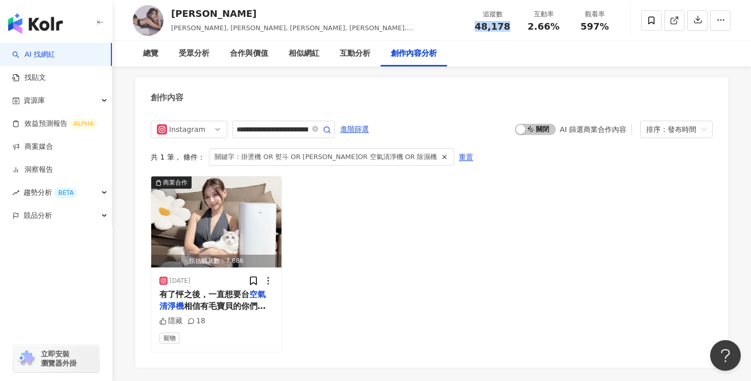
drag, startPoint x: 514, startPoint y: 27, endPoint x: 475, endPoint y: 27, distance: 38.8
click at [475, 27] on div "追蹤數 48,178" at bounding box center [492, 20] width 51 height 22
copy span "48,178"
click at [551, 28] on span "2.66%" at bounding box center [544, 26] width 32 height 10
drag, startPoint x: 555, startPoint y: 28, endPoint x: 524, endPoint y: 28, distance: 31.7
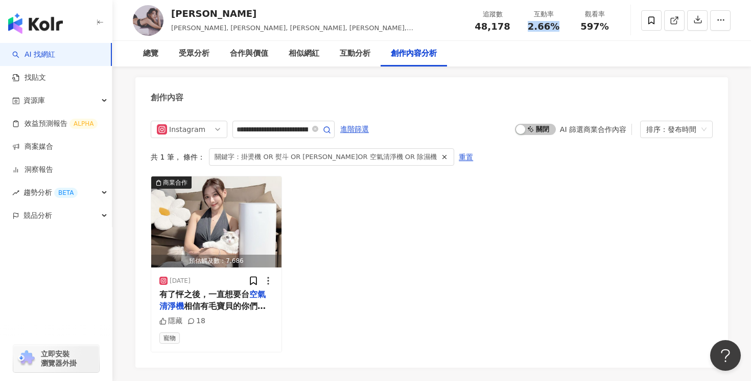
click at [524, 28] on div "互動率 2.66%" at bounding box center [543, 20] width 51 height 22
copy span "2.66%"
drag, startPoint x: 604, startPoint y: 26, endPoint x: 580, endPoint y: 26, distance: 24.5
click at [580, 26] on div "597%" at bounding box center [594, 26] width 39 height 10
copy span "597%"
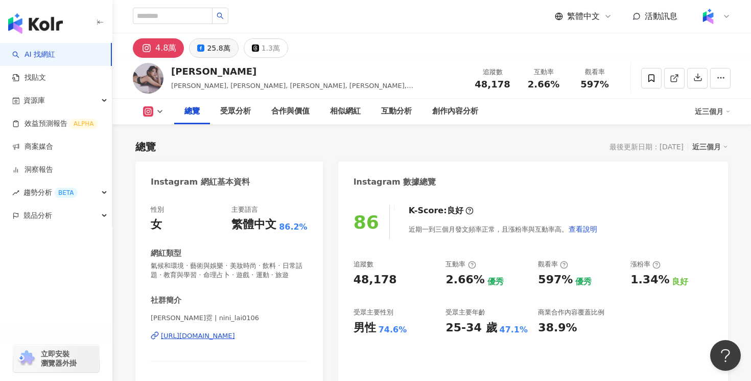
click at [205, 45] on button "25.8萬" at bounding box center [213, 47] width 49 height 19
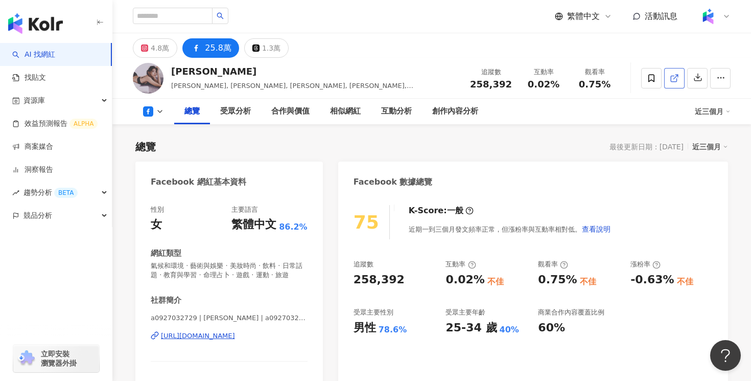
click at [674, 81] on icon at bounding box center [674, 79] width 6 height 6
drag, startPoint x: 512, startPoint y: 83, endPoint x: 475, endPoint y: 83, distance: 37.3
click at [475, 83] on div "追蹤數 258,392" at bounding box center [491, 78] width 54 height 22
copy span "258,392"
